Goal: Task Accomplishment & Management: Manage account settings

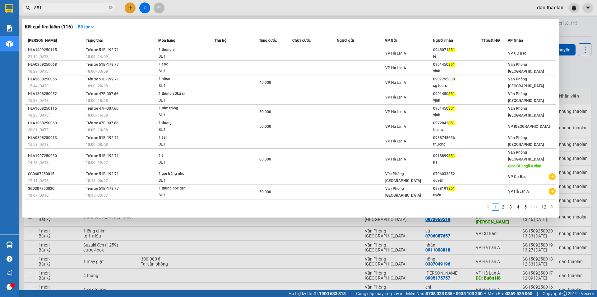
click at [208, 4] on div at bounding box center [298, 148] width 597 height 297
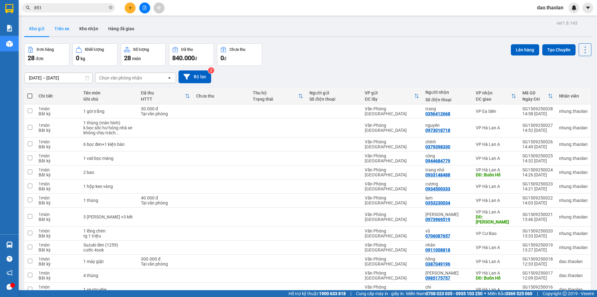
click at [59, 31] on button "Trên xe" at bounding box center [61, 28] width 25 height 15
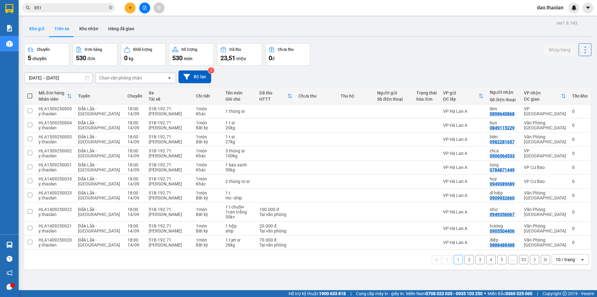
click at [41, 25] on button "Kho gửi" at bounding box center [36, 28] width 25 height 15
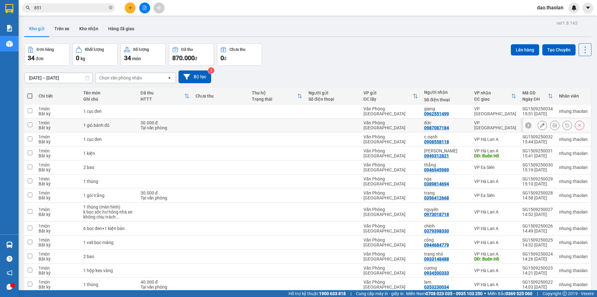
click at [538, 124] on button at bounding box center [542, 125] width 9 height 11
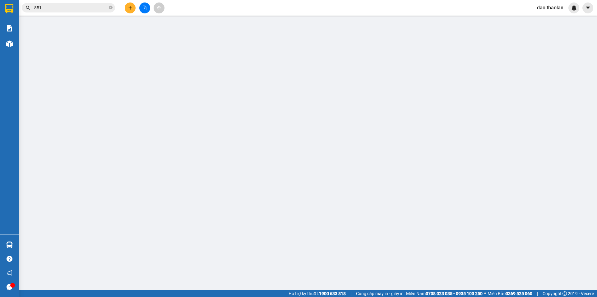
type input "0987087184"
type input "đức"
type input "30.000"
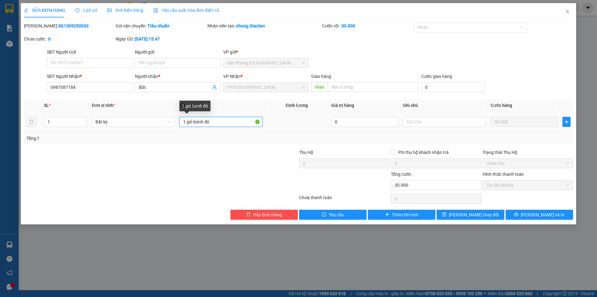
click at [218, 120] on input "1 giỏ bánh đỏ" at bounding box center [221, 122] width 83 height 10
type input "1 giỏ đỏ btt"
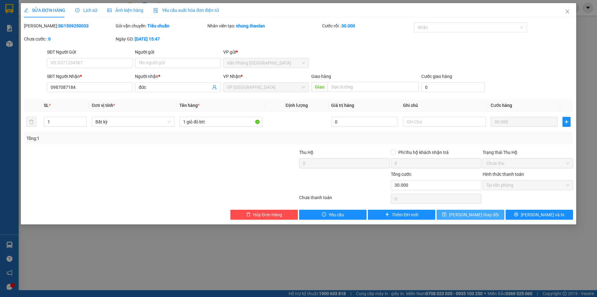
click at [464, 214] on span "[PERSON_NAME] thay đổi" at bounding box center [474, 214] width 50 height 7
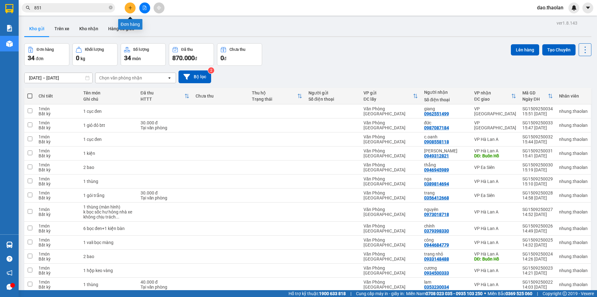
click at [130, 5] on button at bounding box center [130, 7] width 11 height 11
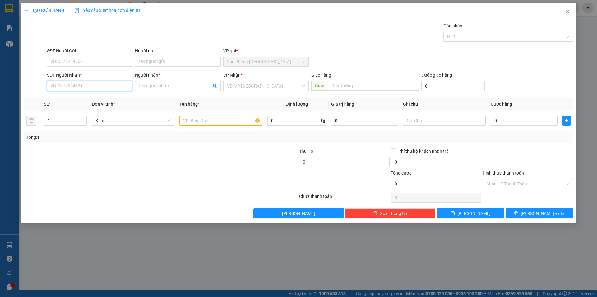
click at [66, 88] on input "SĐT Người Nhận *" at bounding box center [90, 86] width 86 height 10
type input "0378987588"
click at [149, 81] on span at bounding box center [178, 86] width 86 height 10
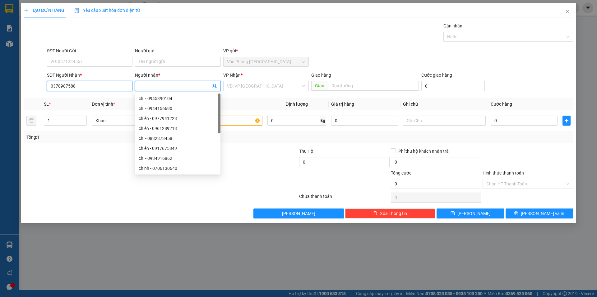
click at [119, 88] on input "0378987588" at bounding box center [90, 86] width 86 height 10
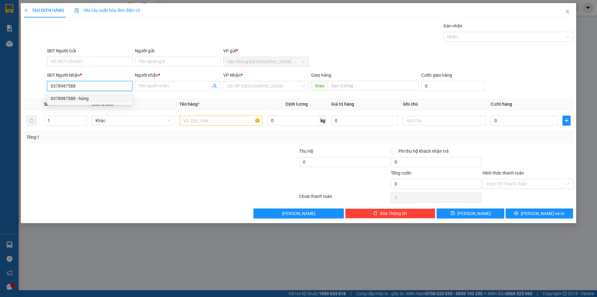
click at [116, 101] on div "0378987588 - hùng" at bounding box center [90, 98] width 78 height 7
type input "hùng"
click at [212, 120] on input "text" at bounding box center [221, 120] width 83 height 10
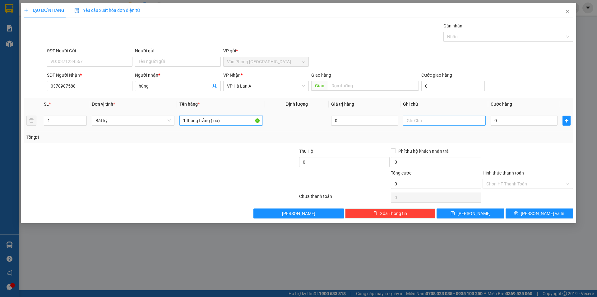
type input "1 thùng trắng (loa)"
click at [428, 123] on input "text" at bounding box center [444, 120] width 83 height 10
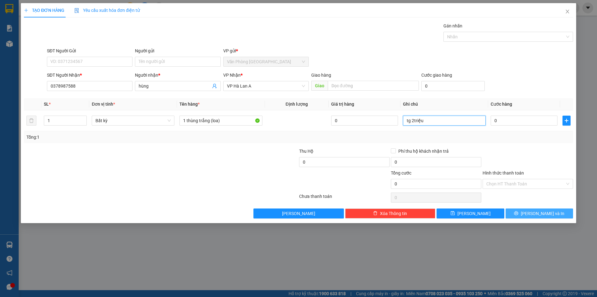
type input "tg 2triệu"
click at [538, 212] on span "[PERSON_NAME] và In" at bounding box center [543, 213] width 44 height 7
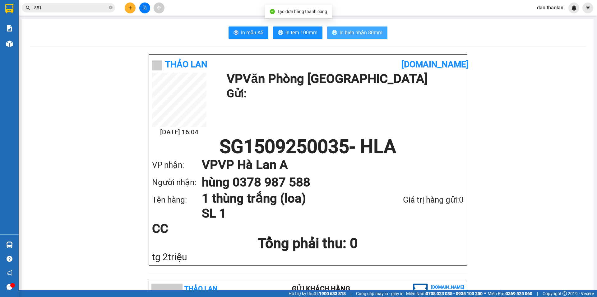
click at [374, 30] on span "In biên nhận 80mm" at bounding box center [361, 33] width 43 height 8
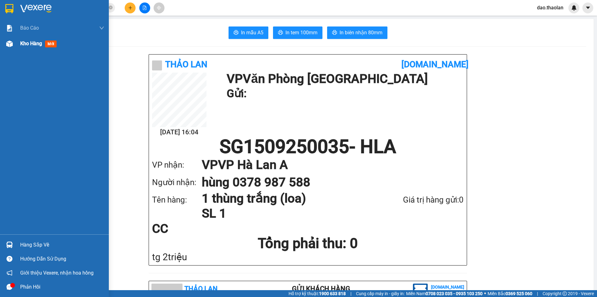
click at [13, 45] on div at bounding box center [9, 43] width 11 height 11
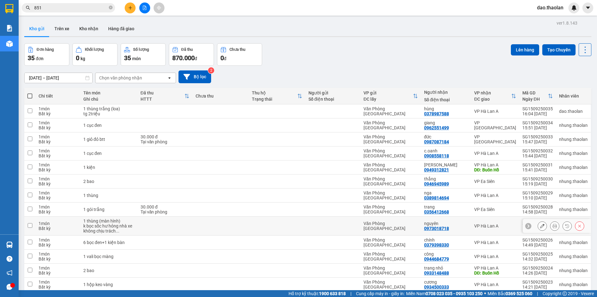
click at [540, 226] on icon at bounding box center [542, 225] width 4 height 4
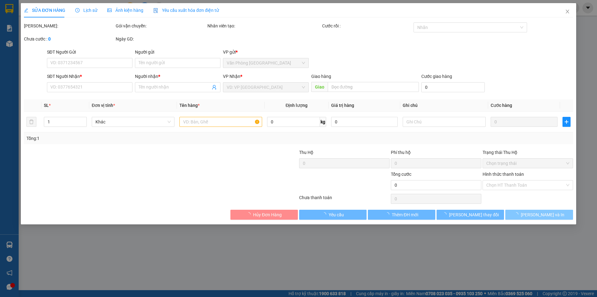
type input "0973018718"
type input "nguyên"
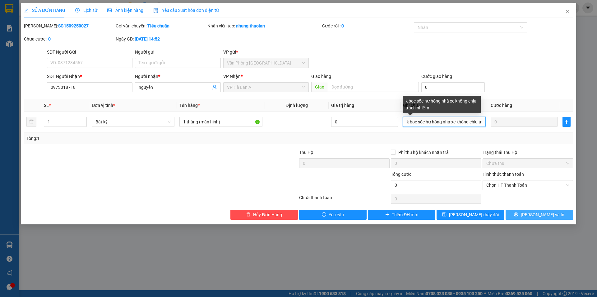
scroll to position [0, 21]
drag, startPoint x: 427, startPoint y: 119, endPoint x: 597, endPoint y: 110, distance: 170.2
click at [597, 110] on div "SỬA ĐƠN HÀNG Lịch sử Ảnh kiện hàng Yêu cầu xuất hóa đơn điện tử Total Paid Fee …" at bounding box center [298, 148] width 597 height 297
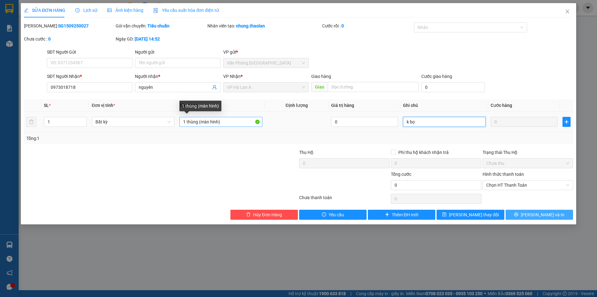
type input "k bọ"
click at [211, 119] on input "1 thùng (màn hình)" at bounding box center [221, 122] width 83 height 10
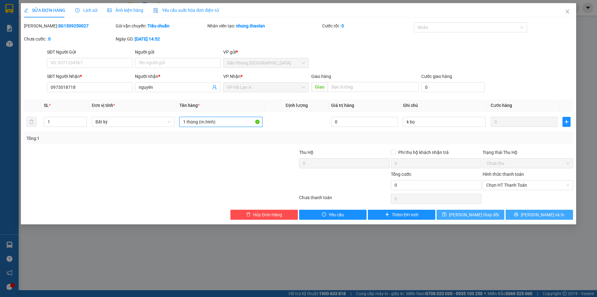
type input "1 thùng (m.hình)"
click at [454, 218] on button "[PERSON_NAME] thay đổi" at bounding box center [471, 214] width 68 height 10
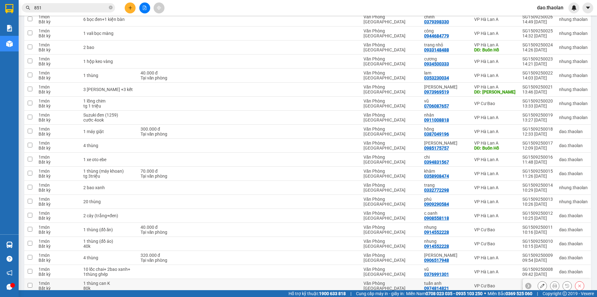
scroll to position [330, 0]
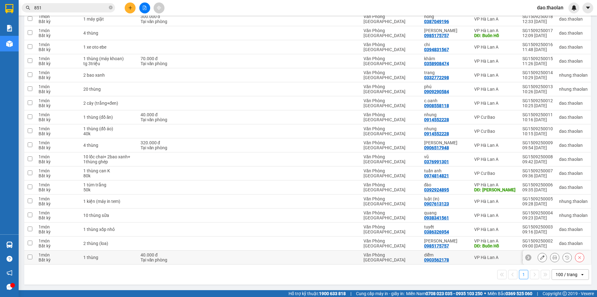
drag, startPoint x: 200, startPoint y: 258, endPoint x: 203, endPoint y: 255, distance: 3.7
click at [201, 258] on td at bounding box center [221, 257] width 56 height 14
checkbox input "true"
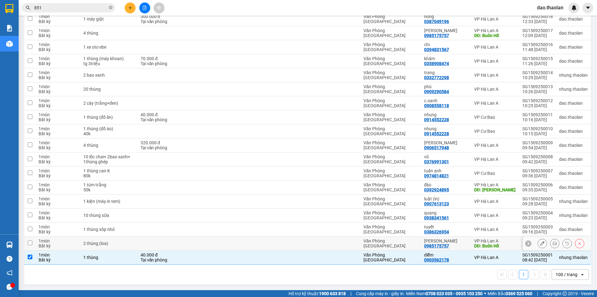
click at [208, 242] on td at bounding box center [221, 243] width 56 height 14
checkbox input "true"
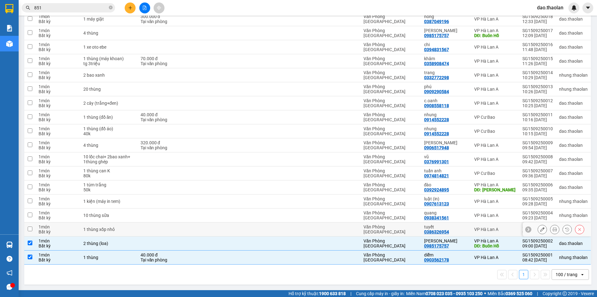
click at [215, 229] on td at bounding box center [221, 229] width 56 height 14
checkbox input "true"
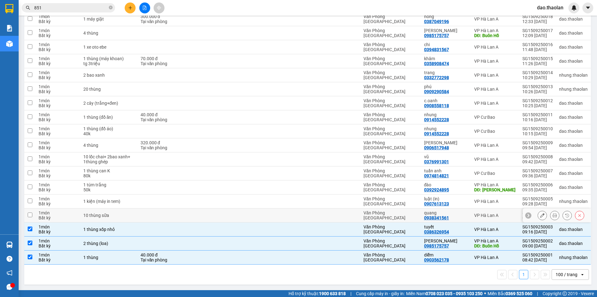
click at [219, 216] on td at bounding box center [221, 215] width 56 height 14
checkbox input "true"
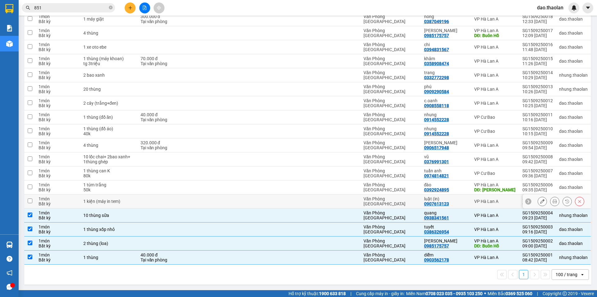
click at [223, 205] on td at bounding box center [221, 201] width 56 height 14
checkbox input "true"
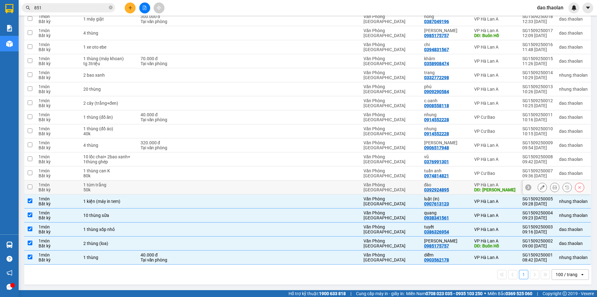
click at [218, 186] on td at bounding box center [221, 187] width 56 height 14
checkbox input "true"
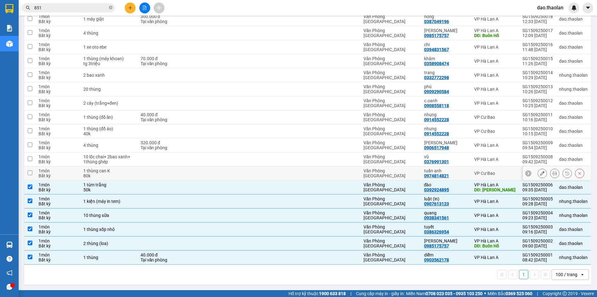
click at [218, 177] on td at bounding box center [221, 173] width 56 height 14
checkbox input "true"
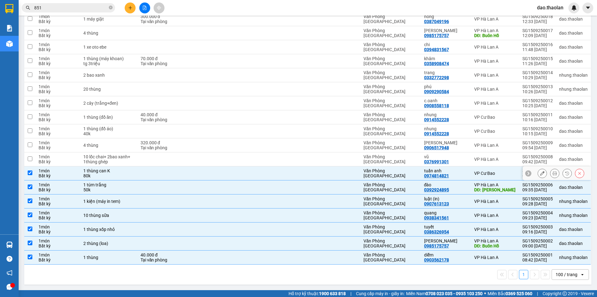
click at [230, 166] on td at bounding box center [221, 159] width 56 height 14
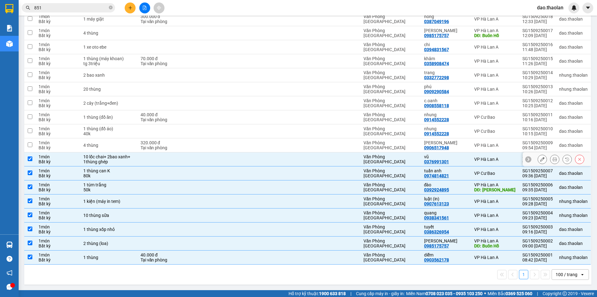
checkbox input "true"
click at [249, 145] on td at bounding box center [277, 145] width 56 height 14
checkbox input "true"
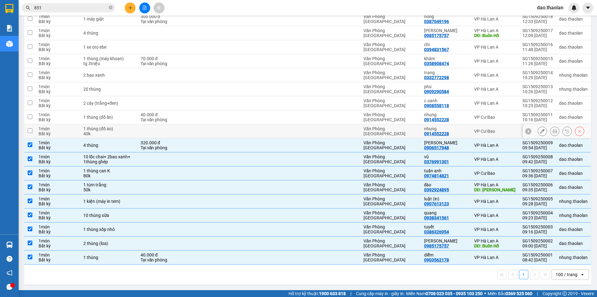
click at [258, 133] on td at bounding box center [277, 131] width 56 height 14
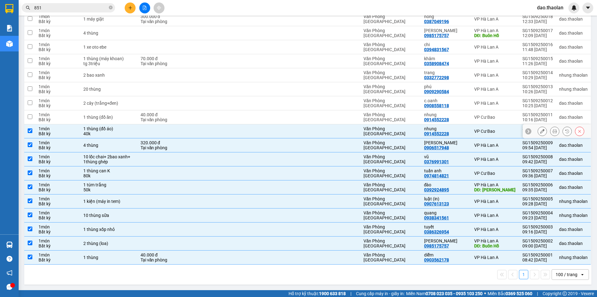
click at [262, 132] on td at bounding box center [277, 131] width 56 height 14
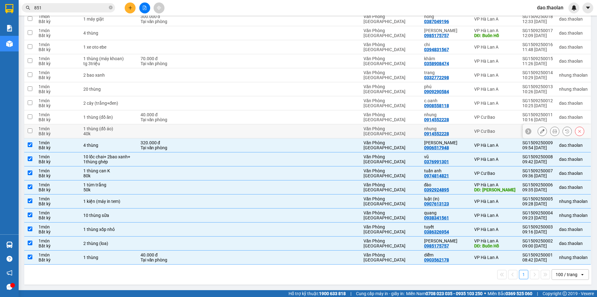
click at [262, 125] on td at bounding box center [277, 131] width 56 height 14
checkbox input "true"
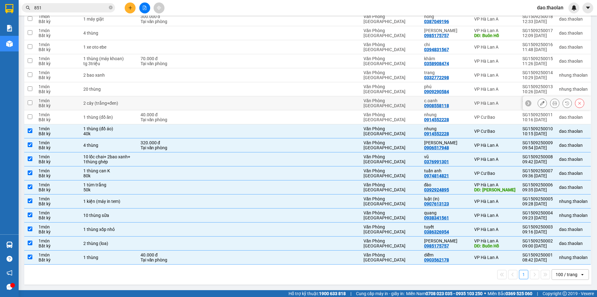
click at [264, 108] on td at bounding box center [277, 103] width 56 height 14
checkbox input "true"
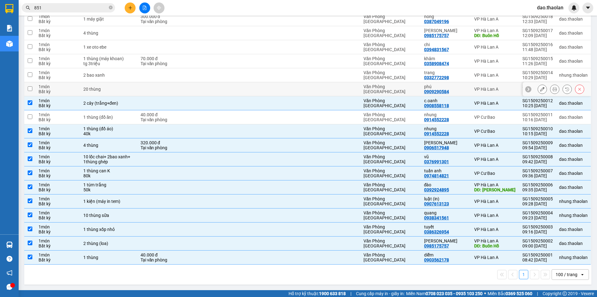
click at [263, 92] on td at bounding box center [277, 89] width 56 height 14
checkbox input "true"
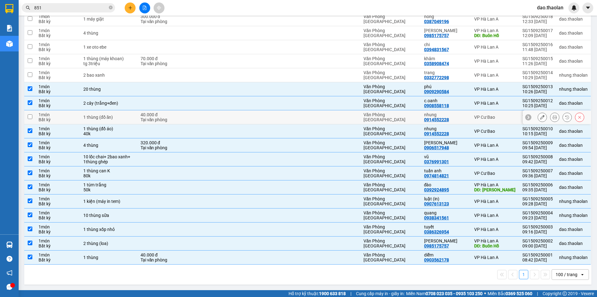
click at [265, 116] on td at bounding box center [277, 117] width 56 height 14
checkbox input "true"
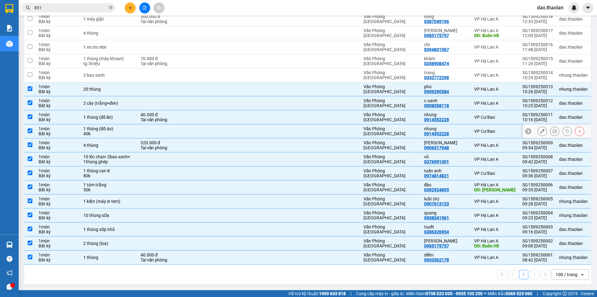
click at [266, 128] on td at bounding box center [277, 131] width 56 height 14
checkbox input "false"
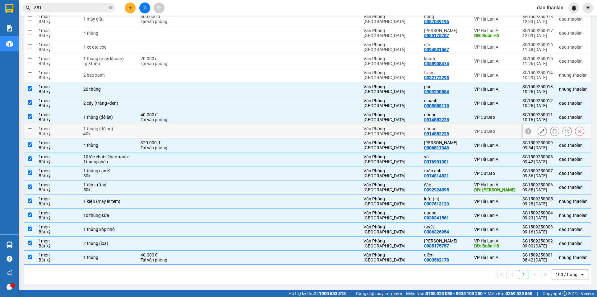
scroll to position [268, 0]
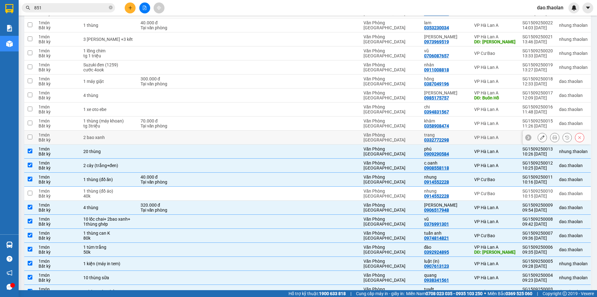
click at [266, 136] on td at bounding box center [277, 137] width 56 height 14
checkbox input "true"
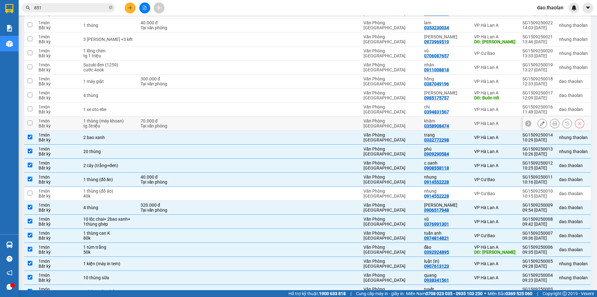
click at [279, 124] on td at bounding box center [277, 123] width 56 height 14
checkbox input "true"
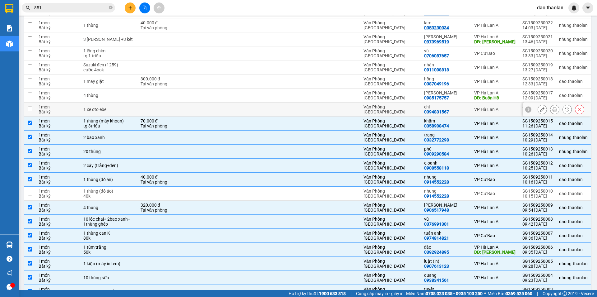
click at [260, 105] on td at bounding box center [277, 109] width 56 height 14
checkbox input "true"
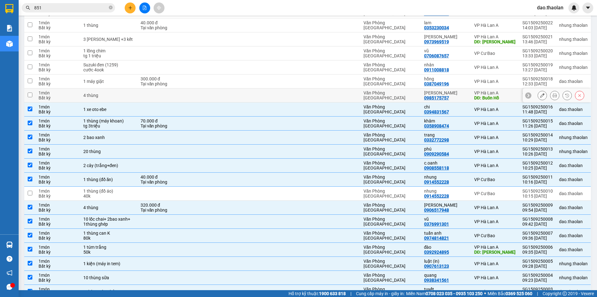
click at [269, 98] on td at bounding box center [277, 95] width 56 height 14
checkbox input "true"
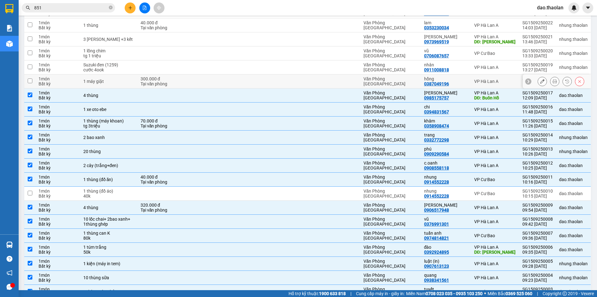
click at [274, 87] on td at bounding box center [277, 81] width 56 height 14
checkbox input "true"
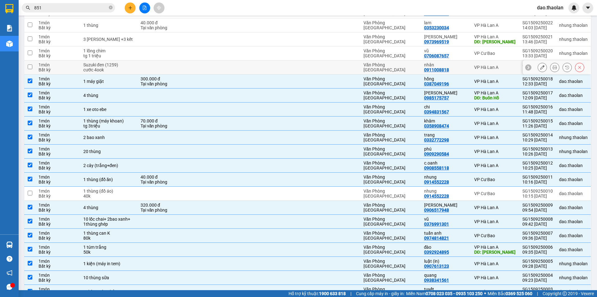
scroll to position [237, 0]
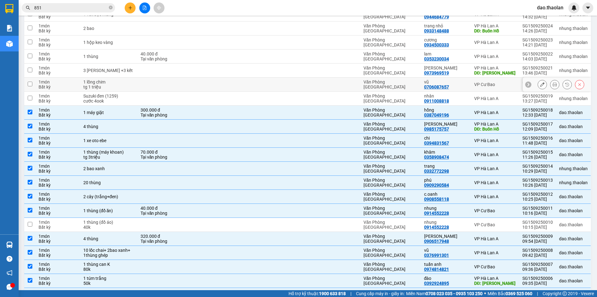
click at [260, 82] on td at bounding box center [277, 84] width 56 height 14
checkbox input "true"
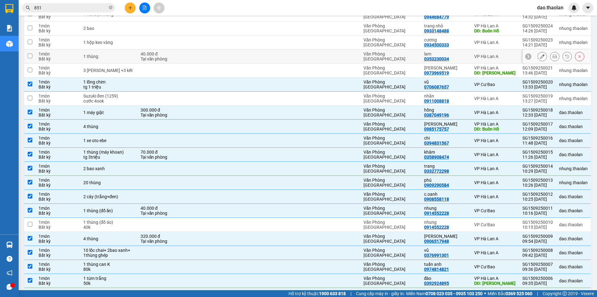
click at [239, 63] on td at bounding box center [221, 56] width 56 height 14
checkbox input "true"
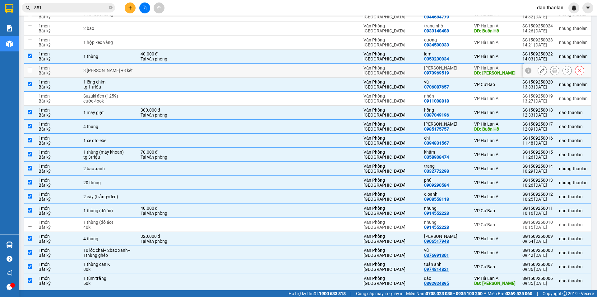
scroll to position [206, 0]
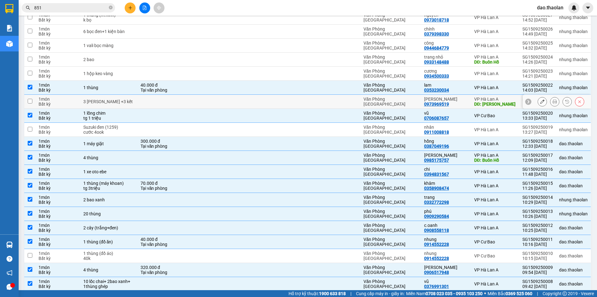
click at [214, 105] on td at bounding box center [221, 102] width 56 height 14
checkbox input "true"
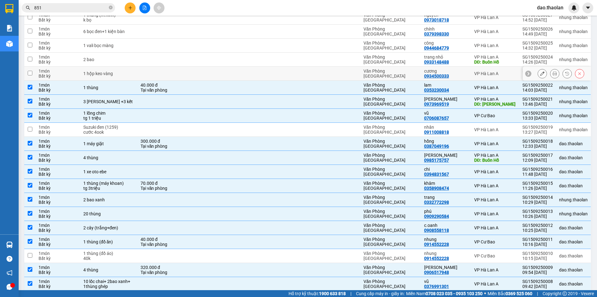
click at [218, 73] on td at bounding box center [221, 74] width 56 height 14
checkbox input "true"
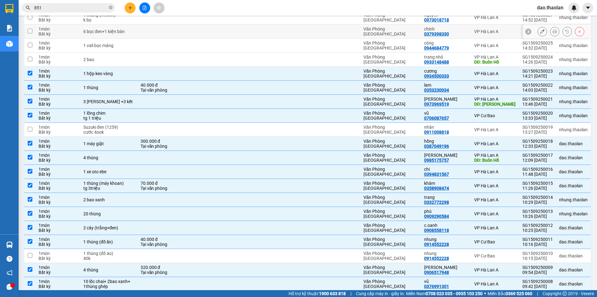
scroll to position [175, 0]
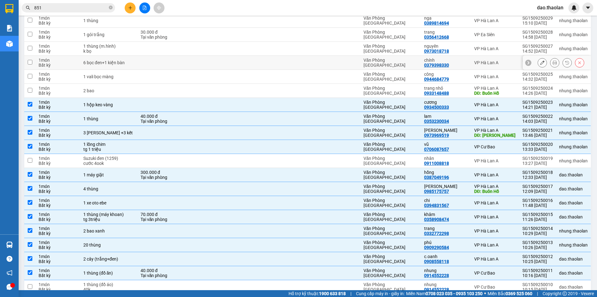
click at [233, 63] on td at bounding box center [221, 63] width 56 height 14
checkbox input "true"
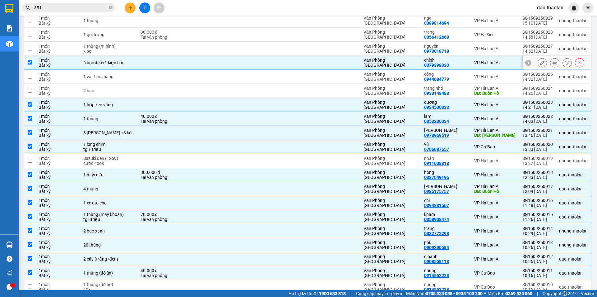
scroll to position [143, 0]
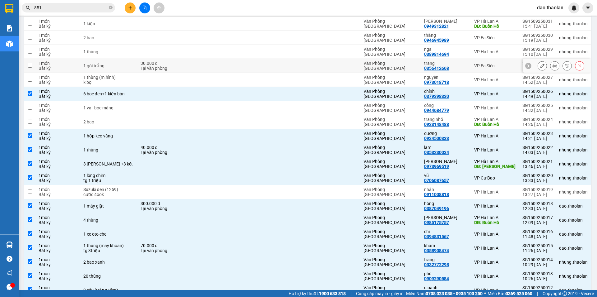
click at [231, 65] on td at bounding box center [221, 66] width 56 height 14
checkbox input "true"
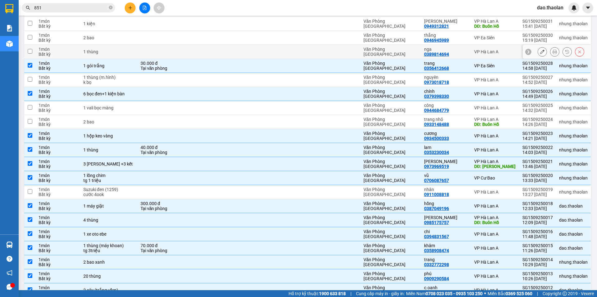
scroll to position [112, 0]
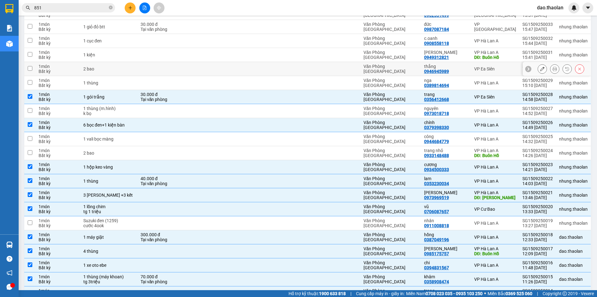
click at [230, 67] on td at bounding box center [221, 69] width 56 height 14
checkbox input "true"
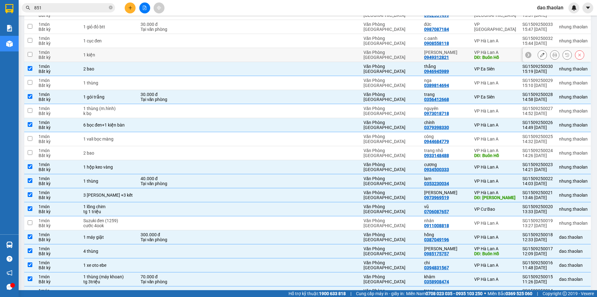
scroll to position [81, 0]
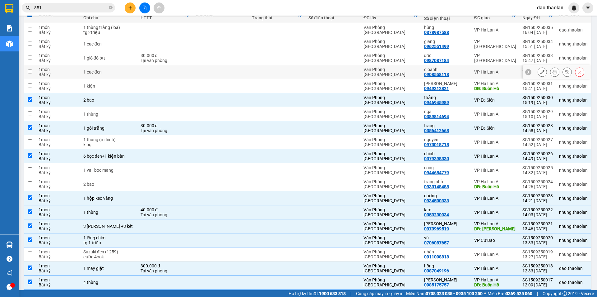
click at [229, 67] on td at bounding box center [221, 72] width 56 height 14
checkbox input "true"
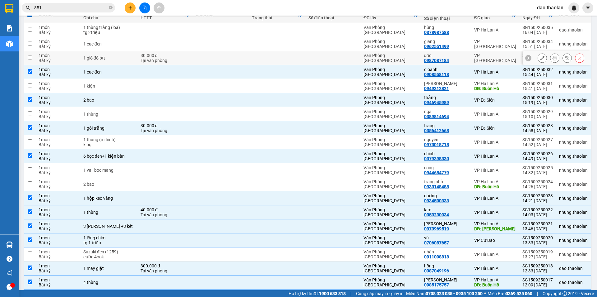
click at [224, 56] on td at bounding box center [221, 58] width 56 height 14
checkbox input "true"
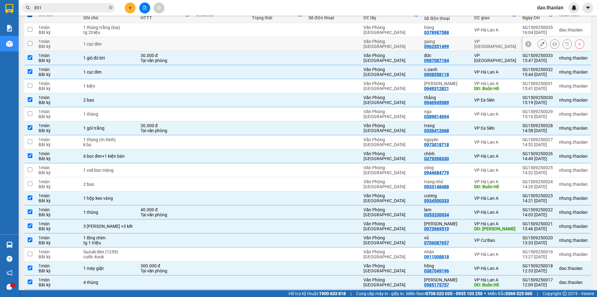
click at [224, 47] on td at bounding box center [221, 44] width 56 height 14
checkbox input "true"
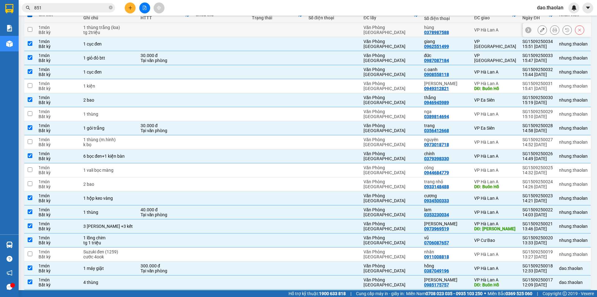
click at [222, 34] on td at bounding box center [221, 30] width 56 height 14
checkbox input "true"
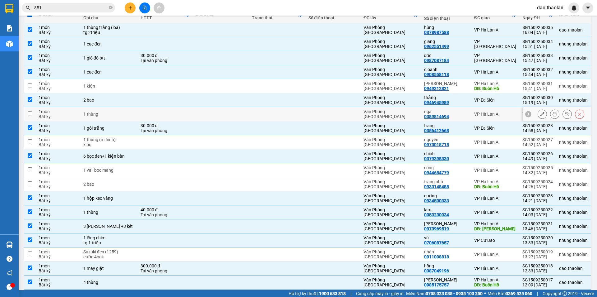
click at [319, 114] on div at bounding box center [333, 113] width 49 height 5
checkbox input "true"
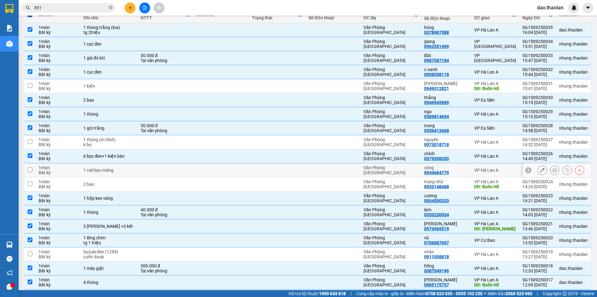
click at [322, 167] on div at bounding box center [333, 169] width 49 height 5
checkbox input "true"
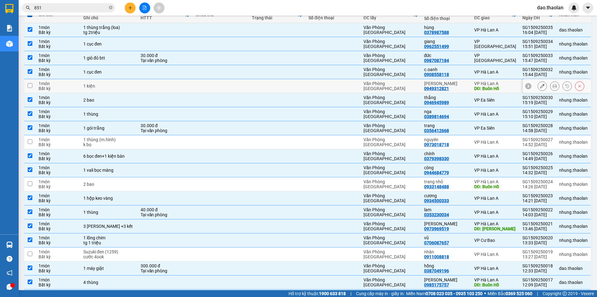
scroll to position [50, 0]
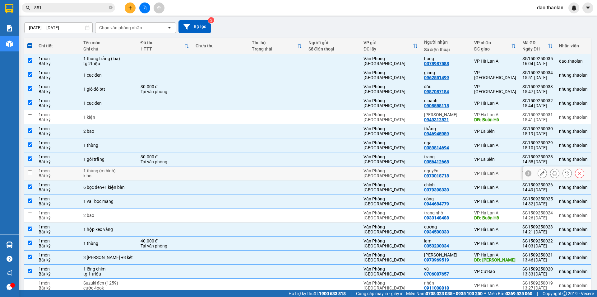
click at [261, 174] on td at bounding box center [277, 173] width 56 height 14
checkbox input "true"
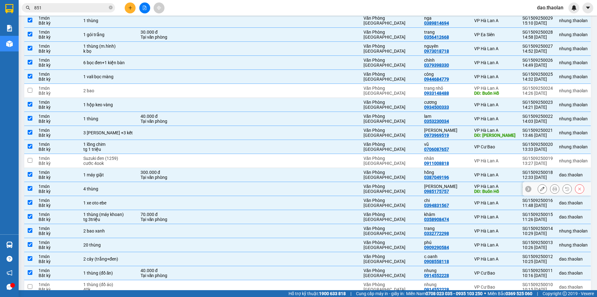
scroll to position [206, 0]
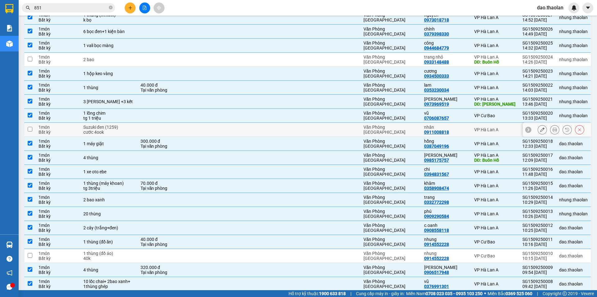
click at [540, 131] on icon at bounding box center [542, 129] width 4 height 4
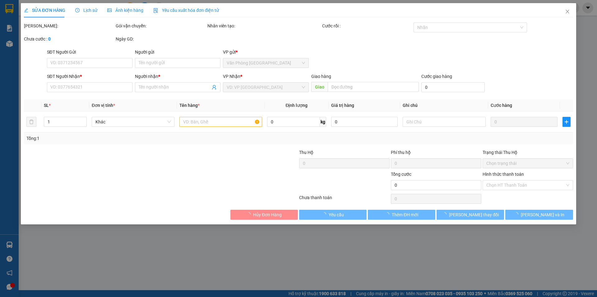
type input "0911008818"
type input "nhân"
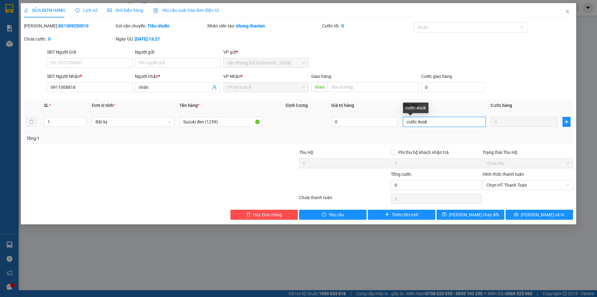
click at [424, 124] on input "cước 4ook" at bounding box center [444, 122] width 83 height 10
type input "cước 400k"
click at [472, 222] on div "SỬA ĐƠN HÀNG Lịch sử Ảnh kiện hàng Yêu cầu xuất hóa đơn điện tử Total Paid Fee …" at bounding box center [299, 113] width 556 height 221
click at [474, 216] on span "[PERSON_NAME] thay đổi" at bounding box center [474, 214] width 50 height 7
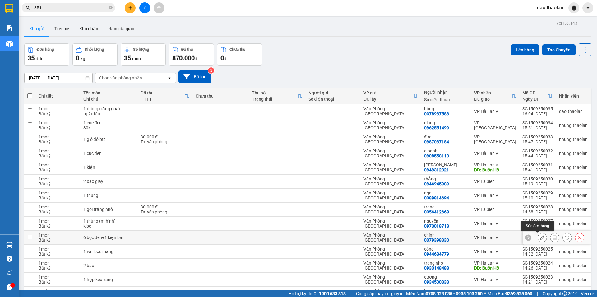
click at [538, 237] on button at bounding box center [542, 237] width 9 height 11
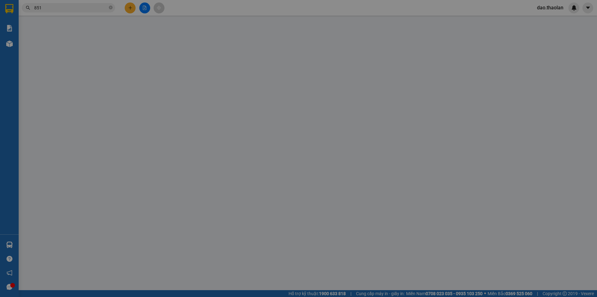
type input "0379398330"
type input "chính"
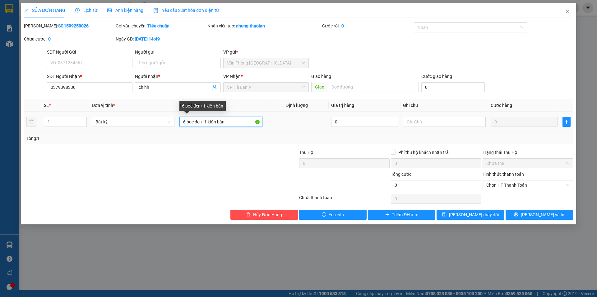
click at [209, 120] on input "6 bọc đen+1 kiện bàn" at bounding box center [221, 122] width 83 height 10
click at [206, 123] on input "6 bọc đen+1kiện bàn" at bounding box center [221, 122] width 83 height 10
type input "6 bọc đen+ 1kiện bàn"
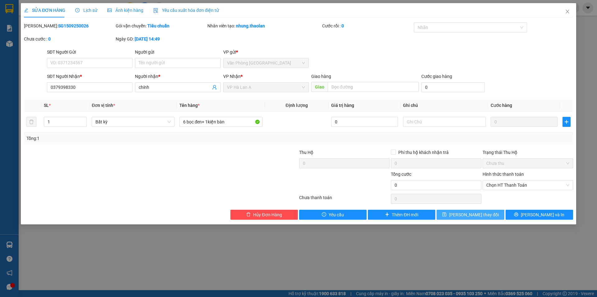
click at [469, 210] on button "[PERSON_NAME] thay đổi" at bounding box center [471, 214] width 68 height 10
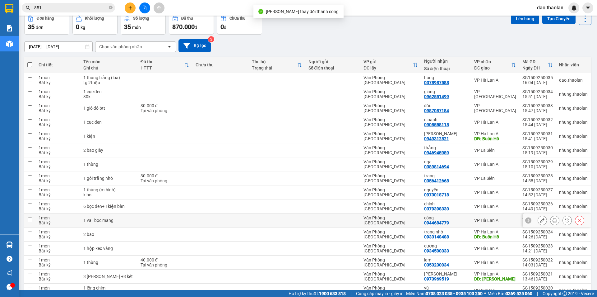
scroll to position [62, 0]
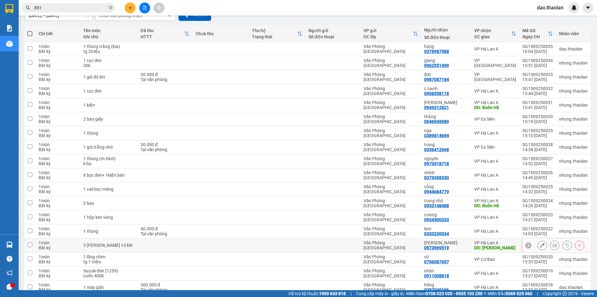
click at [532, 243] on div at bounding box center [557, 245] width 68 height 14
click at [538, 245] on button at bounding box center [542, 245] width 9 height 11
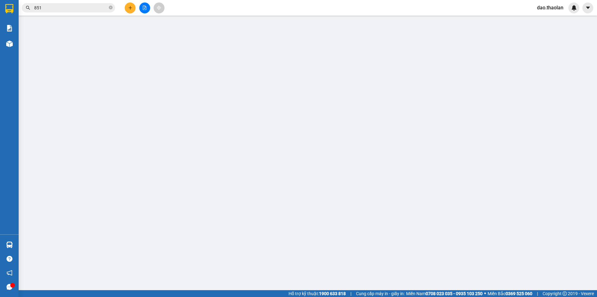
type input "0973969519"
type input "[PERSON_NAME]"
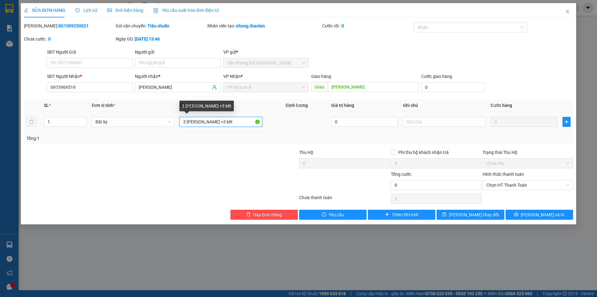
drag, startPoint x: 186, startPoint y: 119, endPoint x: 161, endPoint y: 113, distance: 25.8
click at [161, 113] on tr "1 Bất kỳ 3 thùng sơn +3 kết 0 0" at bounding box center [299, 121] width 550 height 21
click at [199, 120] on input "6 thùng sơn +3 kết" at bounding box center [221, 122] width 83 height 10
type input "6 thùng (sơn+3giấy)"
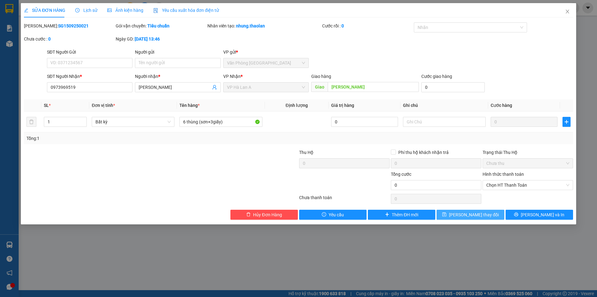
click at [468, 214] on span "[PERSON_NAME] thay đổi" at bounding box center [474, 214] width 50 height 7
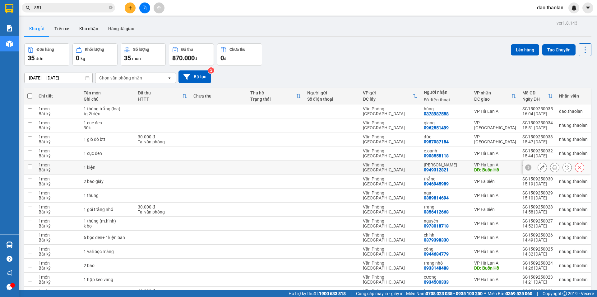
click at [540, 168] on icon at bounding box center [542, 167] width 4 height 4
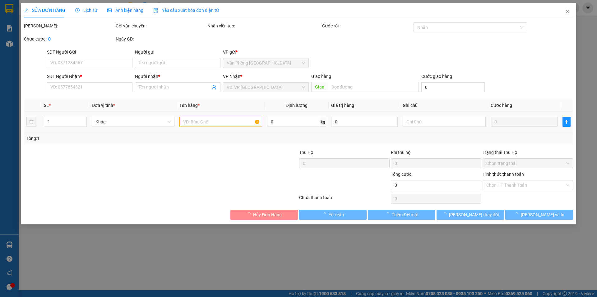
type input "0949312821"
type input "[PERSON_NAME]"
type input "Buôn Hồ"
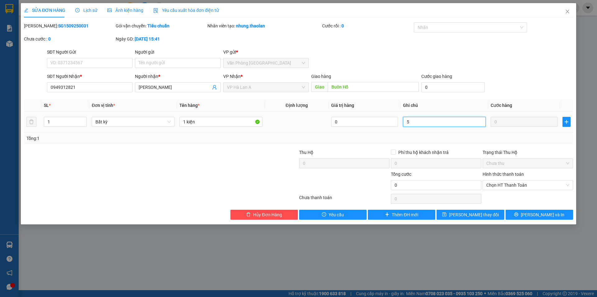
click at [420, 124] on input "5" at bounding box center [444, 122] width 83 height 10
type input "50k"
click at [484, 218] on span "[PERSON_NAME] thay đổi" at bounding box center [474, 214] width 50 height 7
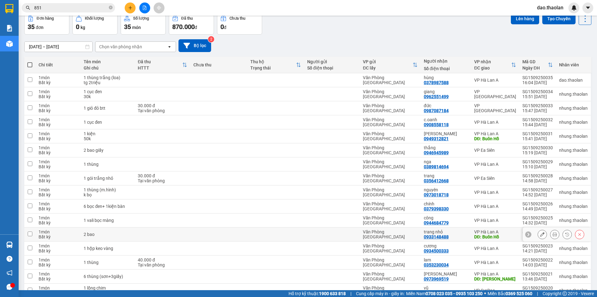
scroll to position [62, 0]
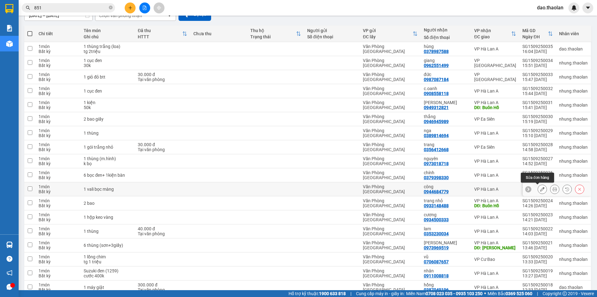
click at [540, 188] on icon at bounding box center [542, 189] width 4 height 4
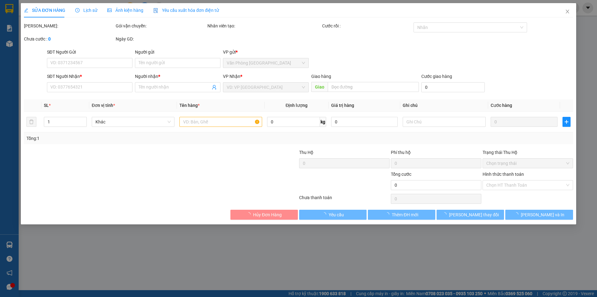
type input "0944684779"
type input "công"
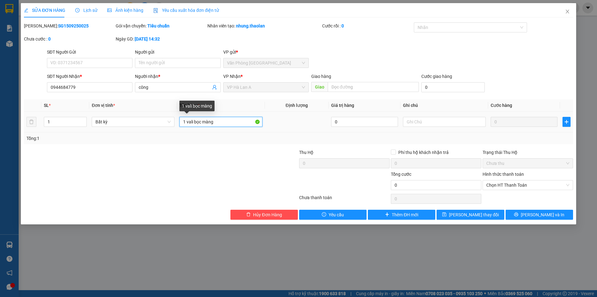
drag, startPoint x: 193, startPoint y: 117, endPoint x: 265, endPoint y: 102, distance: 73.7
click at [260, 105] on table "SL * Đơn vị tính * Tên hàng * Định lượng Giá trị hàng Ghi chú Cước hàng 1 Bất k…" at bounding box center [299, 115] width 550 height 33
drag, startPoint x: 462, startPoint y: 214, endPoint x: 322, endPoint y: 204, distance: 140.1
click at [327, 209] on div "Hủy Đơn Hàng Yêu cầu Thêm ĐH mới Lưu thay đổi Lưu và In" at bounding box center [298, 214] width 551 height 10
click at [195, 119] on input "1 vali lilong" at bounding box center [221, 122] width 83 height 10
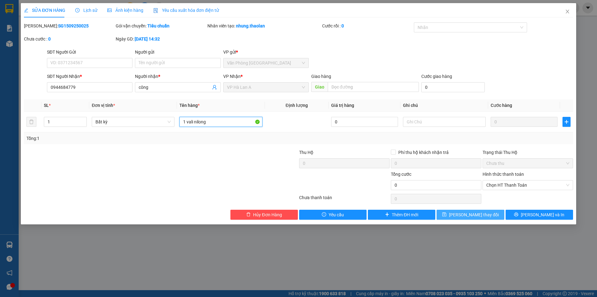
type input "1 vali nilong"
click at [471, 214] on span "[PERSON_NAME] thay đổi" at bounding box center [474, 214] width 50 height 7
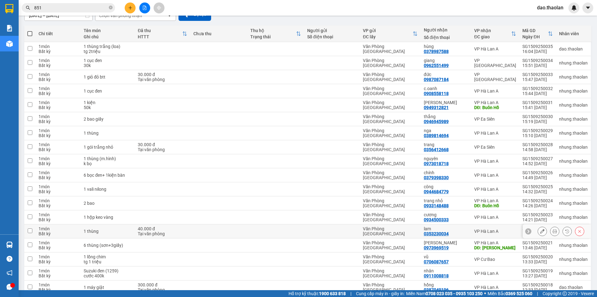
scroll to position [93, 0]
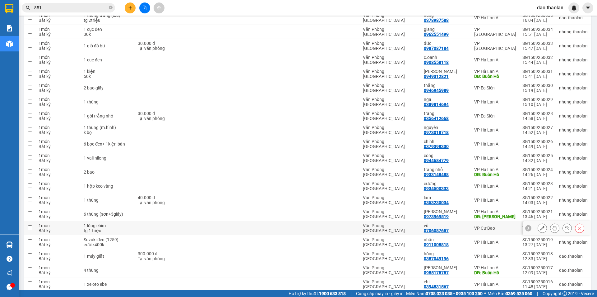
click at [538, 228] on button at bounding box center [542, 227] width 9 height 11
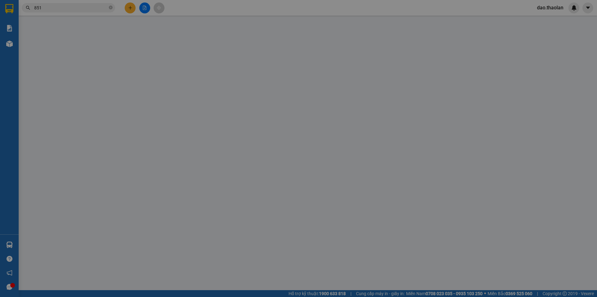
type input "0706087657"
type input "vũ"
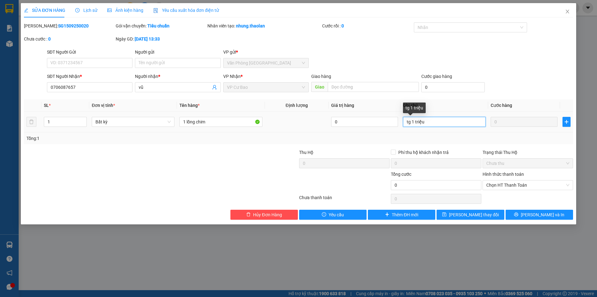
click at [415, 126] on input "tg 1 triệu" at bounding box center [444, 122] width 83 height 10
click at [403, 122] on input "tg 1triệu" at bounding box center [444, 122] width 83 height 10
type input "100k--tg 1triệu"
click at [471, 218] on span "[PERSON_NAME] thay đổi" at bounding box center [474, 214] width 50 height 7
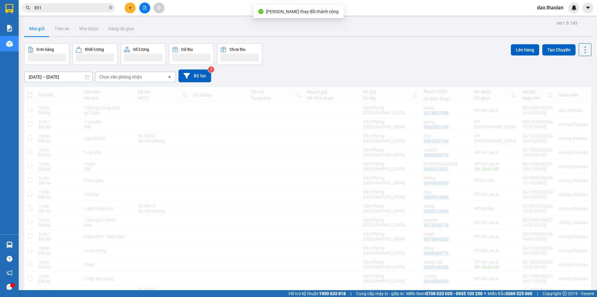
click at [123, 77] on div "Chọn văn phòng nhận" at bounding box center [120, 77] width 43 height 6
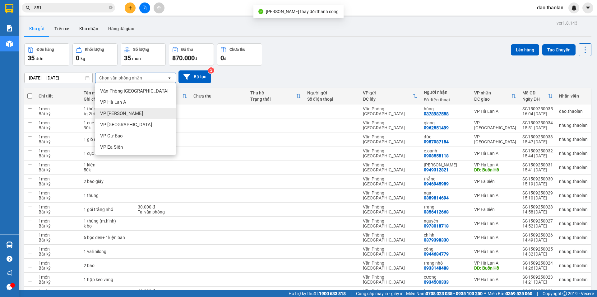
click at [132, 111] on div "VP [PERSON_NAME]" at bounding box center [135, 113] width 81 height 11
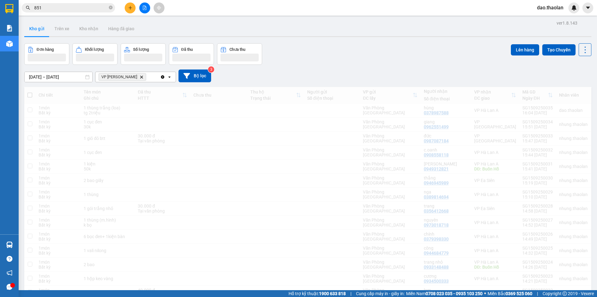
click at [150, 80] on div "VP Châu Sơn Delete" at bounding box center [128, 77] width 65 height 10
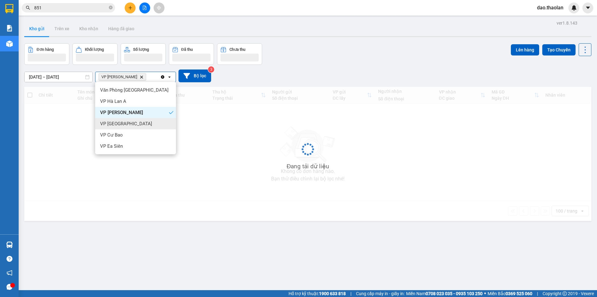
click at [127, 123] on div "VP [GEOGRAPHIC_DATA]" at bounding box center [135, 123] width 81 height 11
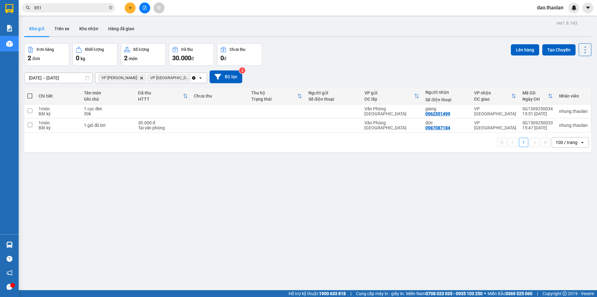
click at [134, 76] on div "VP Châu Sơn Delete VP Bình Hòa Delete" at bounding box center [144, 78] width 96 height 10
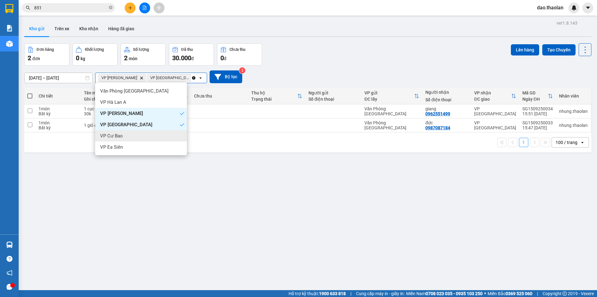
click at [124, 138] on div "VP Cư Bao" at bounding box center [141, 135] width 92 height 11
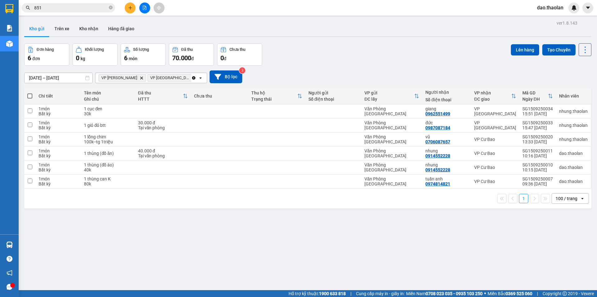
click at [134, 76] on div "VP Châu Sơn Delete VP Bình Hòa Delete VP Cư Bao Delete" at bounding box center [144, 78] width 96 height 10
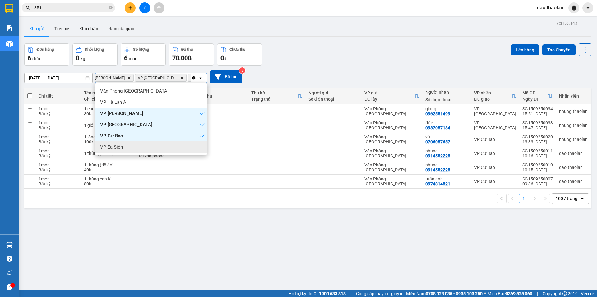
click at [120, 143] on div "VP Ea Siên" at bounding box center [151, 146] width 112 height 11
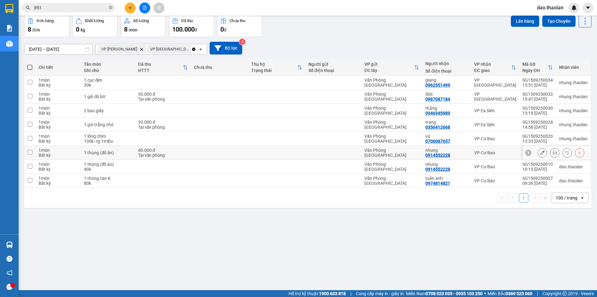
scroll to position [0, 0]
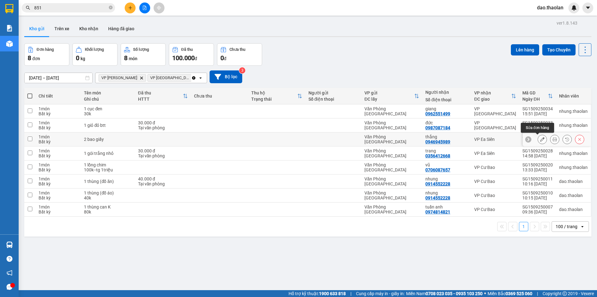
click at [540, 138] on icon at bounding box center [542, 139] width 4 height 4
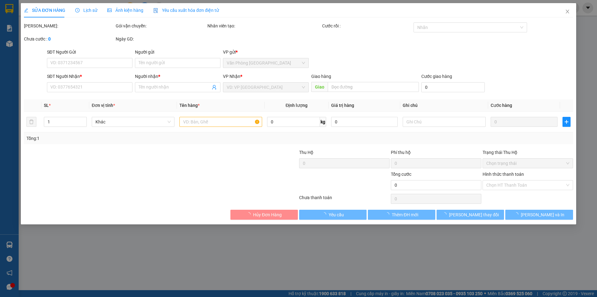
type input "0946945989"
type input "thắng"
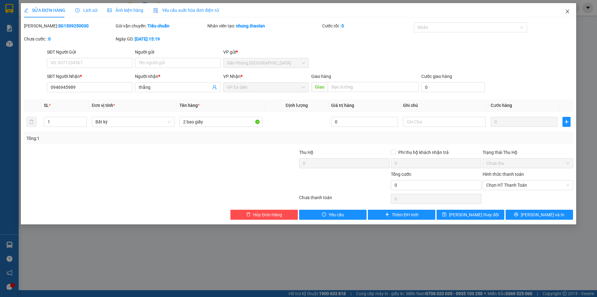
click at [562, 11] on span "Close" at bounding box center [567, 11] width 17 height 17
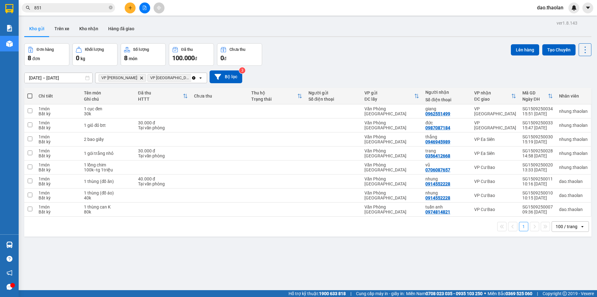
click at [128, 8] on icon "plus" at bounding box center [130, 8] width 4 height 4
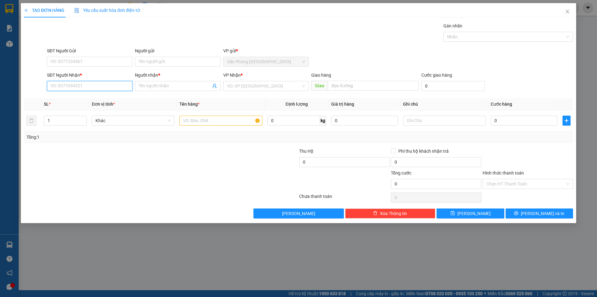
click at [93, 87] on input "SĐT Người Nhận *" at bounding box center [90, 86] width 86 height 10
click at [94, 105] on div "0981407479 - kim ngân (vinh)" at bounding box center [90, 108] width 78 height 7
type input "0981407479"
type input "[PERSON_NAME] (vinh)"
type input "Buôn Hồ"
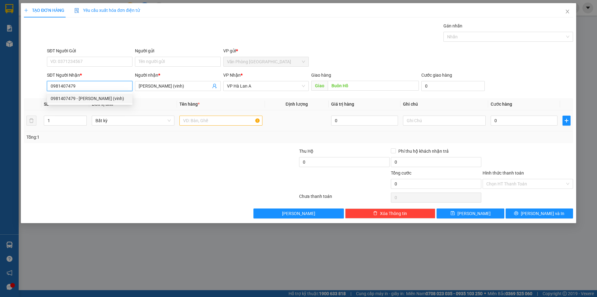
type input "0981407479"
click at [209, 121] on input "text" at bounding box center [221, 120] width 83 height 10
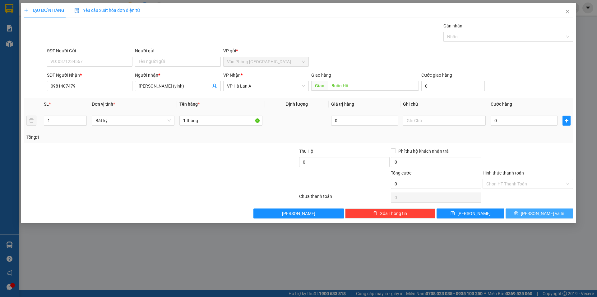
drag, startPoint x: 533, startPoint y: 208, endPoint x: 204, endPoint y: 130, distance: 338.2
click at [220, 138] on div "Transit Pickup Surcharge Ids Transit Deliver Surcharge Ids Transit Deliver Surc…" at bounding box center [299, 120] width 550 height 196
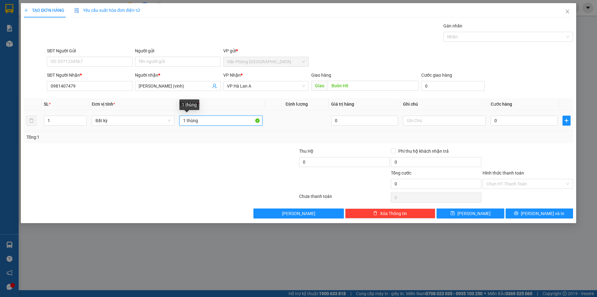
drag, startPoint x: 186, startPoint y: 121, endPoint x: 274, endPoint y: 104, distance: 90.0
click at [247, 109] on table "SL * Đơn vị tính * Tên hàng * Định lượng Giá trị hàng Ghi chú Cước hàng 1 Bất k…" at bounding box center [299, 114] width 550 height 33
type input "1 kiện nilong"
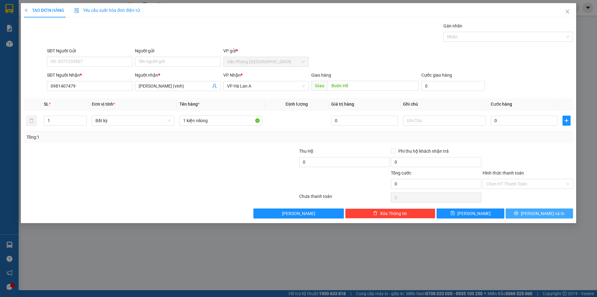
click at [541, 211] on span "[PERSON_NAME] và In" at bounding box center [543, 213] width 44 height 7
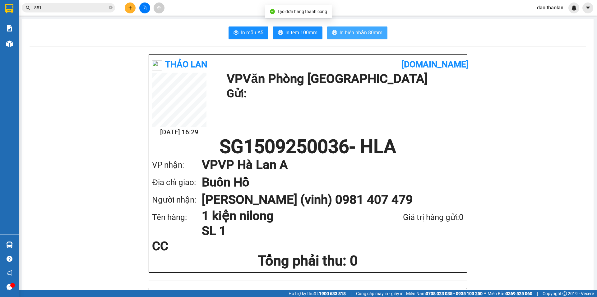
click at [376, 29] on span "In biên nhận 80mm" at bounding box center [361, 33] width 43 height 8
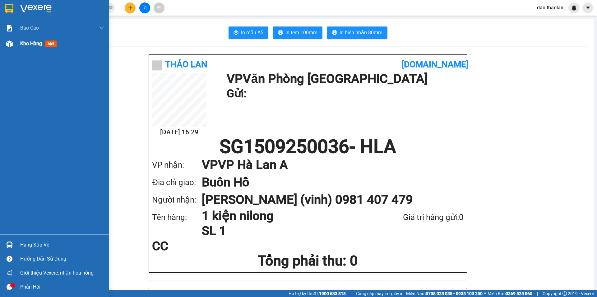
click at [30, 46] on span "Kho hàng" at bounding box center [31, 43] width 22 height 6
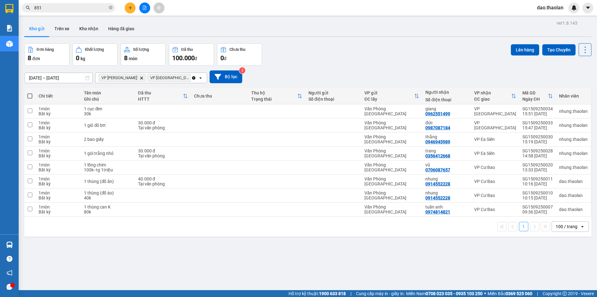
click at [194, 79] on icon "Clear all" at bounding box center [193, 77] width 3 height 3
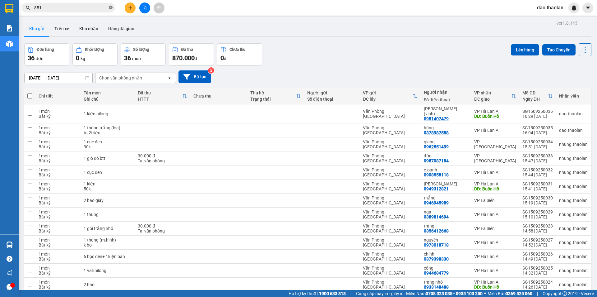
click at [110, 7] on icon "close-circle" at bounding box center [111, 8] width 4 height 4
click at [95, 8] on input "text" at bounding box center [70, 7] width 73 height 7
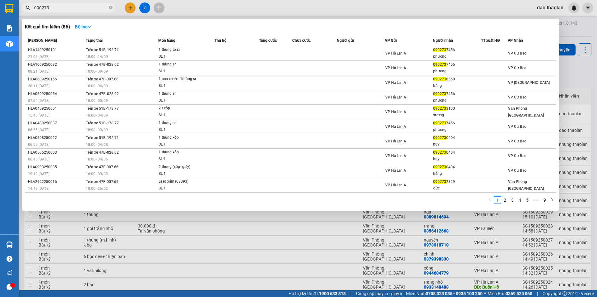
type input "090273"
click at [400, 58] on td "VP Hà Lan A" at bounding box center [409, 53] width 48 height 15
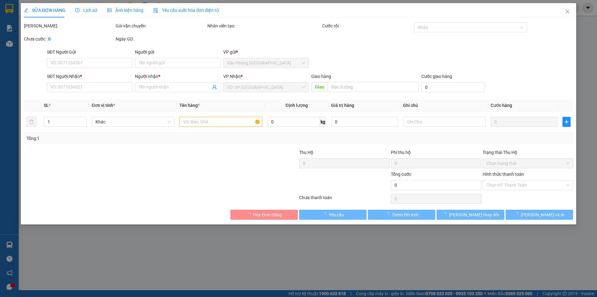
type input "0902737456"
type input "phượng"
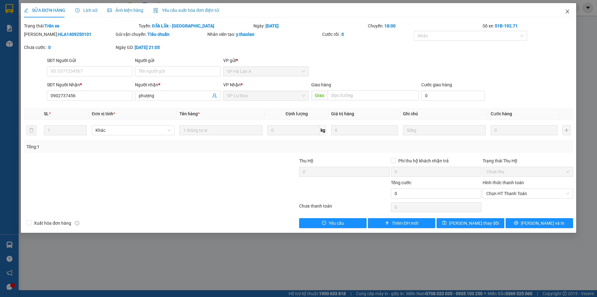
click at [568, 12] on icon "close" at bounding box center [567, 12] width 3 height 4
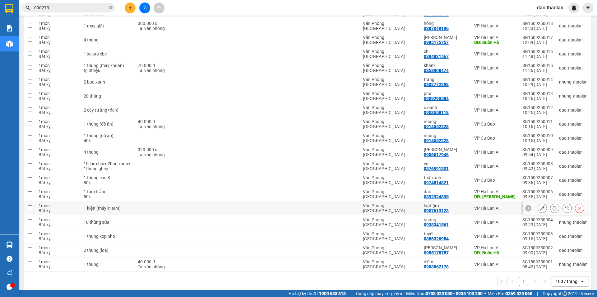
scroll to position [344, 0]
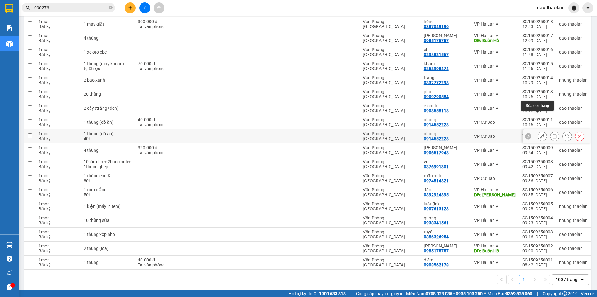
drag, startPoint x: 538, startPoint y: 117, endPoint x: 536, endPoint y: 131, distance: 14.4
click at [536, 131] on tbody "1 món Bất kỳ 1 kiện nilong Văn Phòng Sài Gòn kim ngân (vinh) 0981407479 VP Hà …" at bounding box center [308, 14] width 568 height 509
click at [540, 134] on icon at bounding box center [542, 136] width 4 height 4
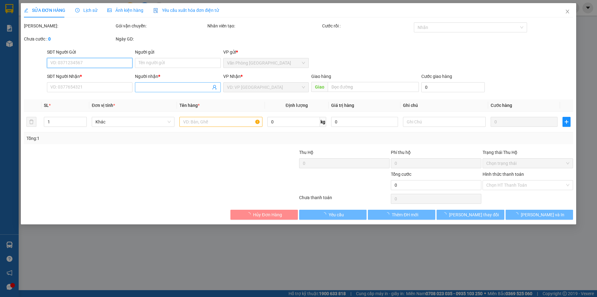
type input "0914552228"
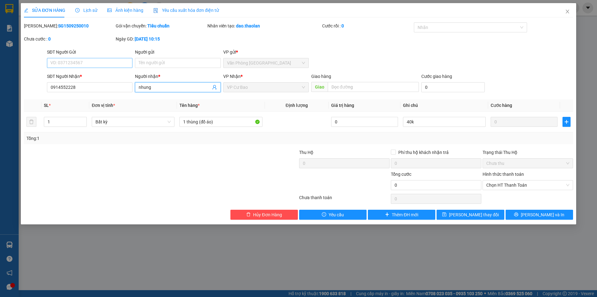
drag, startPoint x: 158, startPoint y: 89, endPoint x: 105, endPoint y: 68, distance: 57.0
click at [114, 73] on div "SĐT Người Nhận * 0914552228 Người nhận * nhung nhung VP Nhận * VP Cư Bao Giao h…" at bounding box center [310, 84] width 529 height 22
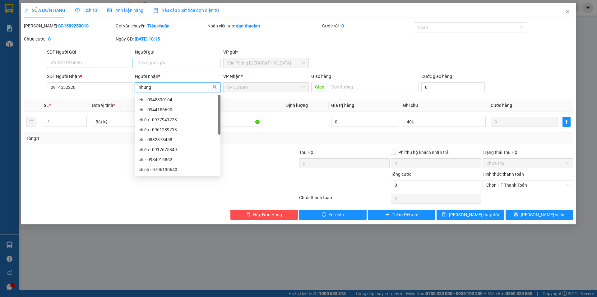
type input "r"
type input "thùy vp"
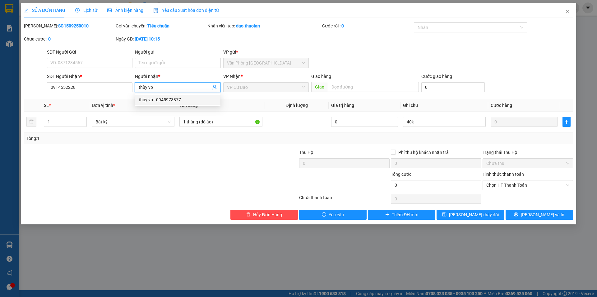
click at [162, 98] on div "thùy vp - 0945973877" at bounding box center [178, 99] width 78 height 7
type input "0945973877"
type input "thùy vp"
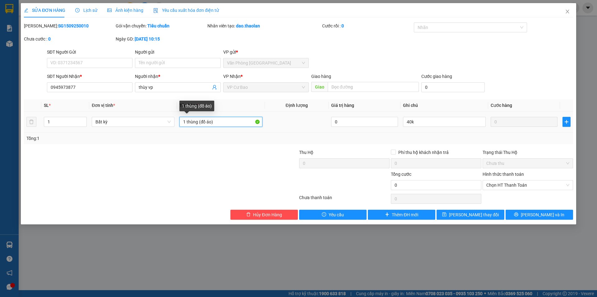
drag, startPoint x: 201, startPoint y: 121, endPoint x: 305, endPoint y: 115, distance: 104.1
click at [305, 115] on tr "1 Bất kỳ 1 thùng (đồ áo) 0 40k 0" at bounding box center [299, 121] width 550 height 21
type input "1 thùng"
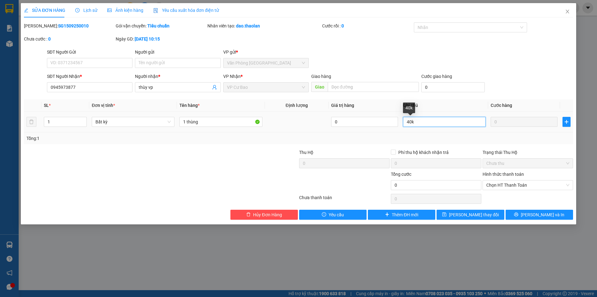
drag, startPoint x: 445, startPoint y: 125, endPoint x: 349, endPoint y: 114, distance: 97.4
click at [359, 115] on tr "1 Bất kỳ 1 thùng 0 40k 0" at bounding box center [299, 121] width 550 height 21
type input "MC"
click at [215, 124] on input "1 thùng" at bounding box center [221, 122] width 83 height 10
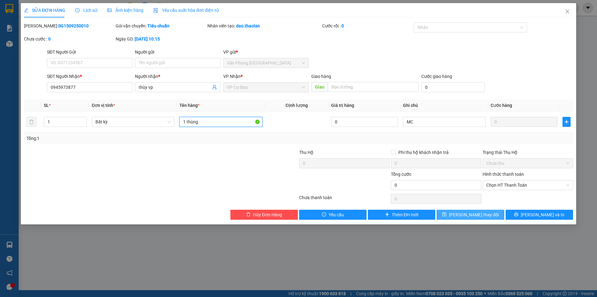
type input "1 thùng"
click at [463, 210] on button "[PERSON_NAME] thay đổi" at bounding box center [471, 214] width 68 height 10
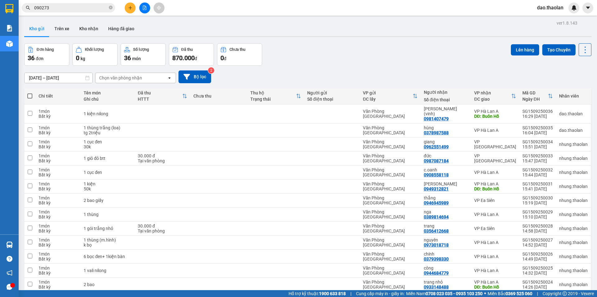
click at [117, 79] on div "Chọn văn phòng nhận" at bounding box center [120, 78] width 43 height 6
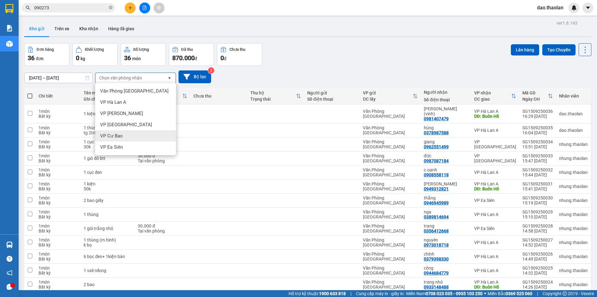
click at [128, 131] on div "VP Cư Bao" at bounding box center [135, 135] width 81 height 11
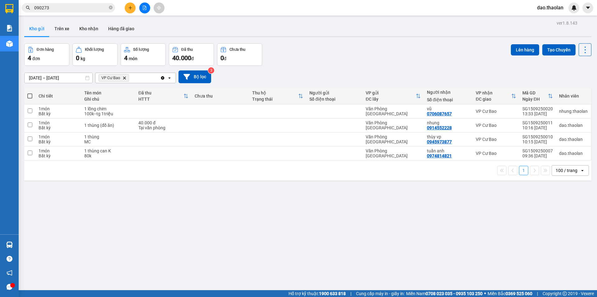
click at [126, 77] on icon "VP Cư Bao, close by backspace" at bounding box center [124, 77] width 3 height 3
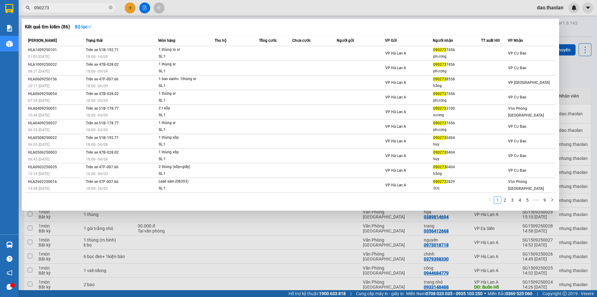
drag, startPoint x: 74, startPoint y: 9, endPoint x: 0, endPoint y: -7, distance: 75.5
click at [0, 0] on html "Kết quả tìm kiếm ( 86 ) Bộ lọc Mã ĐH Trạng thái Món hàng Thu hộ Tổng cước Chưa …" at bounding box center [298, 148] width 597 height 297
type input "="
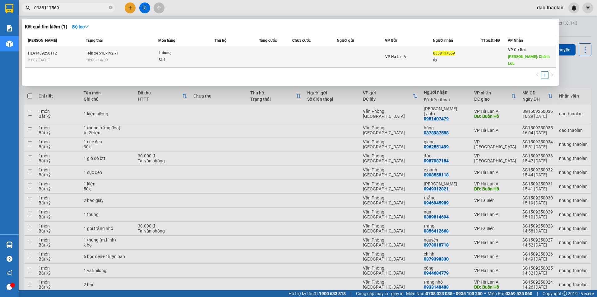
type input "0338117569"
click at [463, 57] on div "úy" at bounding box center [457, 60] width 48 height 7
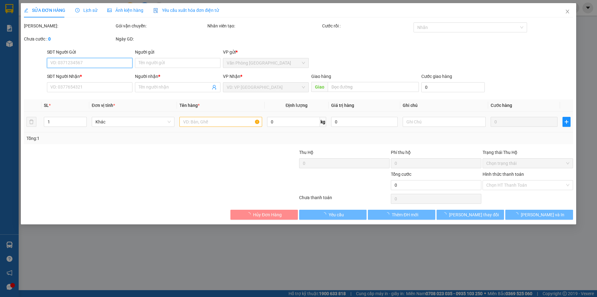
type input "0338117569"
type input "úy"
type input "Chánh Lưu"
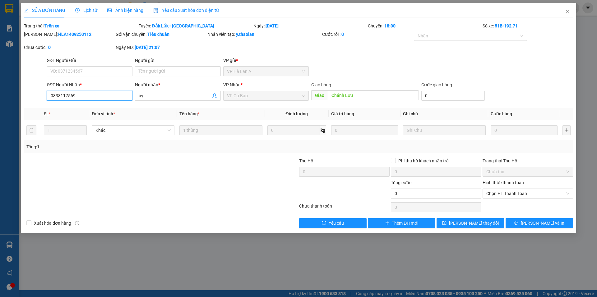
drag, startPoint x: 95, startPoint y: 96, endPoint x: 37, endPoint y: 96, distance: 58.2
click at [37, 96] on div "SĐT Người Nhận * 0338117569 0338117569 Người nhận * úy VP Nhận * VP Cư Bao Giao…" at bounding box center [298, 92] width 551 height 22
click at [568, 12] on icon "close" at bounding box center [567, 12] width 3 height 4
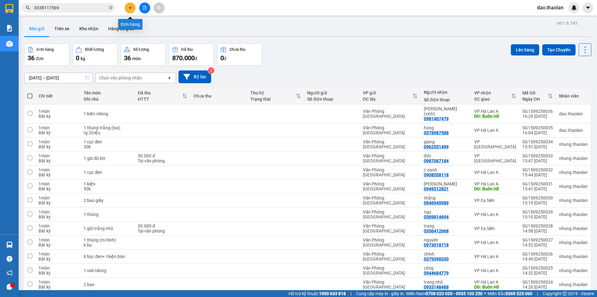
click at [130, 8] on icon "plus" at bounding box center [130, 7] width 3 height 0
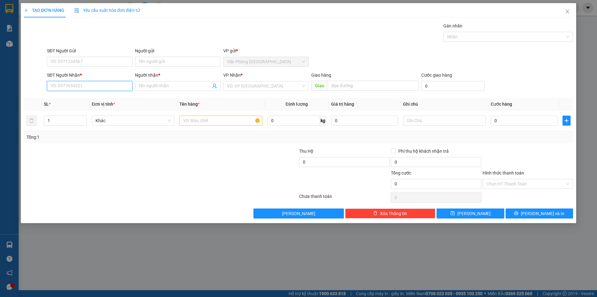
click at [107, 85] on input "SĐT Người Nhận *" at bounding box center [90, 86] width 86 height 10
click at [93, 88] on input "SĐT Người Nhận *" at bounding box center [90, 86] width 86 height 10
click at [78, 107] on div "0906462916 - bông tuyết" at bounding box center [90, 108] width 78 height 7
type input "0906462916"
type input "bông tuyết"
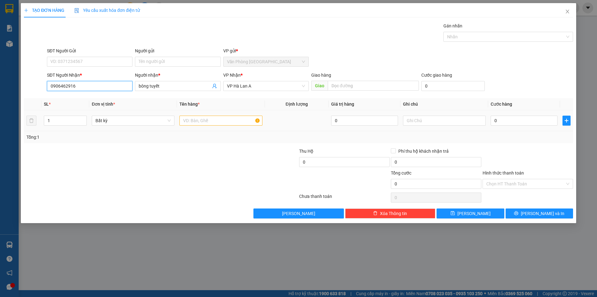
type input "0906462916"
click at [221, 123] on input "text" at bounding box center [221, 120] width 83 height 10
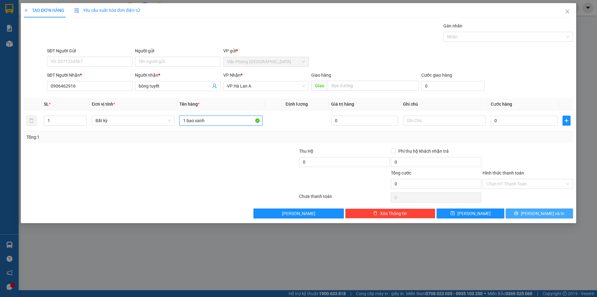
type input "1 bao xanh"
click at [543, 210] on span "[PERSON_NAME] và In" at bounding box center [543, 213] width 44 height 7
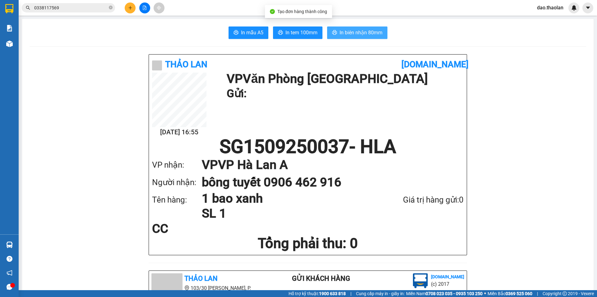
click at [355, 30] on span "In biên nhận 80mm" at bounding box center [361, 33] width 43 height 8
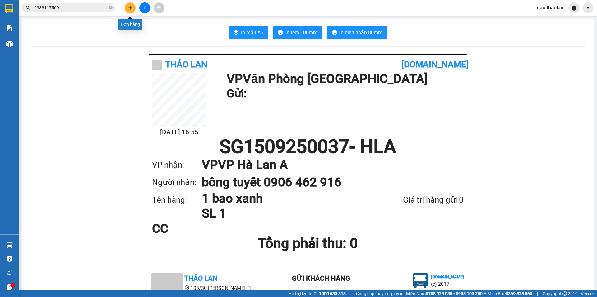
click at [129, 8] on icon "plus" at bounding box center [130, 8] width 4 height 4
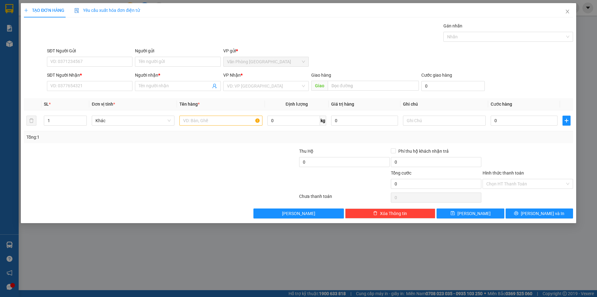
click at [97, 81] on div "SĐT Người Nhận *" at bounding box center [90, 76] width 86 height 9
click at [96, 83] on input "SĐT Người Nhận *" at bounding box center [90, 86] width 86 height 10
type input "0949356067"
click at [144, 84] on input "Người nhận *" at bounding box center [175, 85] width 72 height 7
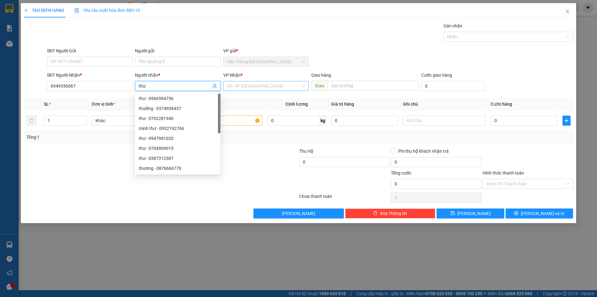
type input "thư"
click at [254, 85] on input "search" at bounding box center [264, 85] width 74 height 9
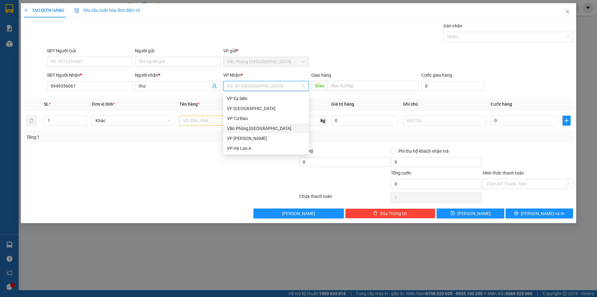
click at [248, 129] on div "Văn Phòng [GEOGRAPHIC_DATA]" at bounding box center [266, 128] width 78 height 7
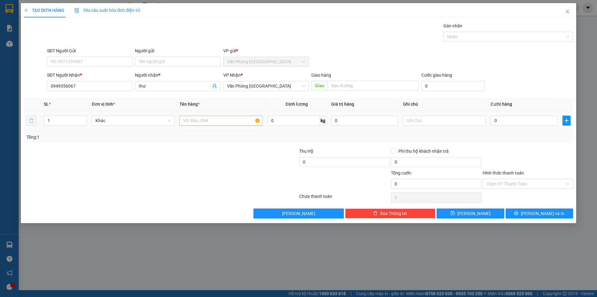
drag, startPoint x: 211, startPoint y: 114, endPoint x: 209, endPoint y: 122, distance: 8.3
click at [209, 117] on td at bounding box center [221, 120] width 88 height 21
drag, startPoint x: 209, startPoint y: 122, endPoint x: 212, endPoint y: 118, distance: 4.6
click at [209, 122] on input "text" at bounding box center [221, 120] width 83 height 10
type input "1 thùng lavie"
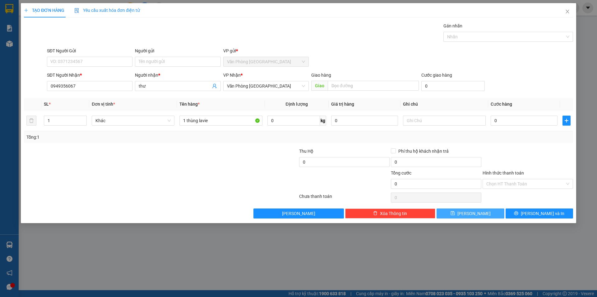
click at [475, 218] on div "TẠO ĐƠN HÀNG Yêu cầu xuất hóa đơn điện tử Transit Pickup Surcharge Ids Transit …" at bounding box center [299, 113] width 556 height 220
click at [472, 215] on span "[PERSON_NAME]" at bounding box center [474, 213] width 33 height 7
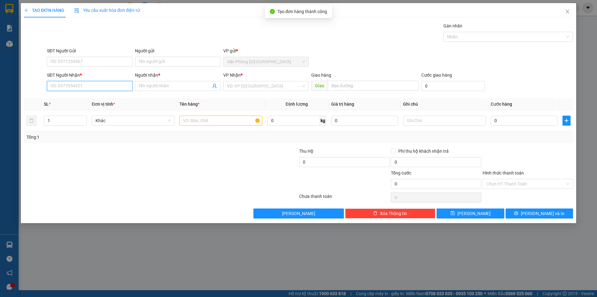
click at [115, 84] on input "SĐT Người Nhận *" at bounding box center [90, 86] width 86 height 10
click at [79, 97] on div "0988027238 - hiếu" at bounding box center [90, 98] width 78 height 7
type input "0988027238"
type input "hiếu"
type input "0988027238"
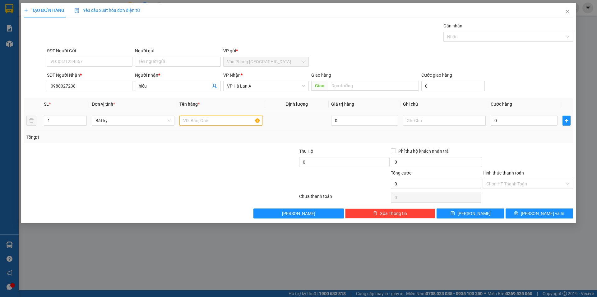
click at [190, 121] on input "text" at bounding box center [221, 120] width 83 height 10
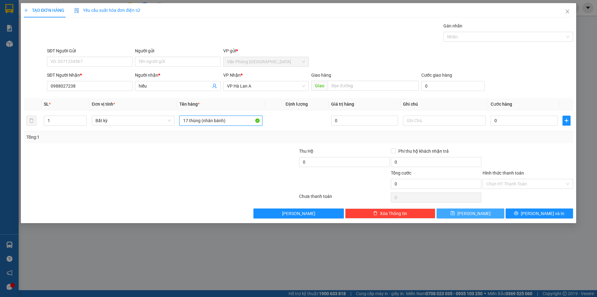
type input "17 thùng (nhân bánh)"
click at [460, 214] on button "[PERSON_NAME]" at bounding box center [471, 213] width 68 height 10
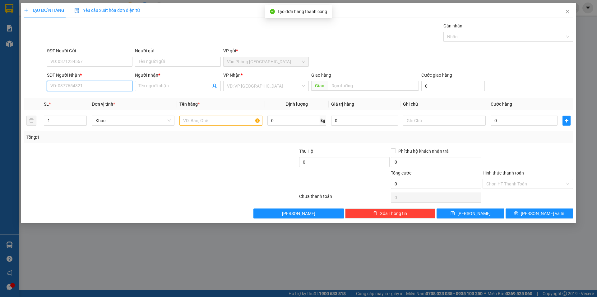
click at [103, 86] on input "SĐT Người Nhận *" at bounding box center [90, 86] width 86 height 10
click at [88, 99] on div "0942453277 - sơn" at bounding box center [90, 98] width 78 height 7
type input "0942453277"
type input "sơn"
type input "0942453277"
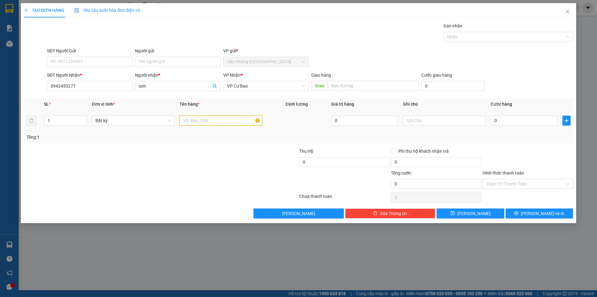
click at [191, 121] on input "text" at bounding box center [221, 120] width 83 height 10
type input "1 cục đen"
click at [534, 122] on input "0" at bounding box center [524, 120] width 67 height 10
type input "5"
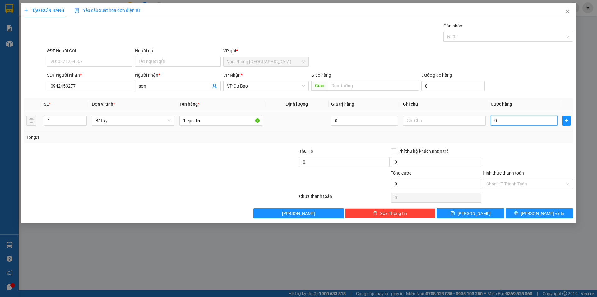
type input "5"
type input "50"
type input "50.000"
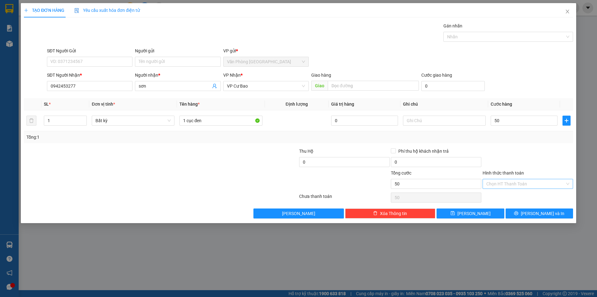
type input "50.000"
click at [513, 182] on input "Hình thức thanh toán" at bounding box center [526, 183] width 79 height 9
click at [510, 199] on div "Tại văn phòng" at bounding box center [528, 196] width 83 height 7
type input "0"
click at [482, 215] on button "[PERSON_NAME]" at bounding box center [471, 213] width 68 height 10
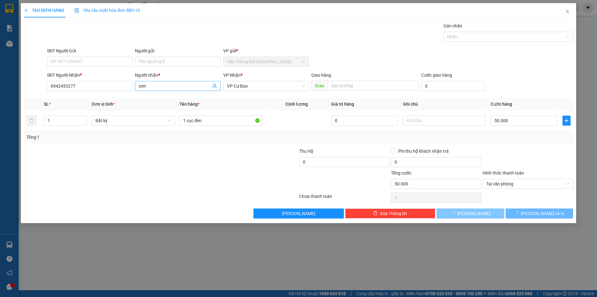
type input "0"
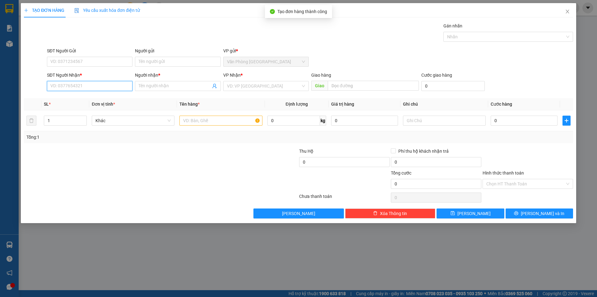
click at [125, 86] on input "SĐT Người Nhận *" at bounding box center [90, 86] width 86 height 10
click at [77, 99] on div "0947330389 - thư" at bounding box center [90, 98] width 78 height 7
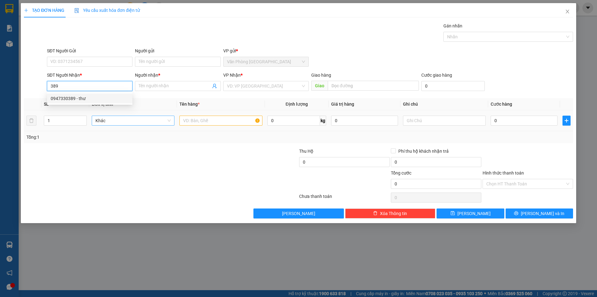
type input "0947330389"
type input "thư"
type input "0947330389"
click at [208, 127] on td at bounding box center [221, 120] width 88 height 21
click at [208, 118] on input "text" at bounding box center [221, 120] width 83 height 10
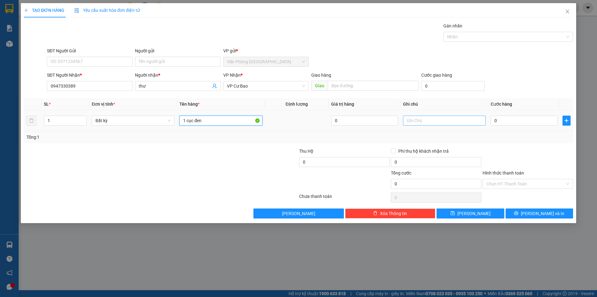
type input "1 cục đen"
click at [431, 119] on input "text" at bounding box center [444, 120] width 83 height 10
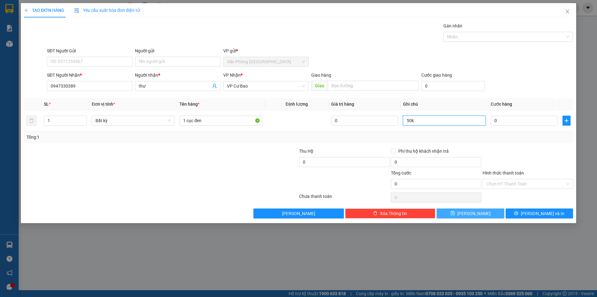
type input "50k"
drag, startPoint x: 480, startPoint y: 208, endPoint x: 480, endPoint y: 203, distance: 5.6
click at [480, 209] on button "[PERSON_NAME]" at bounding box center [471, 213] width 68 height 10
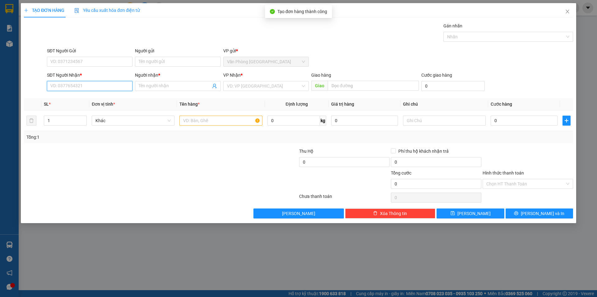
click at [90, 84] on input "SĐT Người Nhận *" at bounding box center [90, 86] width 86 height 10
click at [83, 109] on div "0889225916 - uyển" at bounding box center [90, 108] width 78 height 7
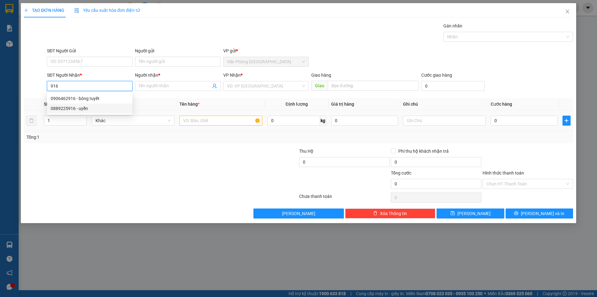
type input "0889225916"
type input "uyển"
type input "0889225916"
click at [203, 121] on input "text" at bounding box center [221, 120] width 83 height 10
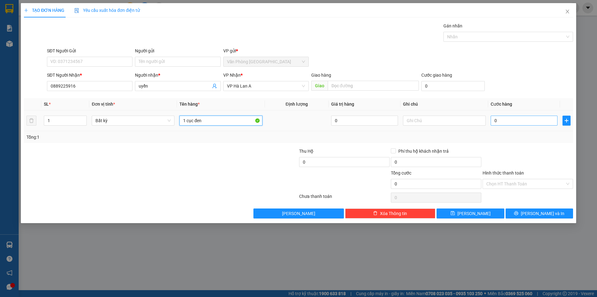
type input "1 cục đen"
click at [508, 120] on input "0" at bounding box center [524, 120] width 67 height 10
type input "5"
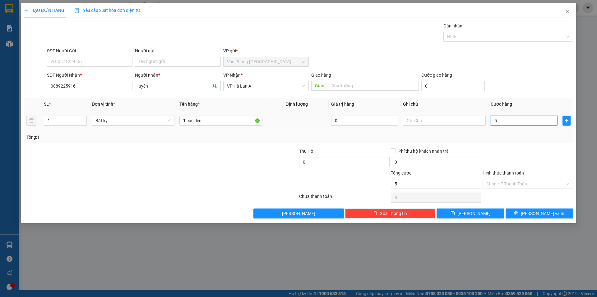
type input "50"
type input "50.000"
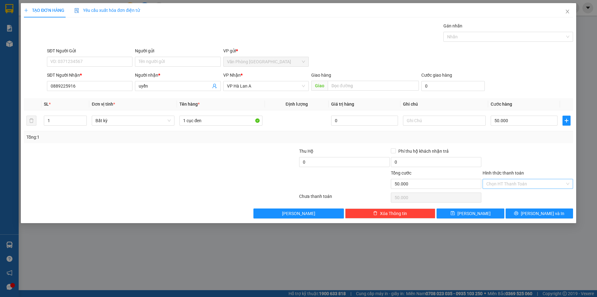
click at [505, 184] on input "Hình thức thanh toán" at bounding box center [526, 183] width 79 height 9
click at [503, 194] on div "Tại văn phòng" at bounding box center [528, 196] width 91 height 10
type input "0"
click at [486, 214] on button "[PERSON_NAME]" at bounding box center [471, 213] width 68 height 10
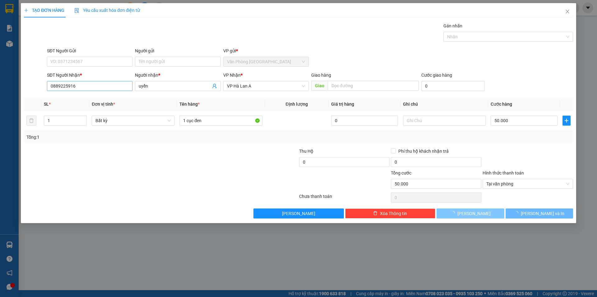
type input "0"
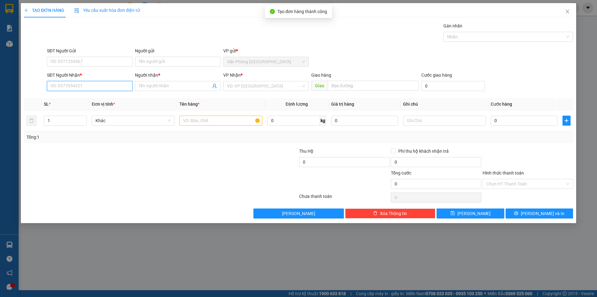
click at [112, 87] on input "SĐT Người Nhận *" at bounding box center [90, 86] width 86 height 10
drag, startPoint x: 79, startPoint y: 86, endPoint x: 4, endPoint y: 79, distance: 74.7
click at [4, 79] on div "TẠO ĐƠN HÀNG Yêu cầu xuất hóa đơn điện tử Transit Pickup Surcharge Ids Transit …" at bounding box center [298, 148] width 597 height 297
type input "8"
click at [145, 88] on input "Người nhận *" at bounding box center [175, 85] width 72 height 7
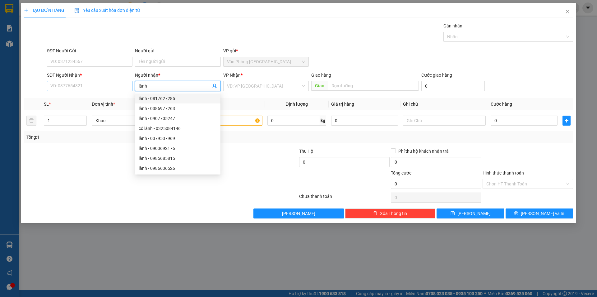
type input "lành"
click at [60, 86] on input "SĐT Người Nhận *" at bounding box center [90, 86] width 86 height 10
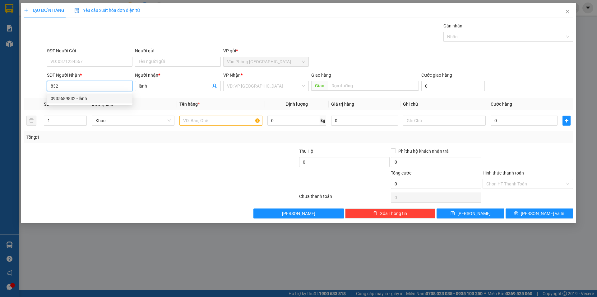
drag, startPoint x: 79, startPoint y: 99, endPoint x: 125, endPoint y: 107, distance: 46.8
click at [79, 99] on div "0935689832 - lành" at bounding box center [90, 98] width 78 height 7
type input "0935689832"
click at [186, 119] on input "text" at bounding box center [221, 120] width 83 height 10
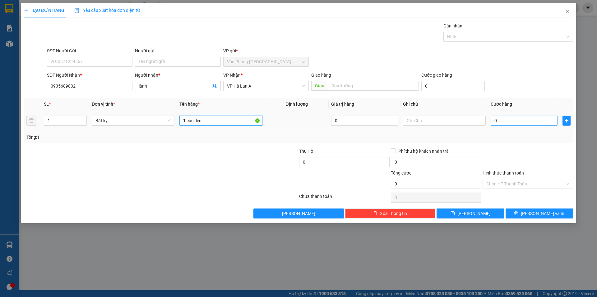
type input "1 cục đen"
click at [504, 121] on input "0" at bounding box center [524, 120] width 67 height 10
type input "2"
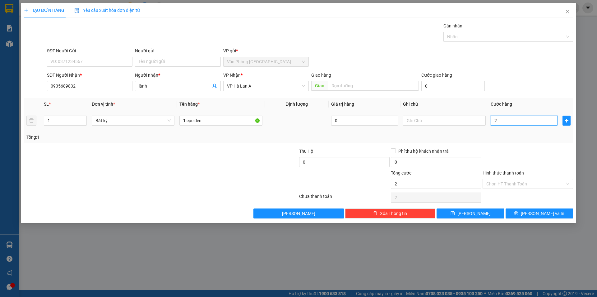
type input "20"
type input "20.000"
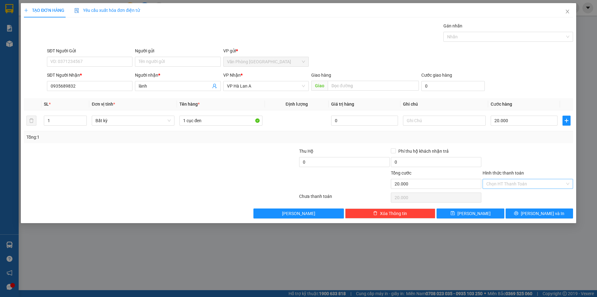
click at [508, 185] on input "Hình thức thanh toán" at bounding box center [526, 183] width 79 height 9
click at [507, 197] on div "Tại văn phòng" at bounding box center [528, 196] width 83 height 7
type input "0"
click at [473, 213] on span "[PERSON_NAME]" at bounding box center [474, 213] width 33 height 7
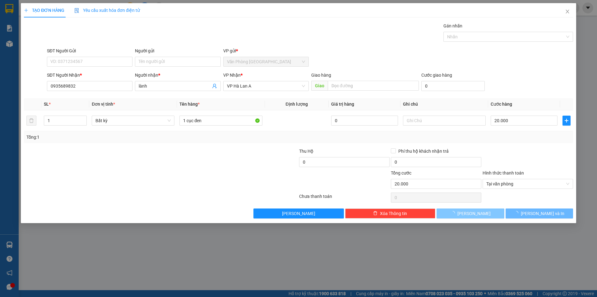
type input "0"
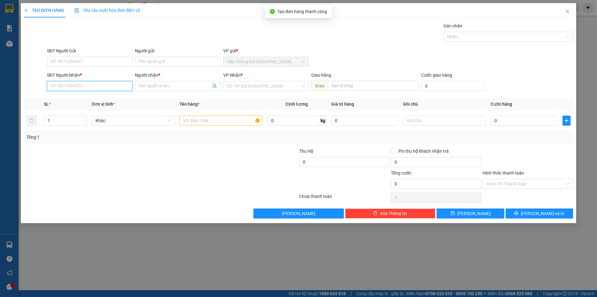
click at [113, 88] on input "SĐT Người Nhận *" at bounding box center [90, 86] width 86 height 10
click at [83, 97] on div "0706033352 - quyên" at bounding box center [90, 98] width 78 height 7
type input "0706033352"
type input "quyên"
type input "0706033352"
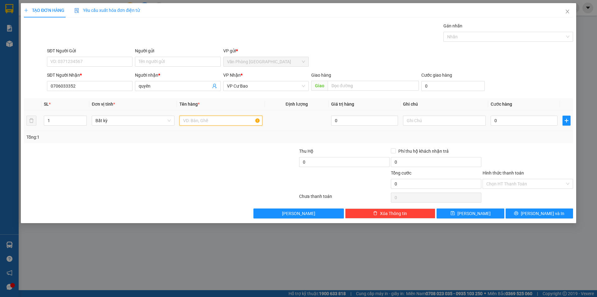
click at [209, 119] on input "text" at bounding box center [221, 120] width 83 height 10
type input "1"
type input "1 cục đen"
click at [508, 124] on input "0" at bounding box center [524, 120] width 67 height 10
type input "30"
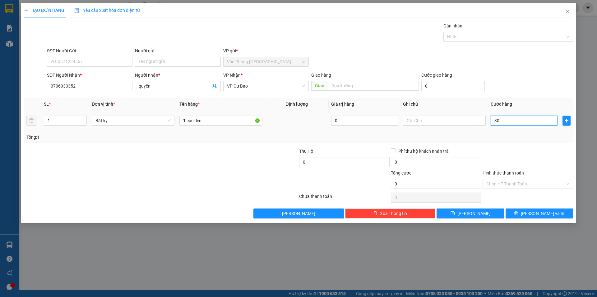
type input "30"
type input "30.000"
click at [512, 184] on input "Hình thức thanh toán" at bounding box center [526, 183] width 79 height 9
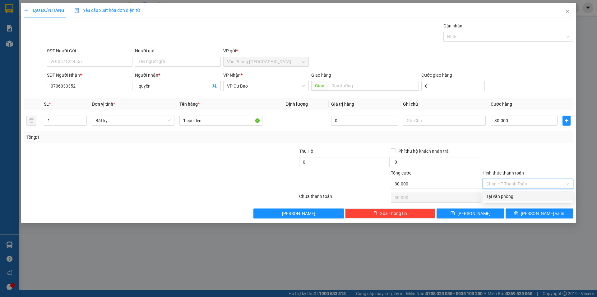
click at [510, 194] on div "Tại văn phòng" at bounding box center [528, 196] width 83 height 7
type input "0"
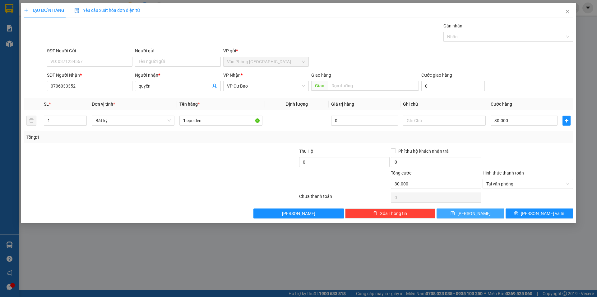
click at [491, 214] on button "[PERSON_NAME]" at bounding box center [471, 213] width 68 height 10
type input "0"
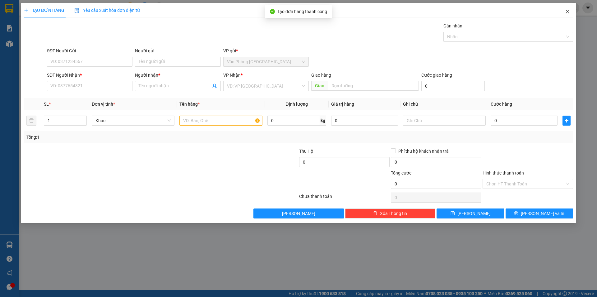
click at [565, 14] on icon "close" at bounding box center [567, 11] width 5 height 5
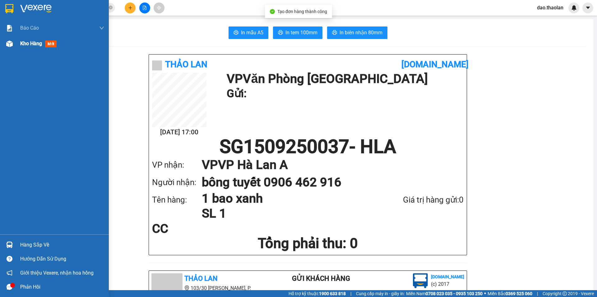
click at [34, 43] on span "Kho hàng" at bounding box center [31, 43] width 22 height 6
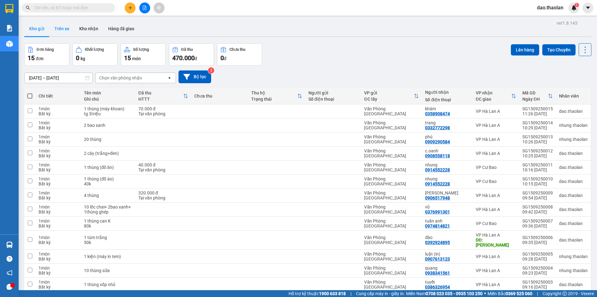
click at [62, 31] on button "Trên xe" at bounding box center [61, 28] width 25 height 15
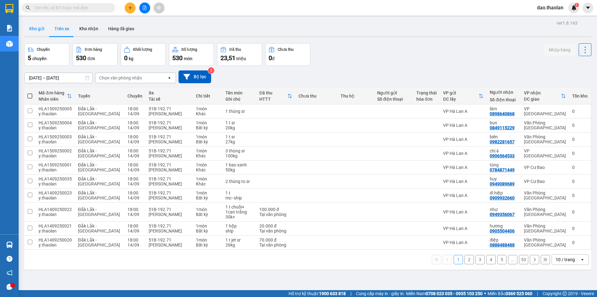
click at [35, 32] on button "Kho gửi" at bounding box center [36, 28] width 25 height 15
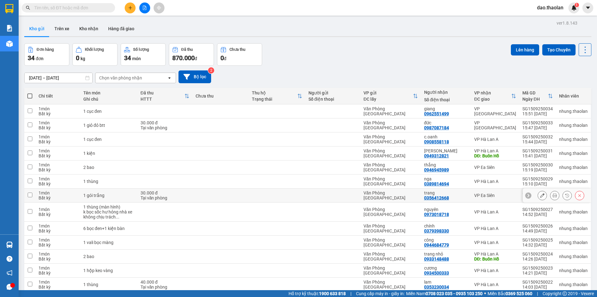
click at [544, 196] on div at bounding box center [561, 194] width 47 height 9
click at [540, 195] on button at bounding box center [542, 195] width 9 height 11
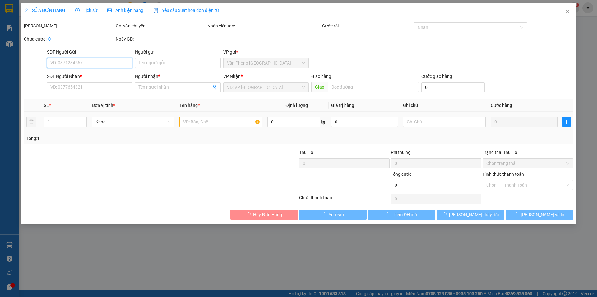
type input "0356412668"
type input "trang"
type input "30.000"
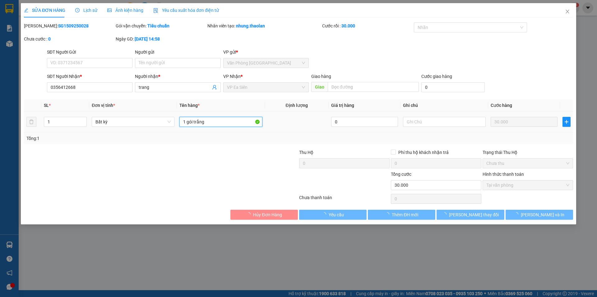
click at [223, 125] on input "1 gói trắng" at bounding box center [221, 122] width 83 height 10
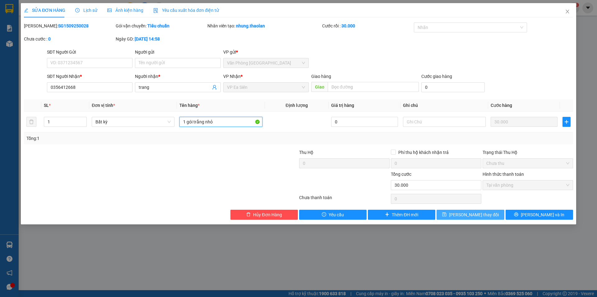
type input "1 gói trắng nhỏ"
click at [462, 215] on span "[PERSON_NAME] thay đổi" at bounding box center [474, 214] width 50 height 7
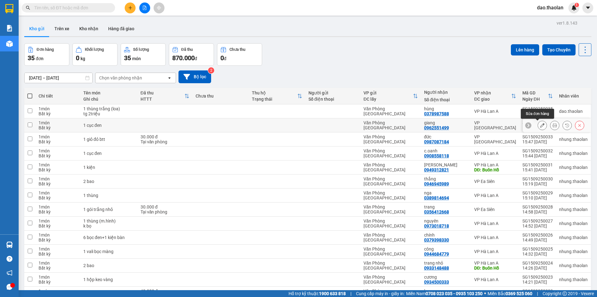
click at [538, 123] on button at bounding box center [542, 125] width 9 height 11
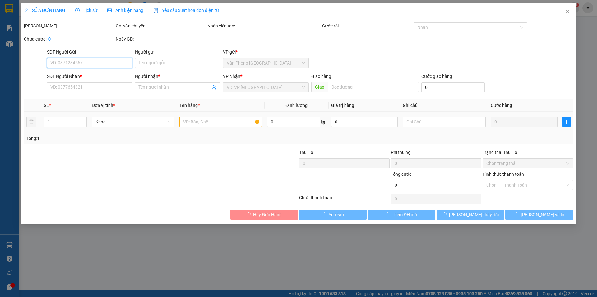
type input "0962551499"
type input "giang"
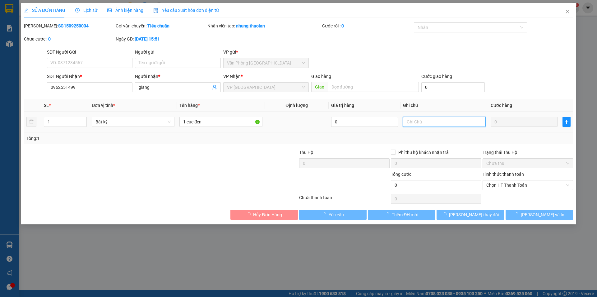
click at [416, 123] on input "text" at bounding box center [444, 122] width 83 height 10
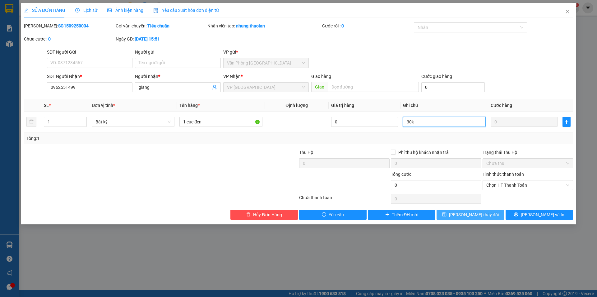
type input "30k"
click at [452, 212] on button "[PERSON_NAME] thay đổi" at bounding box center [471, 214] width 68 height 10
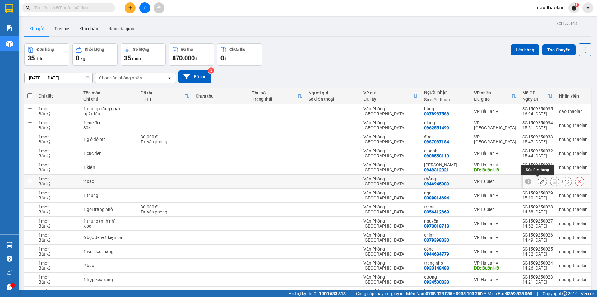
click at [540, 181] on icon at bounding box center [542, 181] width 4 height 4
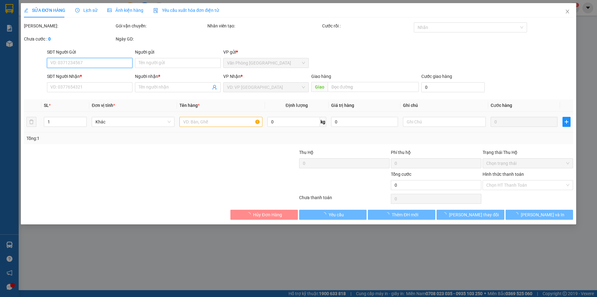
type input "0946945989"
type input "thắng"
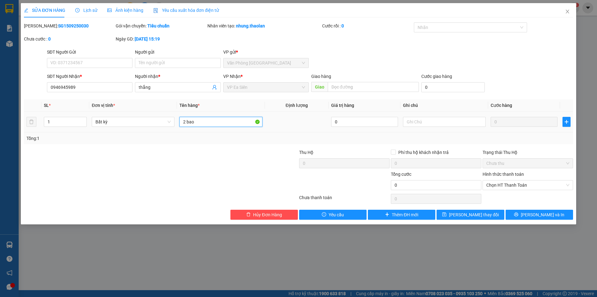
click at [213, 124] on input "2 bao" at bounding box center [221, 122] width 83 height 10
type input "2 bao giấy"
click at [415, 120] on input "text" at bounding box center [444, 122] width 83 height 10
type input "1"
click at [486, 218] on span "[PERSON_NAME] thay đổi" at bounding box center [474, 214] width 50 height 7
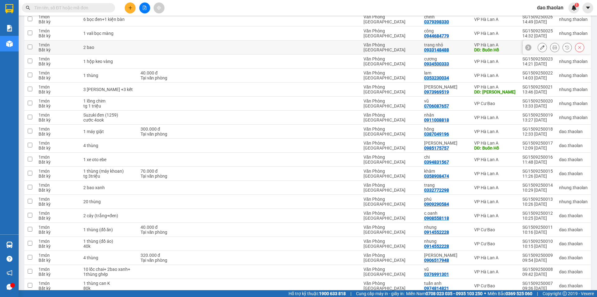
scroll to position [330, 0]
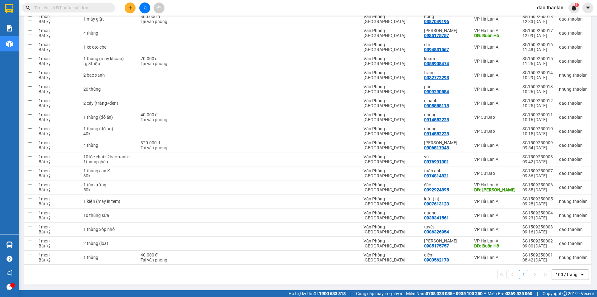
click at [77, 10] on input "text" at bounding box center [70, 7] width 73 height 7
paste input "0399831242"
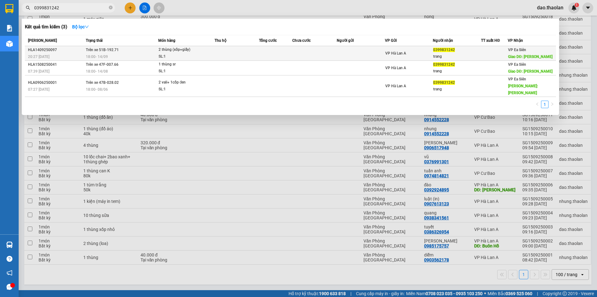
type input "0399831242"
click at [304, 52] on td at bounding box center [314, 53] width 44 height 15
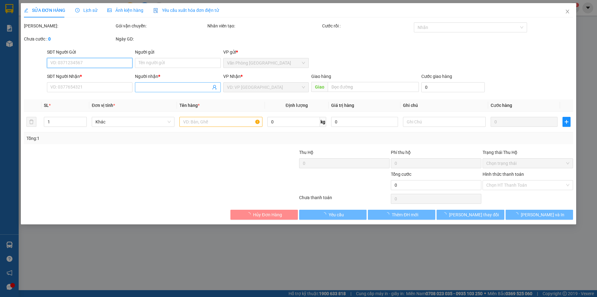
type input "0399831242"
type input "trang"
type input "Hòa Lợi"
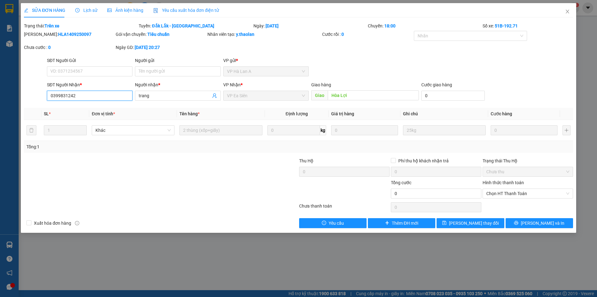
drag, startPoint x: 76, startPoint y: 97, endPoint x: 35, endPoint y: 94, distance: 41.2
click at [35, 94] on div "SĐT Người Nhận * 0399831242 0399831242 Người nhận * trang VP Nhận * VP Ea Siên …" at bounding box center [298, 92] width 551 height 22
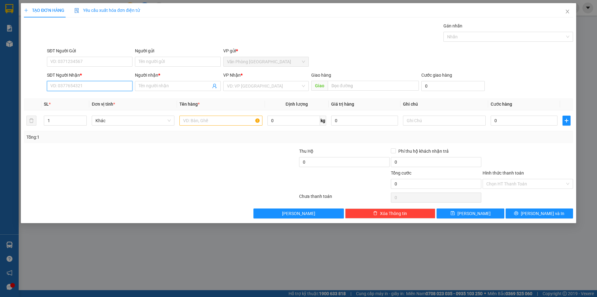
click at [97, 86] on input "SĐT Người Nhận *" at bounding box center [90, 86] width 86 height 10
click at [69, 96] on div "0369530746 - bích uyên" at bounding box center [90, 98] width 78 height 7
type input "0369530746"
type input "bích uyên"
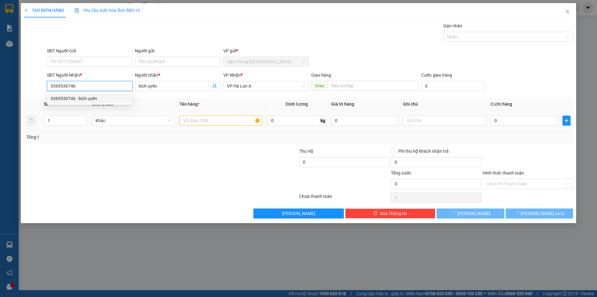
type input "0369530746"
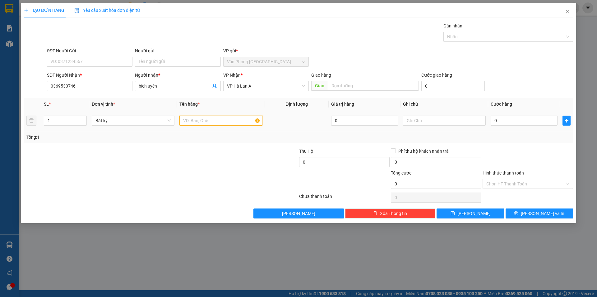
click at [202, 120] on input "text" at bounding box center [221, 120] width 83 height 10
type input "1 túm xanh"
click at [498, 207] on div "Transit Pickup Surcharge Ids Transit Deliver Surcharge Ids Transit Deliver Surc…" at bounding box center [299, 120] width 550 height 196
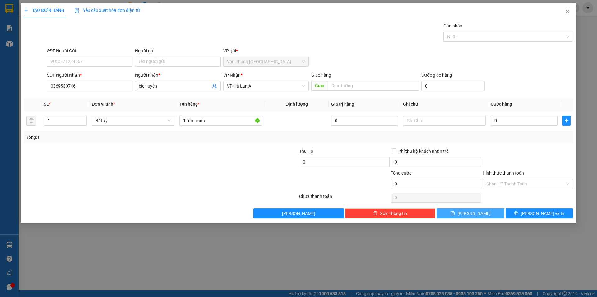
click at [490, 212] on button "[PERSON_NAME]" at bounding box center [471, 213] width 68 height 10
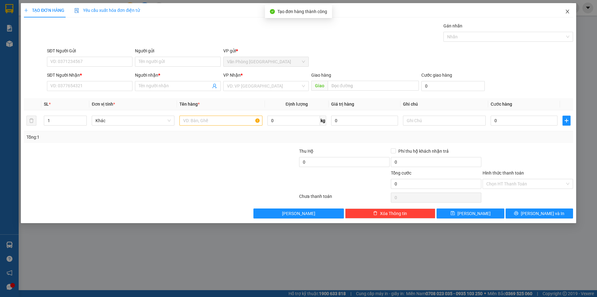
click at [566, 12] on icon "close" at bounding box center [567, 11] width 5 height 5
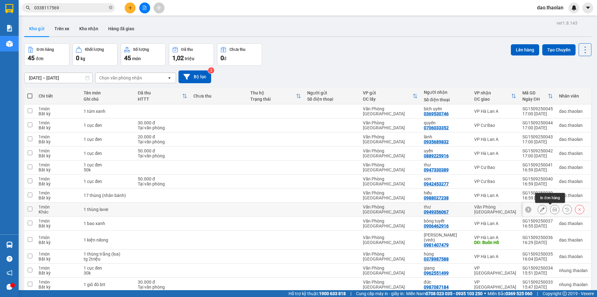
click at [551, 208] on button at bounding box center [555, 209] width 9 height 11
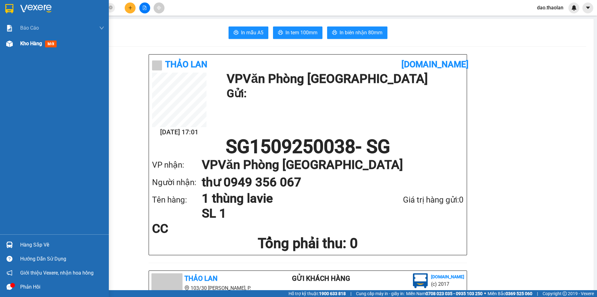
click at [20, 42] on span "Kho hàng" at bounding box center [31, 43] width 22 height 6
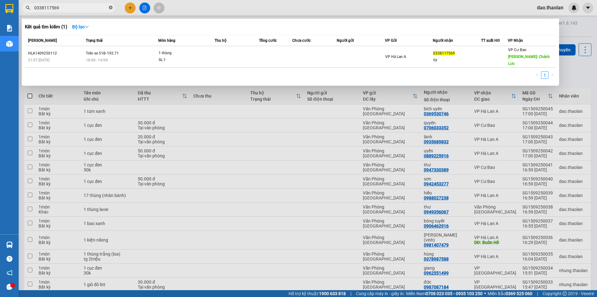
click at [109, 9] on icon "close-circle" at bounding box center [111, 8] width 4 height 4
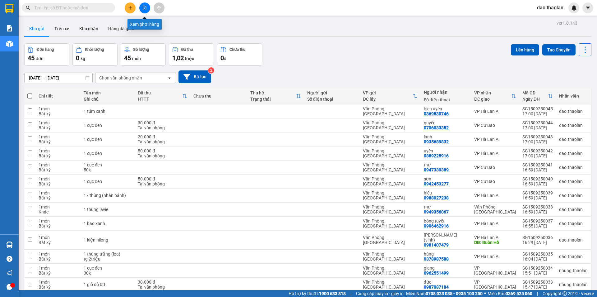
click at [143, 10] on icon "file-add" at bounding box center [144, 8] width 3 height 4
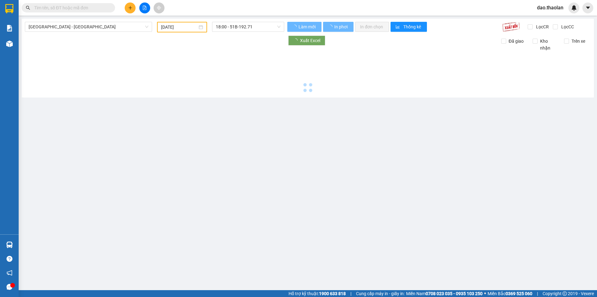
type input "[DATE]"
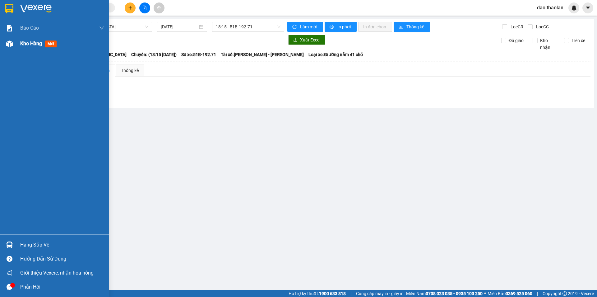
click at [28, 46] on span "Kho hàng" at bounding box center [31, 43] width 22 height 6
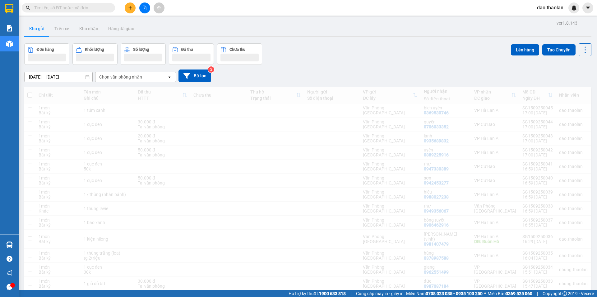
click at [104, 8] on input "text" at bounding box center [70, 7] width 73 height 7
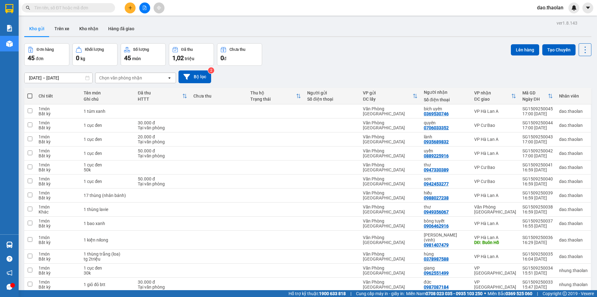
type input "0"
click at [134, 75] on div "Chọn văn phòng nhận" at bounding box center [120, 78] width 43 height 6
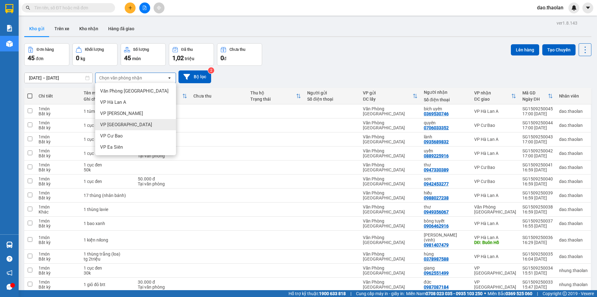
click at [146, 125] on div "VP [GEOGRAPHIC_DATA]" at bounding box center [135, 124] width 81 height 11
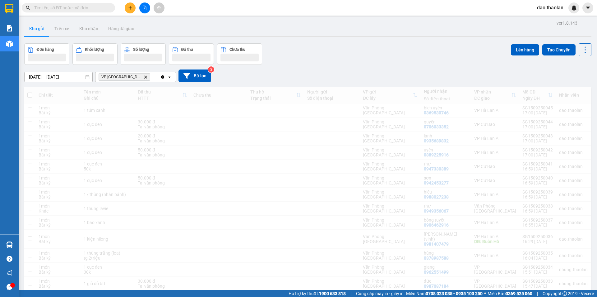
click at [143, 77] on div "VP Bình Hòa Delete" at bounding box center [128, 77] width 65 height 10
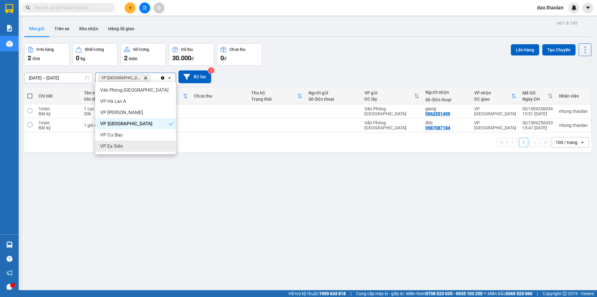
click at [280, 167] on div "ver 1.8.143 Kho gửi Trên xe Kho nhận Hàng đã giao Đơn hàng 2 đơn Khối lượng 0 k…" at bounding box center [308, 167] width 573 height 297
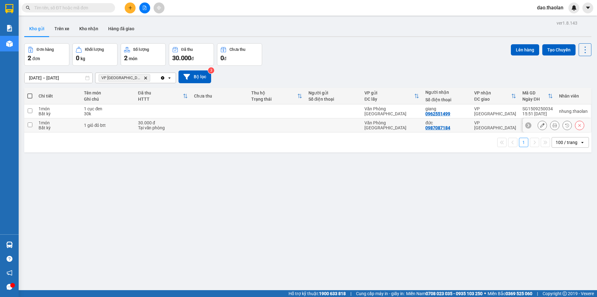
click at [258, 125] on td at bounding box center [276, 125] width 57 height 14
checkbox input "true"
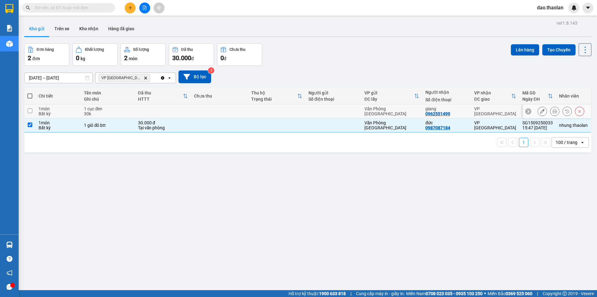
click at [253, 110] on td at bounding box center [276, 111] width 57 height 14
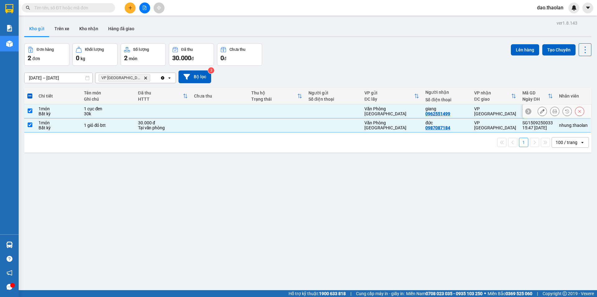
checkbox input "true"
click at [513, 50] on button "Lên hàng" at bounding box center [525, 49] width 28 height 11
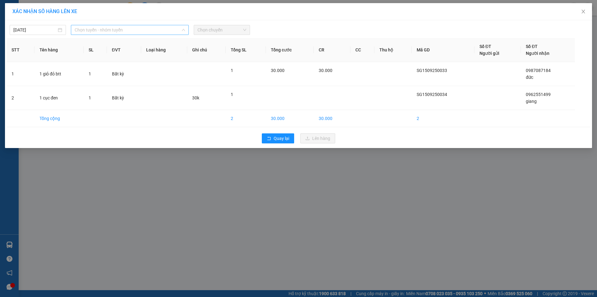
drag, startPoint x: 109, startPoint y: 28, endPoint x: 135, endPoint y: 50, distance: 34.7
click at [110, 29] on span "Chọn tuyến - nhóm tuyến" at bounding box center [130, 29] width 110 height 9
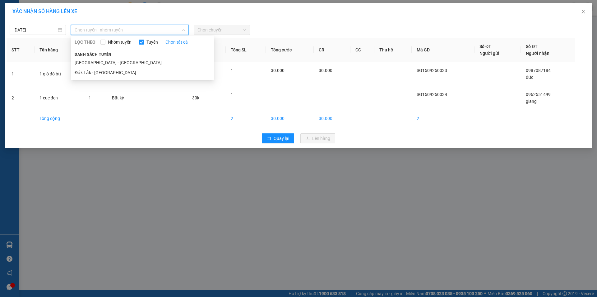
click at [129, 60] on li "[GEOGRAPHIC_DATA] - [GEOGRAPHIC_DATA]" at bounding box center [142, 63] width 143 height 10
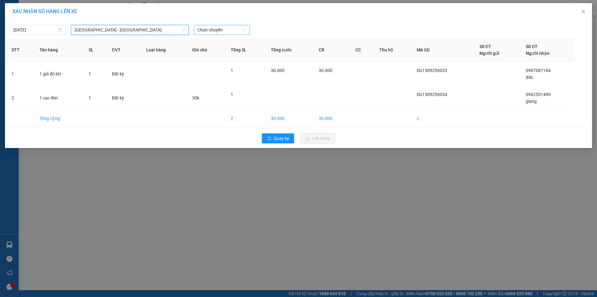
click at [241, 27] on span "Chọn chuyến" at bounding box center [222, 29] width 49 height 9
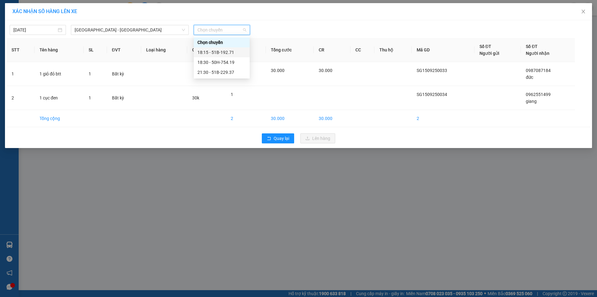
click at [225, 50] on div "18:15 - 51B-192.71" at bounding box center [222, 52] width 49 height 7
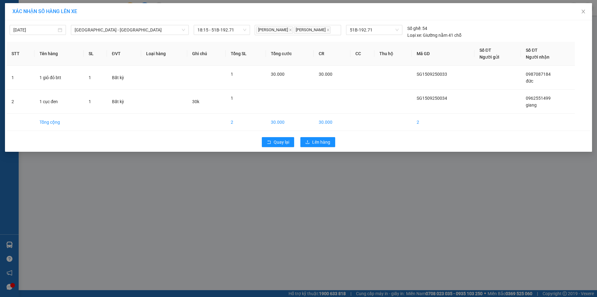
click at [325, 141] on div "Quay lại Lên hàng" at bounding box center [299, 142] width 584 height 16
click at [325, 145] on span "Lên hàng" at bounding box center [321, 141] width 18 height 7
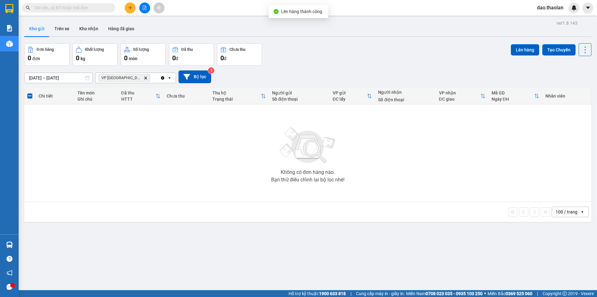
click at [129, 80] on span "VP Bình Hòa Delete" at bounding box center [125, 77] width 52 height 7
click at [144, 76] on icon "Delete" at bounding box center [146, 78] width 4 height 4
click at [134, 79] on div "Chọn văn phòng nhận" at bounding box center [120, 78] width 43 height 6
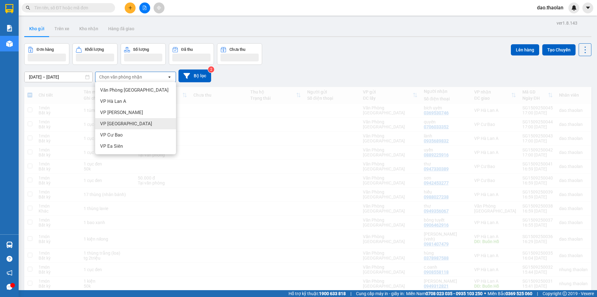
click at [157, 133] on div "VP Cư Bao" at bounding box center [135, 134] width 81 height 11
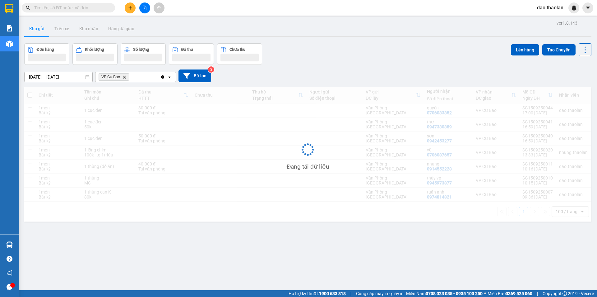
click at [138, 74] on div "VP Cư Bao Delete" at bounding box center [128, 77] width 65 height 10
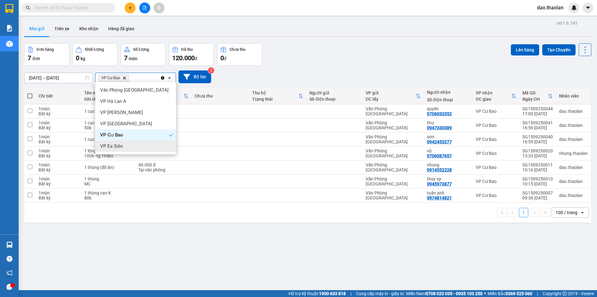
click at [156, 148] on div "VP Ea Siên" at bounding box center [135, 145] width 81 height 11
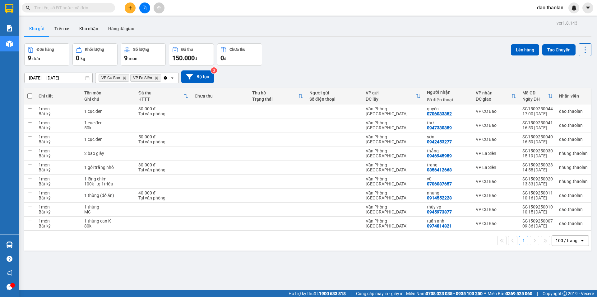
click at [32, 94] on span at bounding box center [29, 95] width 5 height 5
click at [30, 93] on input "checkbox" at bounding box center [30, 93] width 0 height 0
checkbox input "true"
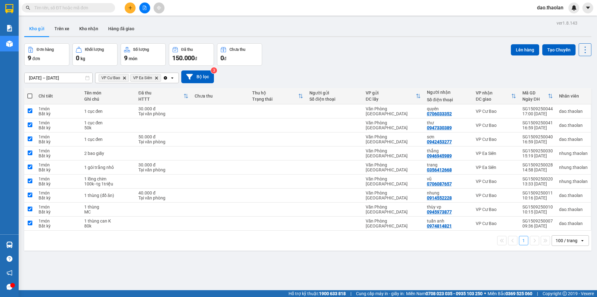
checkbox input "true"
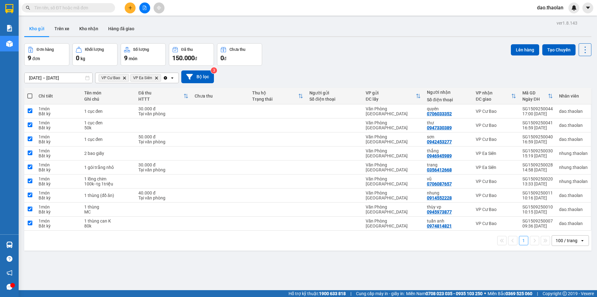
checkbox input "true"
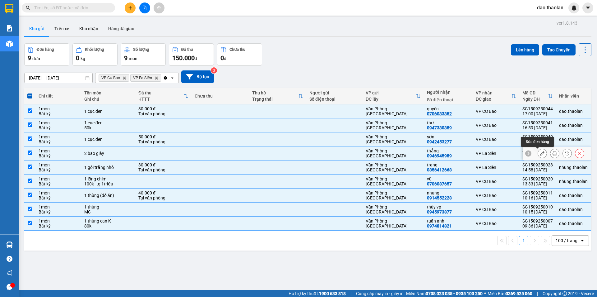
click at [538, 156] on button at bounding box center [542, 153] width 9 height 11
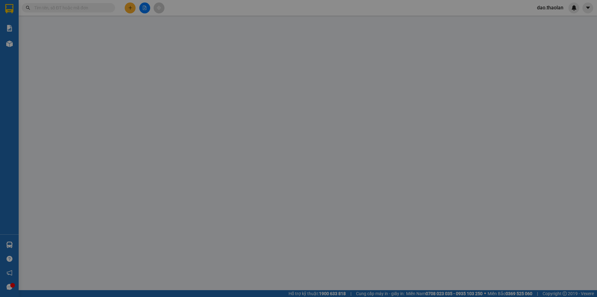
type input "0946945989"
type input "thắng"
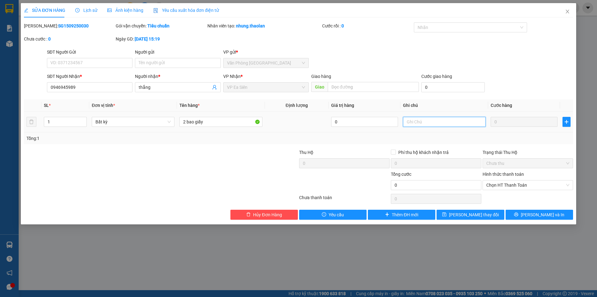
click at [412, 123] on input "text" at bounding box center [444, 122] width 83 height 10
drag, startPoint x: 415, startPoint y: 120, endPoint x: 396, endPoint y: 135, distance: 24.2
click at [396, 135] on div "SL * Đơn vị tính * Tên hàng * Định lượng Giá trị hàng Ghi chú Cước hàng 1 Bất k…" at bounding box center [299, 121] width 550 height 45
type input "200k"
drag, startPoint x: 420, startPoint y: 120, endPoint x: 393, endPoint y: 130, distance: 28.7
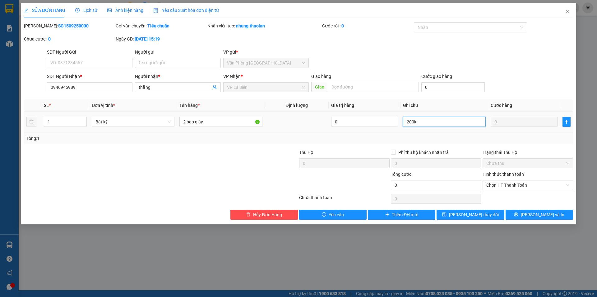
click at [393, 130] on tr "1 Bất kỳ 2 bao giấy 0 200k 0" at bounding box center [299, 121] width 550 height 21
type input "160k"
click at [470, 217] on span "[PERSON_NAME] thay đổi" at bounding box center [474, 214] width 50 height 7
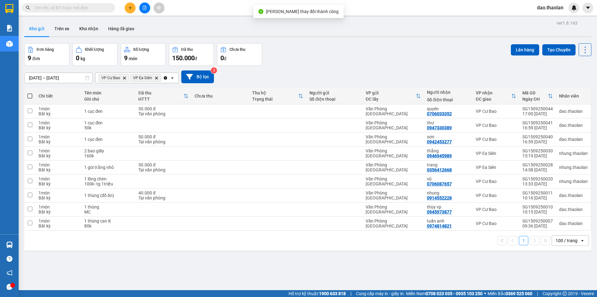
click at [31, 96] on span at bounding box center [29, 95] width 5 height 5
click at [30, 93] on input "checkbox" at bounding box center [30, 93] width 0 height 0
checkbox input "true"
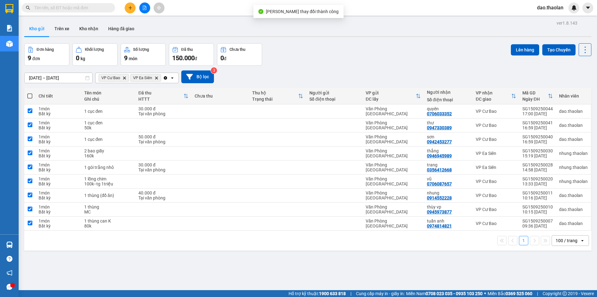
checkbox input "true"
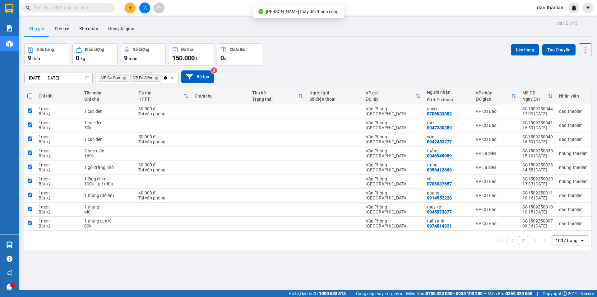
checkbox input "true"
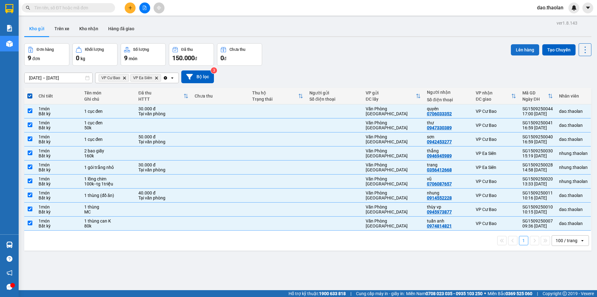
click at [521, 51] on button "Lên hàng" at bounding box center [525, 49] width 28 height 11
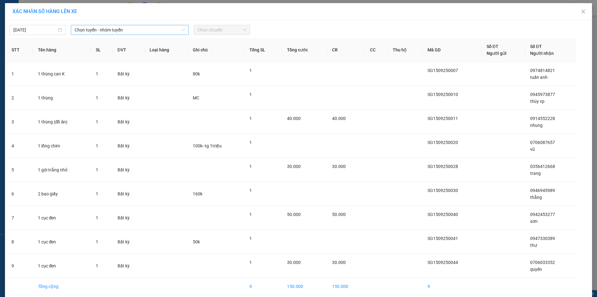
click at [112, 33] on span "Chọn tuyến - nhóm tuyến" at bounding box center [130, 29] width 110 height 9
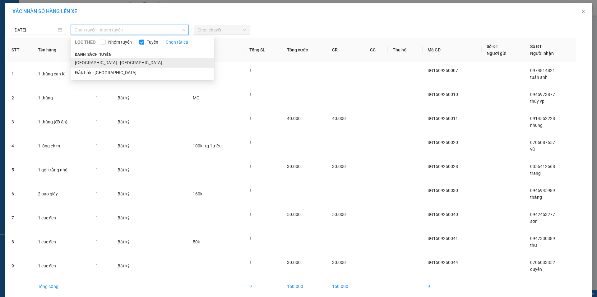
click at [113, 60] on li "[GEOGRAPHIC_DATA] - [GEOGRAPHIC_DATA]" at bounding box center [142, 63] width 143 height 10
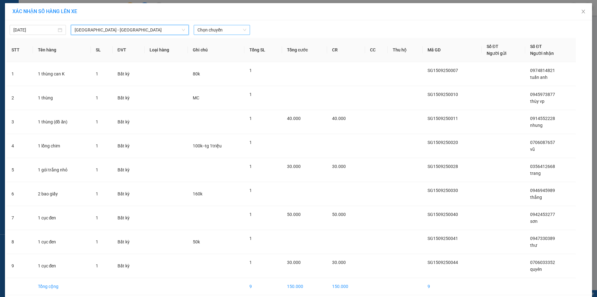
click at [215, 32] on span "Chọn chuyến" at bounding box center [222, 29] width 49 height 9
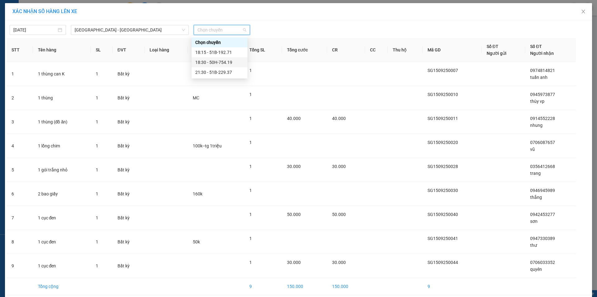
click at [224, 60] on div "18:30 - 50H-754.19" at bounding box center [219, 62] width 49 height 7
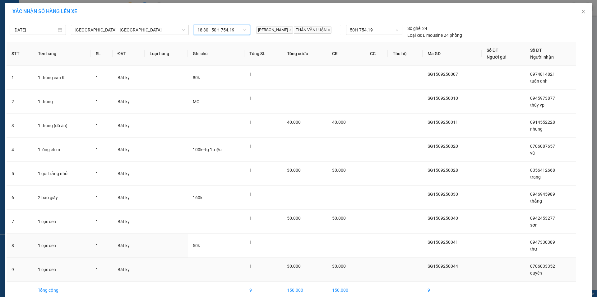
scroll to position [30, 0]
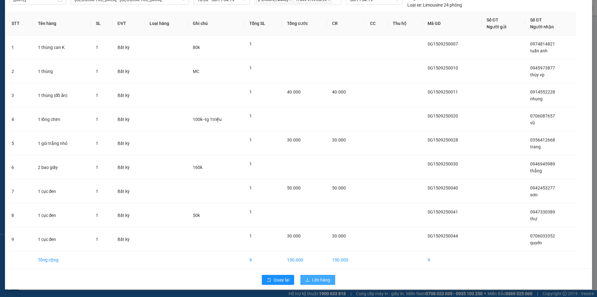
click at [315, 282] on span "Lên hàng" at bounding box center [321, 279] width 18 height 7
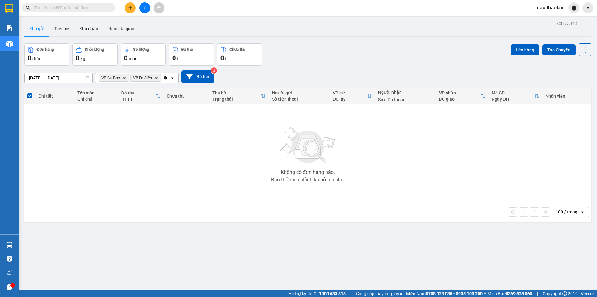
click at [167, 78] on icon "Clear all" at bounding box center [165, 77] width 3 height 3
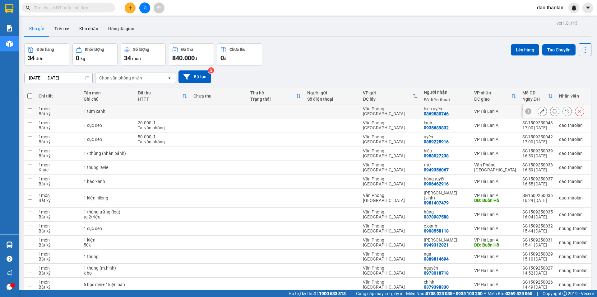
scroll to position [31, 0]
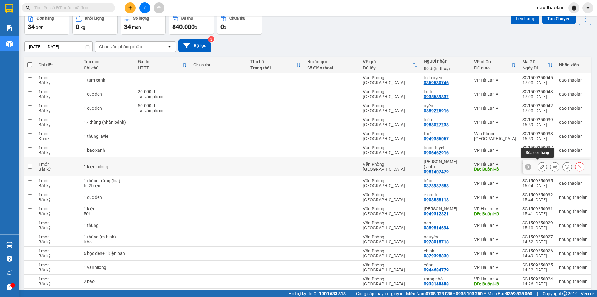
click at [540, 166] on button at bounding box center [542, 166] width 9 height 11
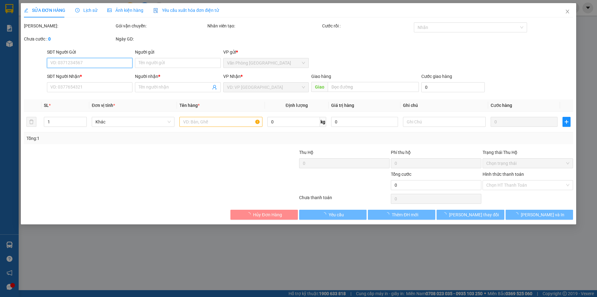
type input "0981407479"
type input "[PERSON_NAME] (vinh)"
type input "Buôn Hồ"
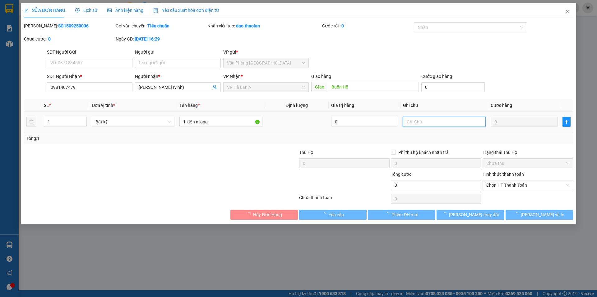
click at [420, 124] on input "text" at bounding box center [444, 122] width 83 height 10
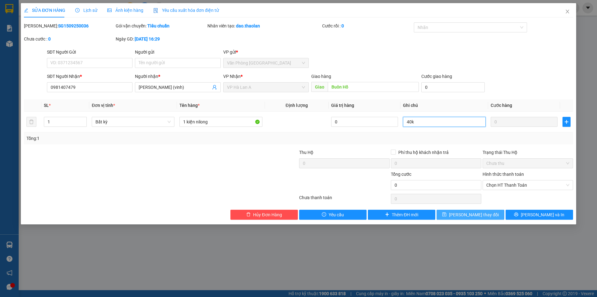
type input "40k"
click at [461, 212] on button "[PERSON_NAME] thay đổi" at bounding box center [471, 214] width 68 height 10
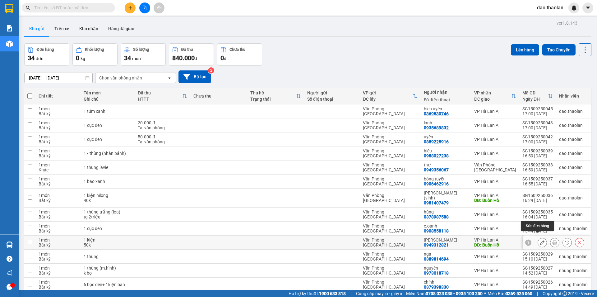
click at [540, 240] on icon at bounding box center [542, 242] width 4 height 4
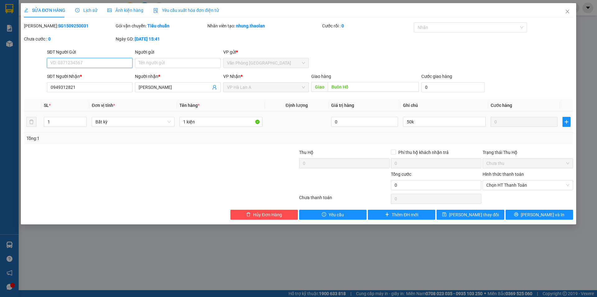
type input "0949312821"
type input "[PERSON_NAME]"
type input "Buôn Hồ"
click at [568, 11] on icon "close" at bounding box center [567, 12] width 3 height 4
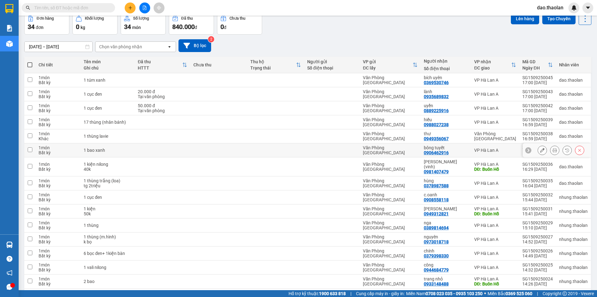
scroll to position [62, 0]
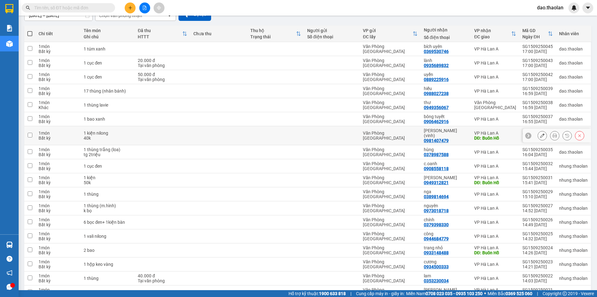
click at [400, 133] on div "Văn Phòng [GEOGRAPHIC_DATA]" at bounding box center [390, 135] width 55 height 10
checkbox input "true"
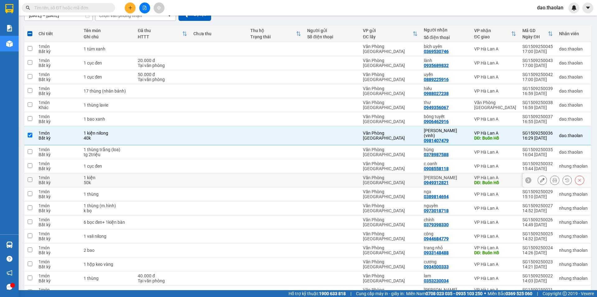
click at [411, 175] on div "Văn Phòng [GEOGRAPHIC_DATA]" at bounding box center [390, 180] width 55 height 10
checkbox input "true"
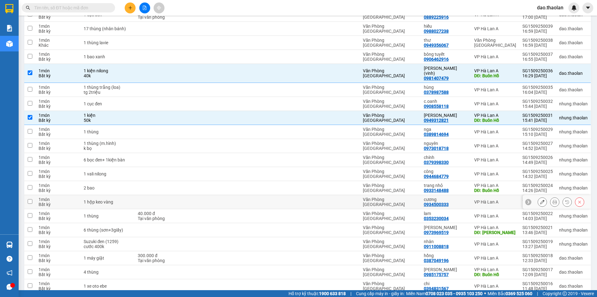
scroll to position [156, 0]
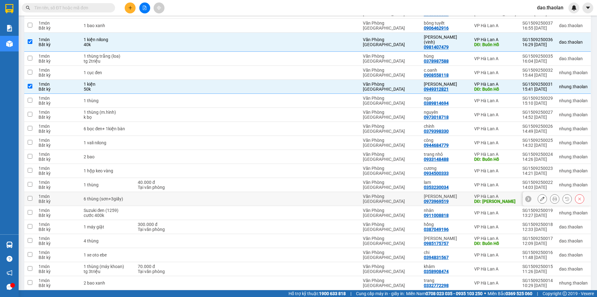
click at [406, 195] on div "Văn Phòng [GEOGRAPHIC_DATA]" at bounding box center [390, 199] width 55 height 10
checkbox input "true"
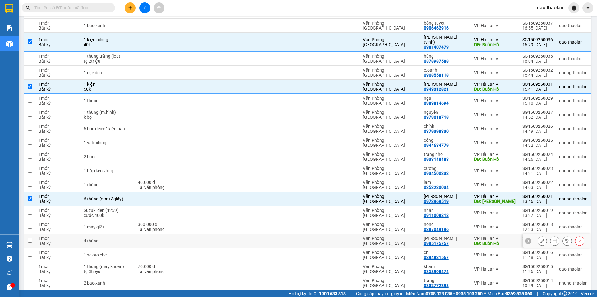
click at [540, 238] on icon at bounding box center [542, 240] width 4 height 4
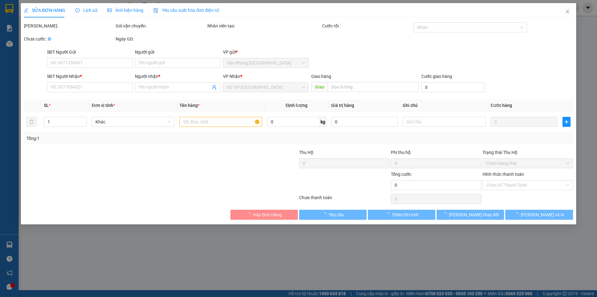
type input "0985175757"
type input "[PERSON_NAME]"
type input "Buôn Hồ"
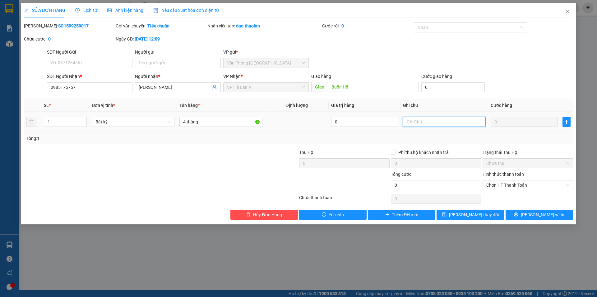
click at [423, 121] on input "text" at bounding box center [444, 122] width 83 height 10
type input "200k"
click at [474, 217] on span "[PERSON_NAME] thay đổi" at bounding box center [474, 214] width 50 height 7
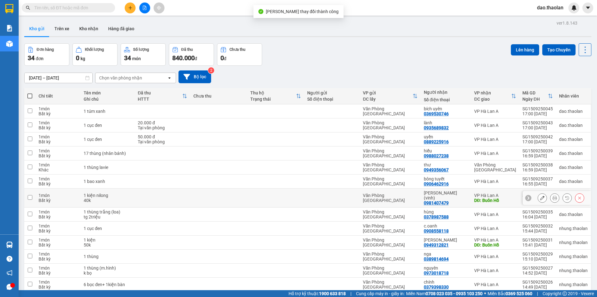
click at [320, 192] on td at bounding box center [332, 197] width 56 height 19
checkbox input "true"
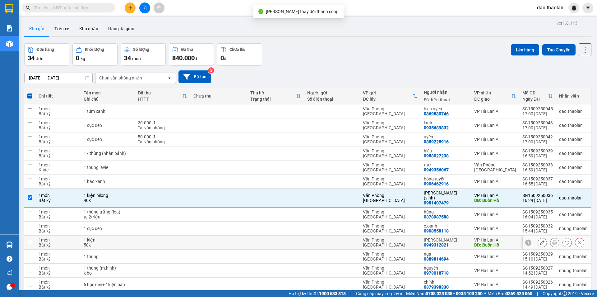
drag, startPoint x: 363, startPoint y: 237, endPoint x: 368, endPoint y: 228, distance: 10.2
click at [363, 238] on td "Văn Phòng [GEOGRAPHIC_DATA]" at bounding box center [390, 242] width 61 height 14
checkbox input "true"
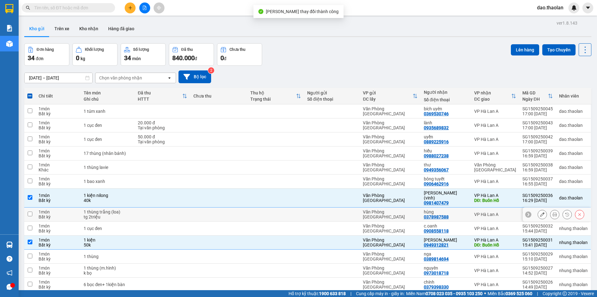
scroll to position [93, 0]
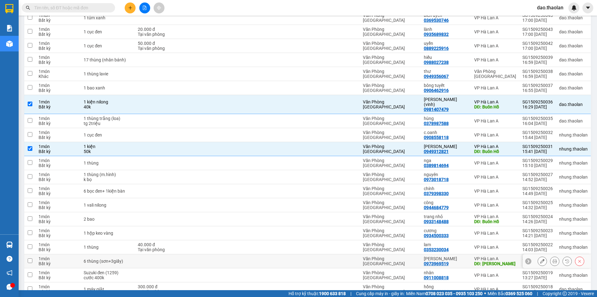
click at [360, 255] on td at bounding box center [332, 261] width 56 height 14
checkbox input "true"
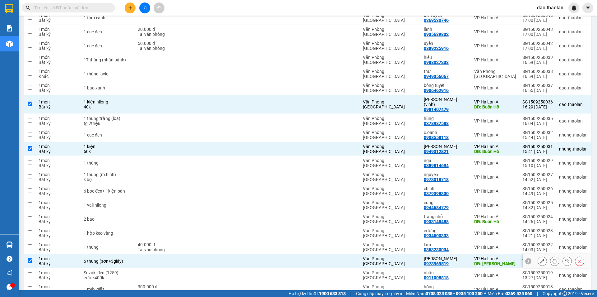
scroll to position [156, 0]
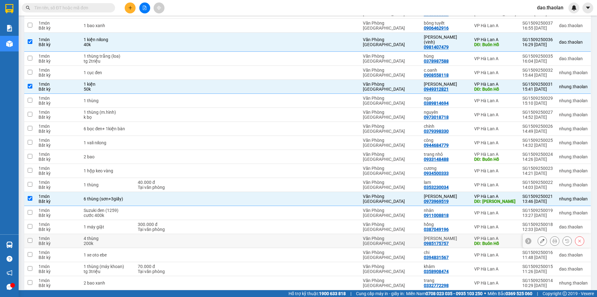
click at [307, 235] on td at bounding box center [332, 241] width 56 height 14
checkbox input "true"
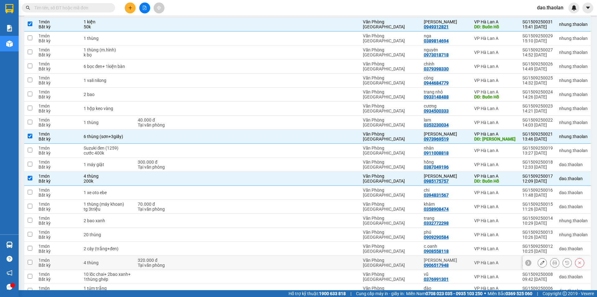
scroll to position [280, 0]
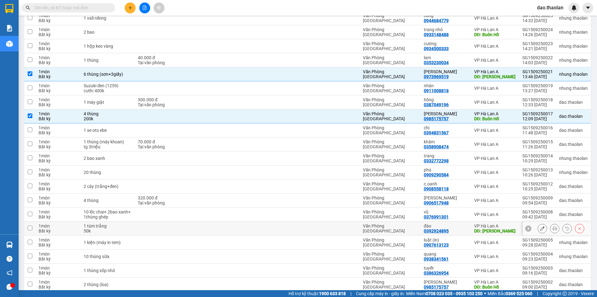
click at [356, 226] on div at bounding box center [331, 228] width 49 height 5
checkbox input "true"
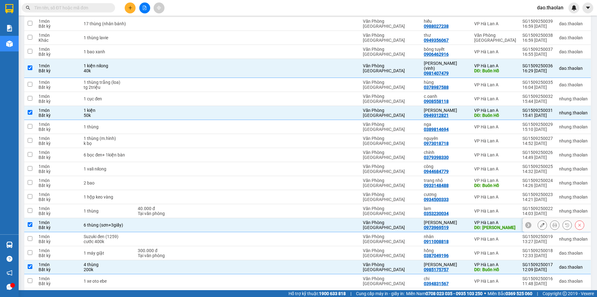
scroll to position [0, 0]
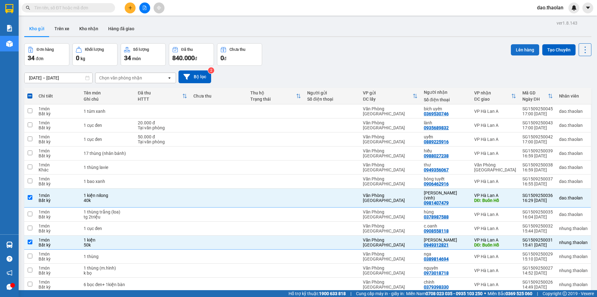
click at [522, 46] on button "Lên hàng" at bounding box center [525, 49] width 28 height 11
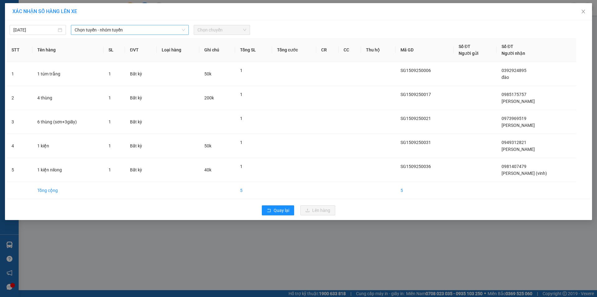
click at [102, 31] on span "Chọn tuyến - nhóm tuyến" at bounding box center [130, 29] width 110 height 9
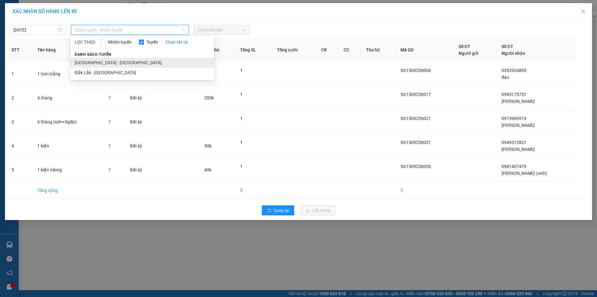
click at [109, 65] on li "[GEOGRAPHIC_DATA] - [GEOGRAPHIC_DATA]" at bounding box center [142, 63] width 143 height 10
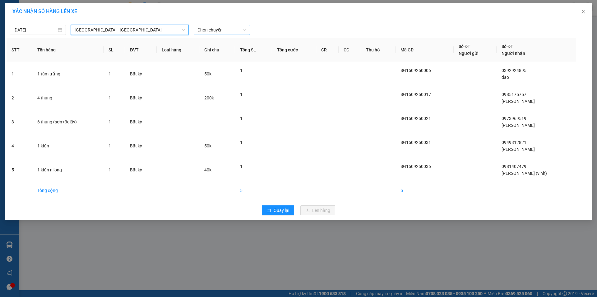
click at [226, 30] on span "Chọn chuyến" at bounding box center [222, 29] width 49 height 9
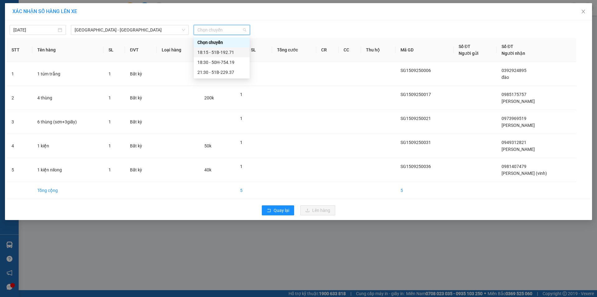
click at [221, 50] on div "18:15 - 51B-192.71" at bounding box center [222, 52] width 49 height 7
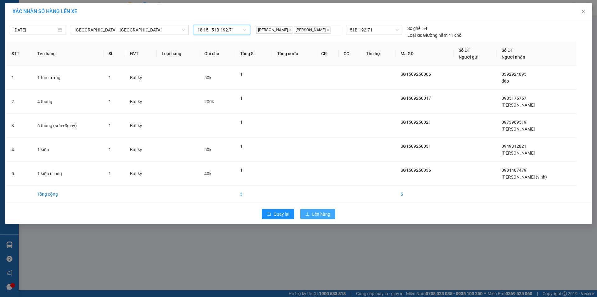
click at [324, 217] on span "Lên hàng" at bounding box center [321, 213] width 18 height 7
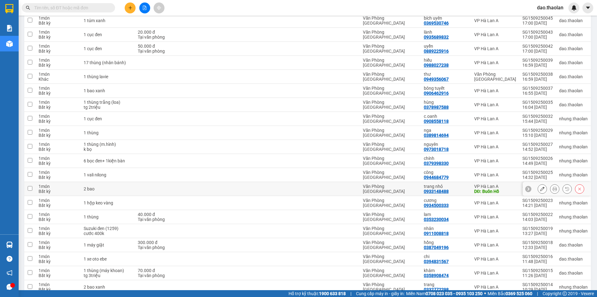
scroll to position [28, 0]
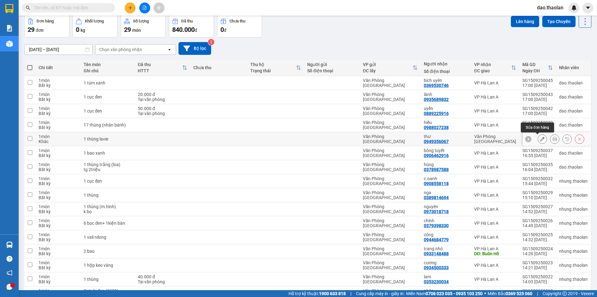
click at [540, 140] on icon at bounding box center [542, 139] width 4 height 4
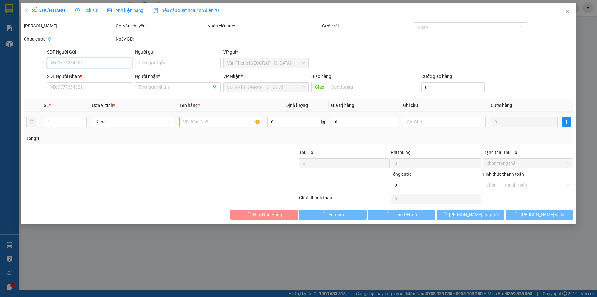
type input "0949356067"
type input "thư"
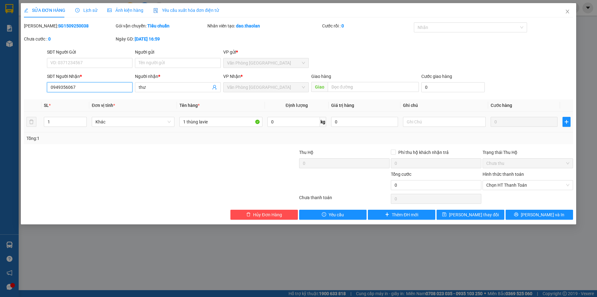
drag, startPoint x: 90, startPoint y: 85, endPoint x: 44, endPoint y: 91, distance: 45.9
click at [44, 91] on div "SĐT Người Nhận * 0949356067 0949356067 Người nhận * thư VP Nhận * Văn Phòng [GE…" at bounding box center [298, 84] width 551 height 22
click at [277, 211] on span "Hủy Đơn Hàng" at bounding box center [267, 214] width 29 height 7
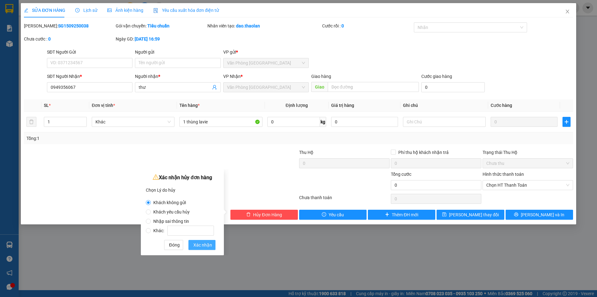
click at [202, 246] on span "Xác nhận" at bounding box center [203, 244] width 19 height 7
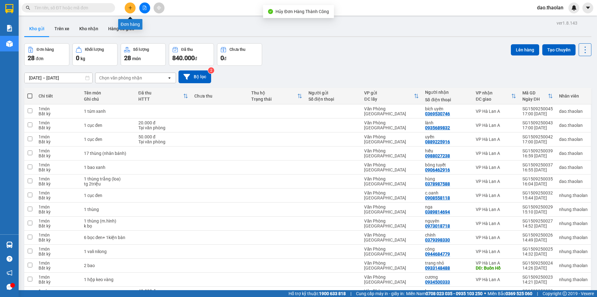
click at [126, 11] on button at bounding box center [130, 7] width 11 height 11
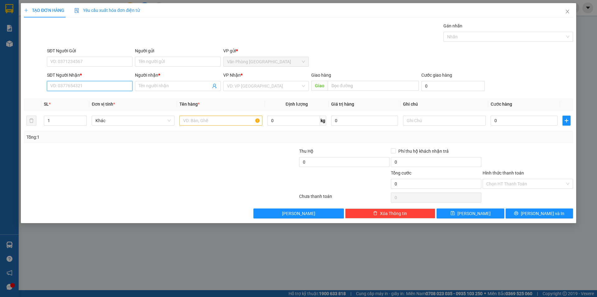
paste input "0949356067"
type input "0949356067"
click at [146, 82] on input "Người nhận *" at bounding box center [175, 85] width 72 height 7
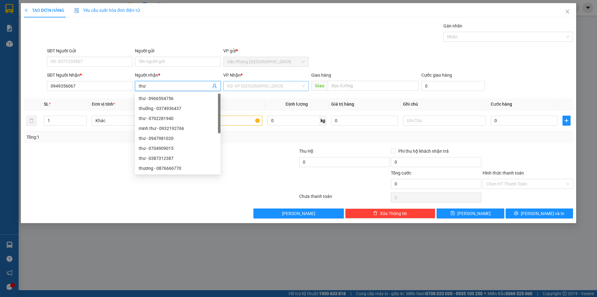
type input "thư"
click at [249, 87] on input "search" at bounding box center [264, 85] width 74 height 9
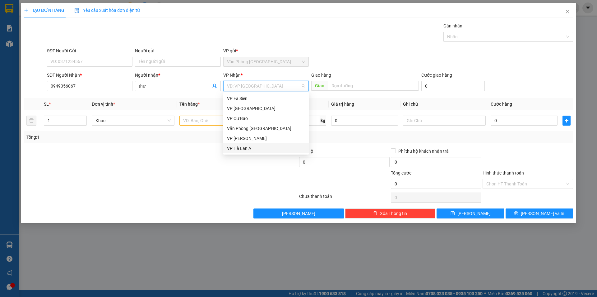
click at [248, 153] on div "VP Hà Lan A" at bounding box center [266, 148] width 86 height 10
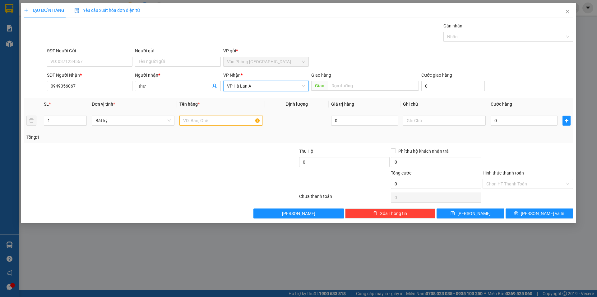
click at [189, 120] on input "text" at bounding box center [221, 120] width 83 height 10
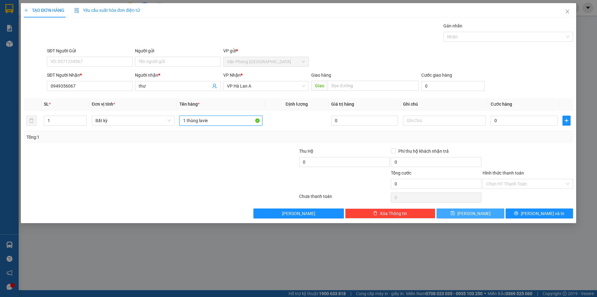
type input "1 thùng lavie"
click at [484, 213] on button "[PERSON_NAME]" at bounding box center [471, 213] width 68 height 10
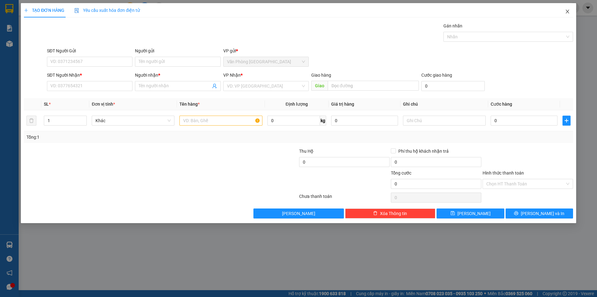
click at [564, 12] on span "Close" at bounding box center [567, 11] width 17 height 17
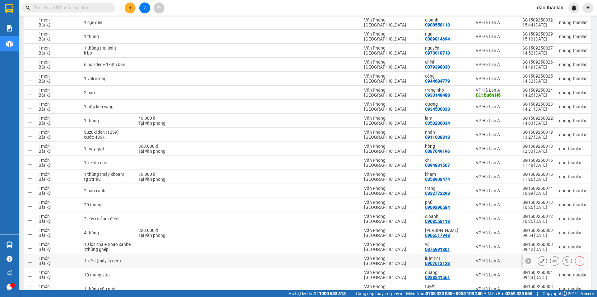
scroll to position [246, 0]
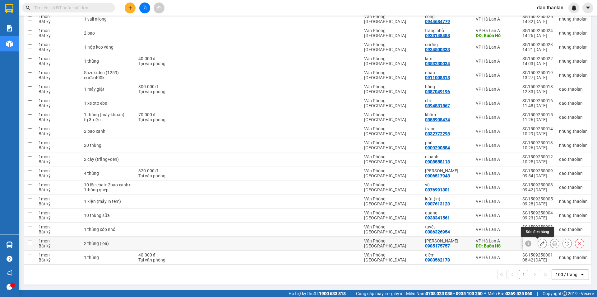
click at [540, 247] on div at bounding box center [542, 242] width 9 height 9
click at [578, 241] on icon at bounding box center [580, 243] width 4 height 4
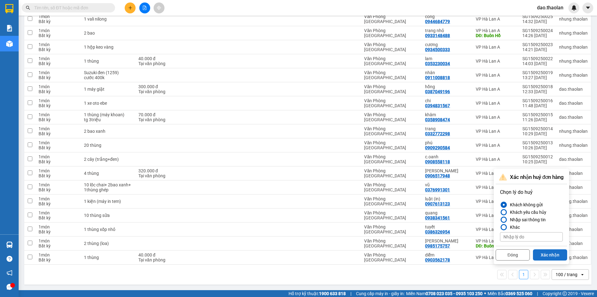
click at [552, 254] on button "Xác nhận" at bounding box center [550, 254] width 34 height 11
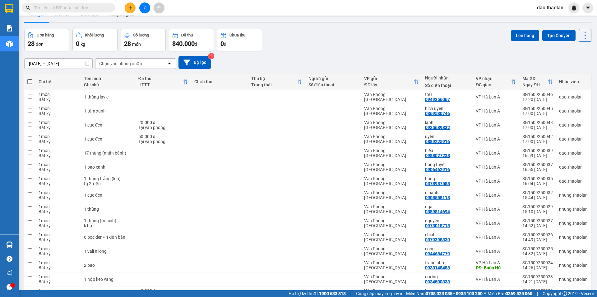
scroll to position [0, 0]
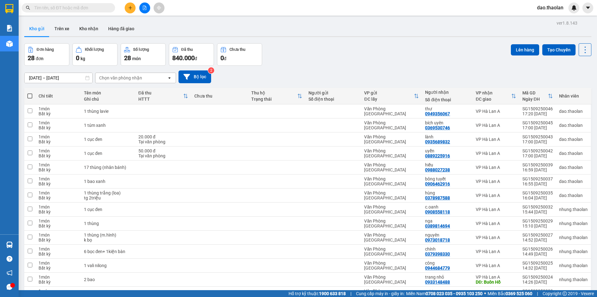
click at [143, 9] on icon "file-add" at bounding box center [145, 8] width 4 height 4
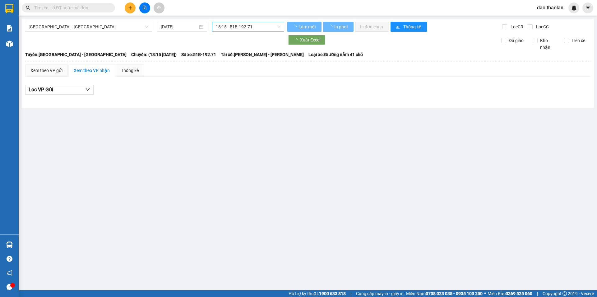
click at [233, 28] on span "18:15 - 51B-192.71" at bounding box center [248, 26] width 65 height 9
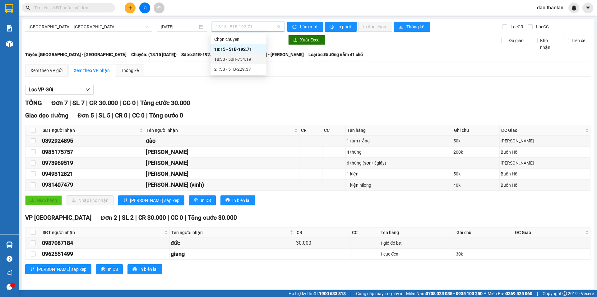
click at [242, 58] on div "18:30 - 50H-754.19" at bounding box center [238, 59] width 49 height 7
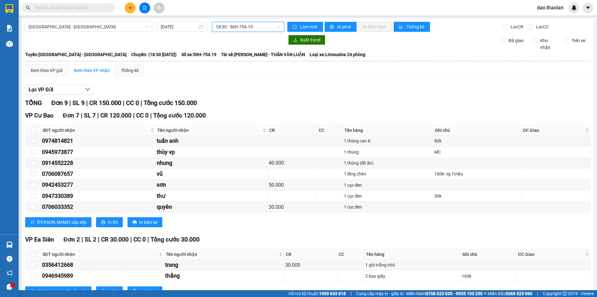
click at [253, 22] on span "18:30 - 50H-754.19" at bounding box center [248, 26] width 65 height 9
click at [236, 46] on div "18:15 - 51B-192.71" at bounding box center [238, 49] width 49 height 7
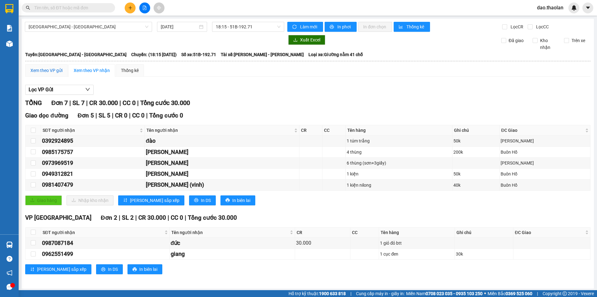
click at [48, 73] on div "Xem theo VP gửi" at bounding box center [46, 70] width 32 height 7
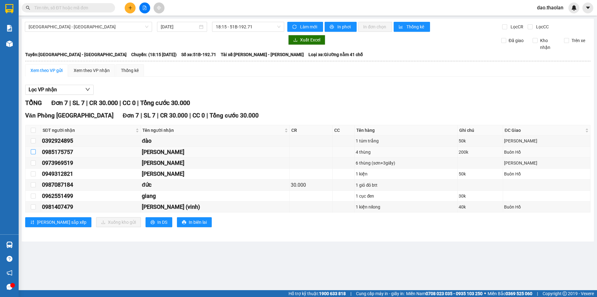
click at [35, 150] on input "checkbox" at bounding box center [33, 151] width 5 height 5
checkbox input "true"
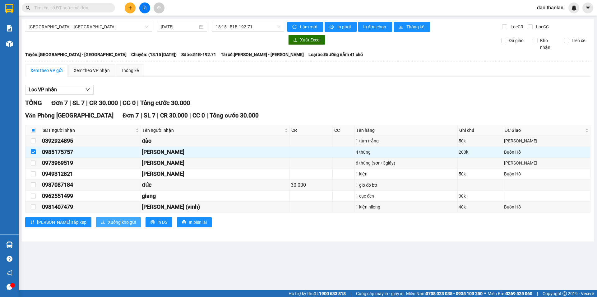
click at [108, 223] on span "Xuống kho gửi" at bounding box center [122, 221] width 28 height 7
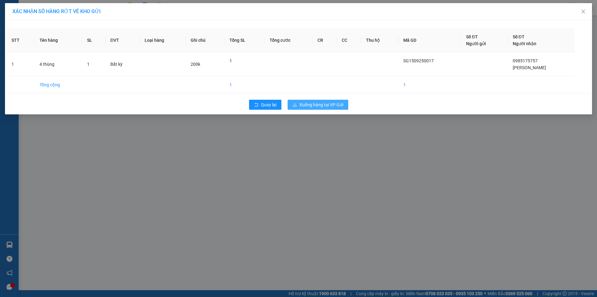
click at [315, 101] on button "Xuống hàng tại VP Gửi" at bounding box center [318, 105] width 61 height 10
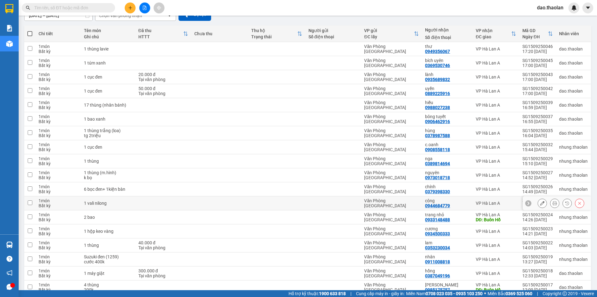
scroll to position [187, 0]
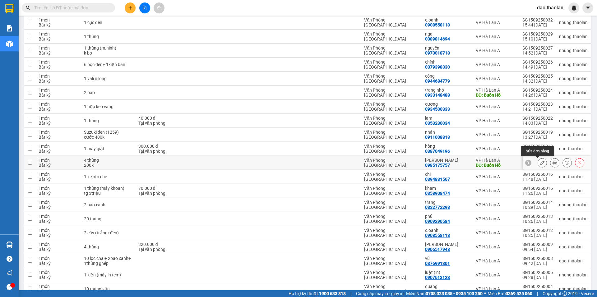
click at [540, 163] on icon at bounding box center [542, 162] width 4 height 4
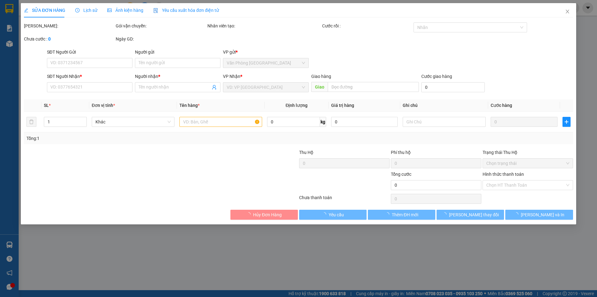
type input "0985175757"
type input "[PERSON_NAME]"
type input "Buôn Hồ"
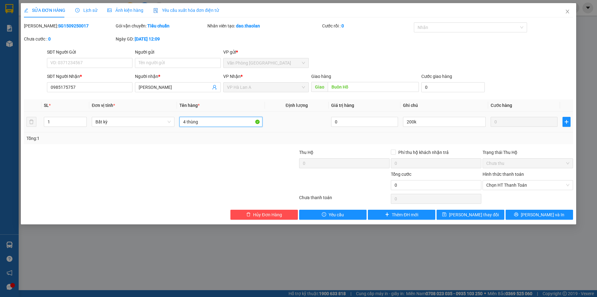
drag, startPoint x: 185, startPoint y: 122, endPoint x: 177, endPoint y: 124, distance: 8.5
click at [177, 124] on td "4 thùng" at bounding box center [221, 121] width 88 height 21
type input "6 thùng"
drag, startPoint x: 409, startPoint y: 123, endPoint x: 391, endPoint y: 126, distance: 17.3
click at [392, 126] on tr "1 Bất kỳ 6 thùng 0 200k 0" at bounding box center [299, 121] width 550 height 21
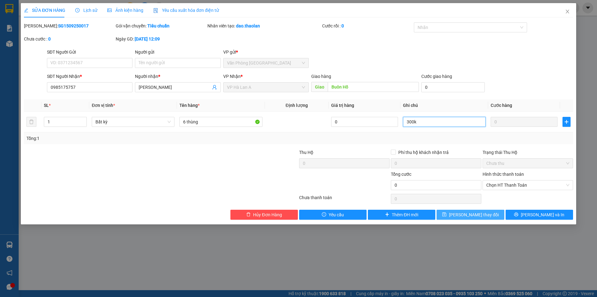
type input "300k"
click at [480, 213] on span "[PERSON_NAME] thay đổi" at bounding box center [474, 214] width 50 height 7
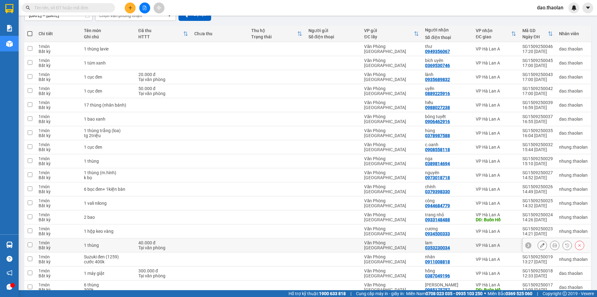
scroll to position [156, 0]
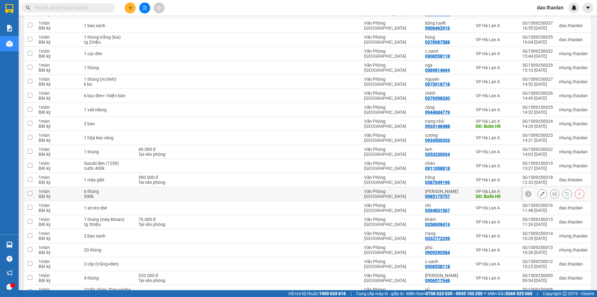
click at [390, 193] on div "Văn Phòng [GEOGRAPHIC_DATA]" at bounding box center [391, 194] width 55 height 10
checkbox input "true"
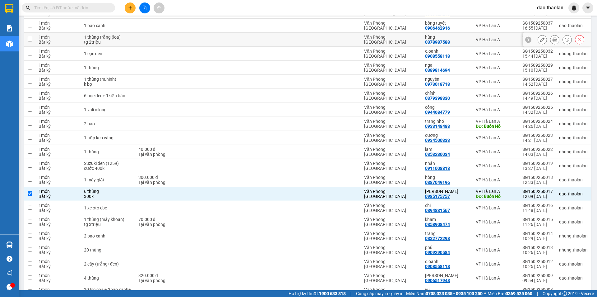
scroll to position [0, 0]
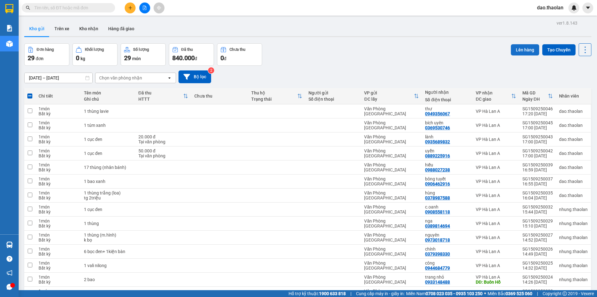
click at [523, 50] on button "Lên hàng" at bounding box center [525, 49] width 28 height 11
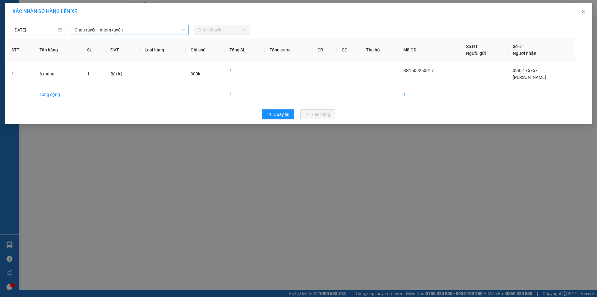
drag, startPoint x: 167, startPoint y: 32, endPoint x: 171, endPoint y: 35, distance: 4.7
click at [167, 33] on span "Chọn tuyến - nhóm tuyến" at bounding box center [130, 29] width 110 height 9
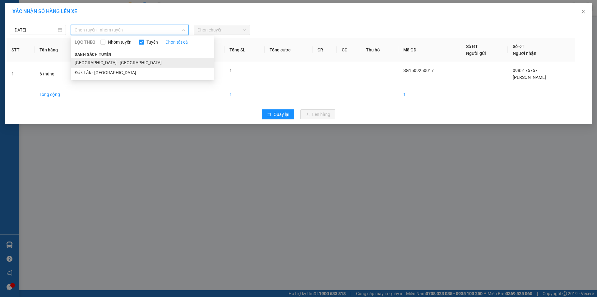
click at [131, 63] on li "[GEOGRAPHIC_DATA] - [GEOGRAPHIC_DATA]" at bounding box center [142, 63] width 143 height 10
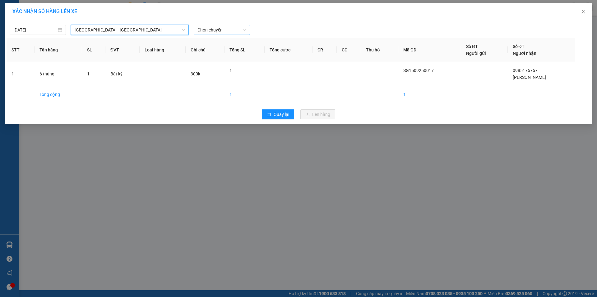
click at [216, 31] on span "Chọn chuyến" at bounding box center [222, 29] width 49 height 9
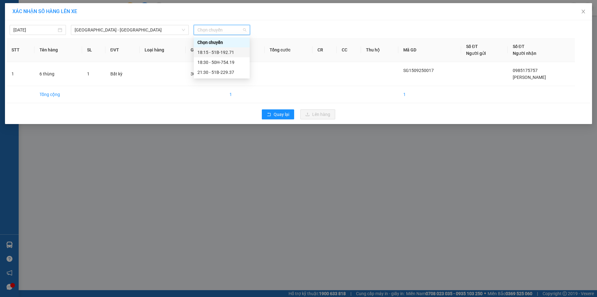
click at [239, 51] on div "18:15 - 51B-192.71" at bounding box center [222, 52] width 49 height 7
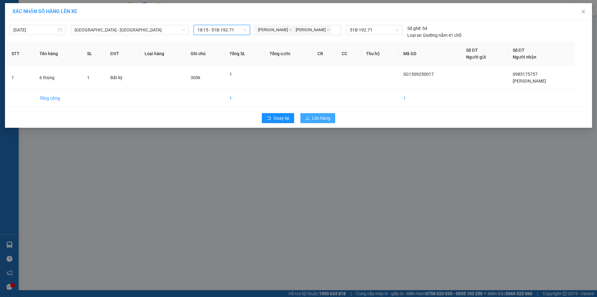
click at [333, 122] on button "Lên hàng" at bounding box center [318, 118] width 35 height 10
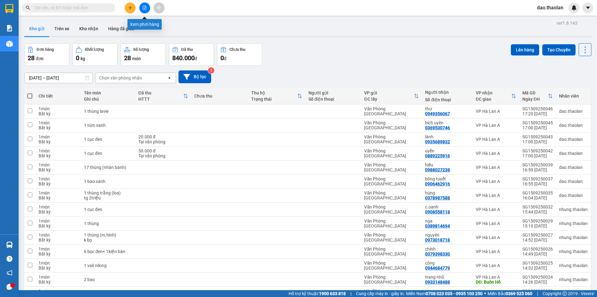
click at [149, 11] on button at bounding box center [144, 7] width 11 height 11
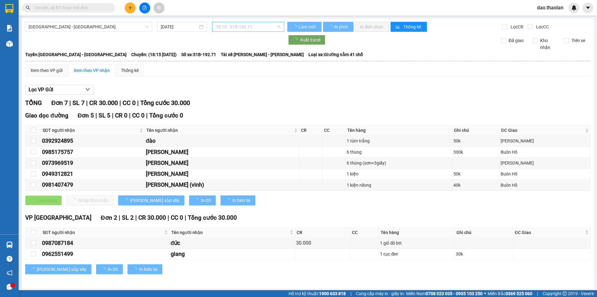
click at [250, 27] on span "18:15 - 51B-192.71" at bounding box center [248, 26] width 65 height 9
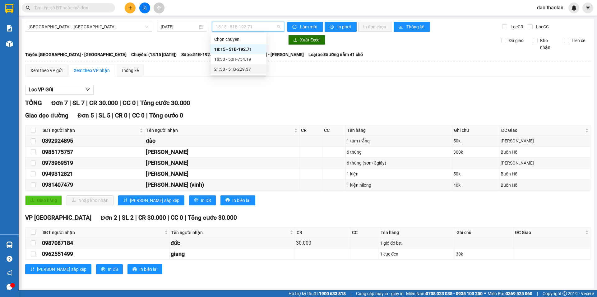
click at [252, 71] on div "21:30 - 51B-229.37" at bounding box center [238, 69] width 49 height 7
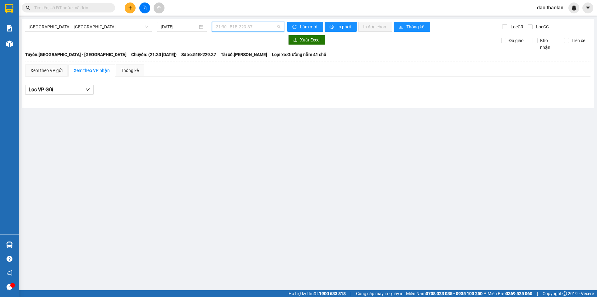
click at [252, 27] on span "21:30 - 51B-229.37" at bounding box center [248, 26] width 65 height 9
click at [256, 60] on div "18:30 - 50H-754.19" at bounding box center [240, 59] width 49 height 7
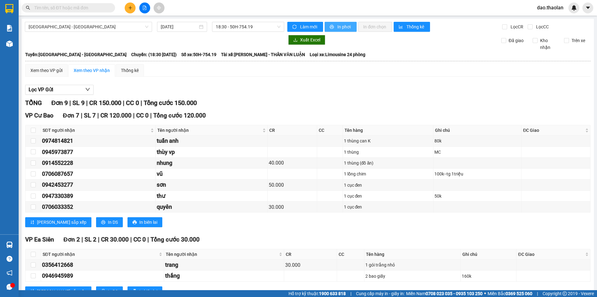
click at [338, 26] on span "In phơi" at bounding box center [345, 26] width 14 height 7
drag, startPoint x: 246, startPoint y: 25, endPoint x: 248, endPoint y: 30, distance: 5.7
click at [246, 25] on span "18:30 - 50H-754.19" at bounding box center [248, 26] width 65 height 9
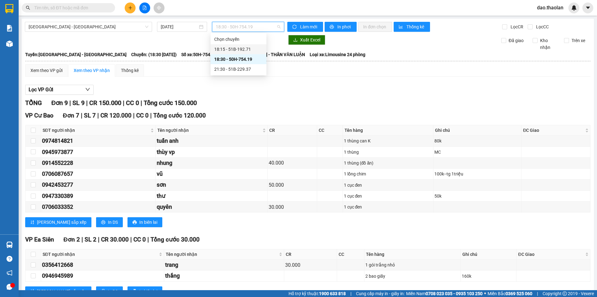
click at [252, 49] on div "18:15 - 51B-192.71" at bounding box center [238, 49] width 49 height 7
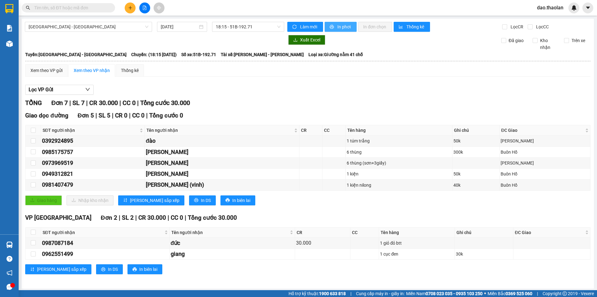
click at [338, 25] on span "In phơi" at bounding box center [345, 26] width 14 height 7
click at [228, 26] on span "18:15 - 51B-192.71" at bounding box center [248, 26] width 65 height 9
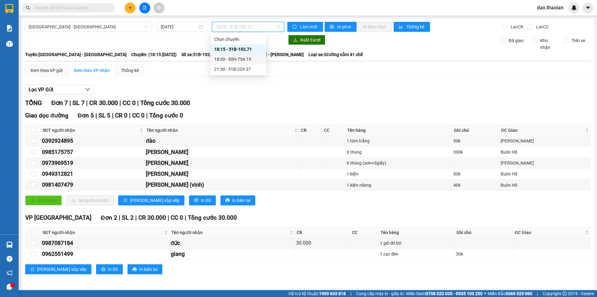
click at [240, 56] on div "18:30 - 50H-754.19" at bounding box center [238, 59] width 49 height 7
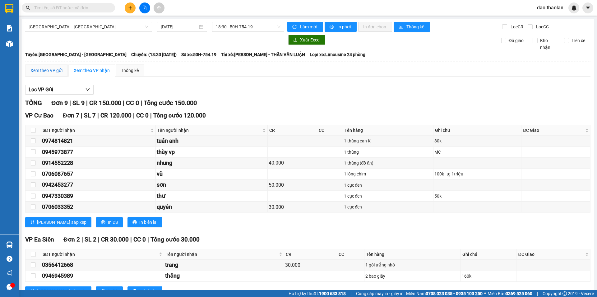
click at [44, 68] on div "Xem theo VP gửi" at bounding box center [46, 70] width 32 height 7
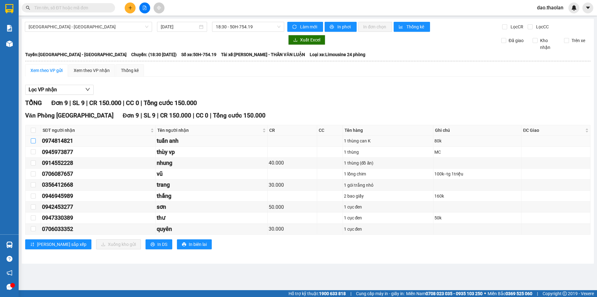
click at [32, 140] on input "checkbox" at bounding box center [33, 140] width 5 height 5
checkbox input "true"
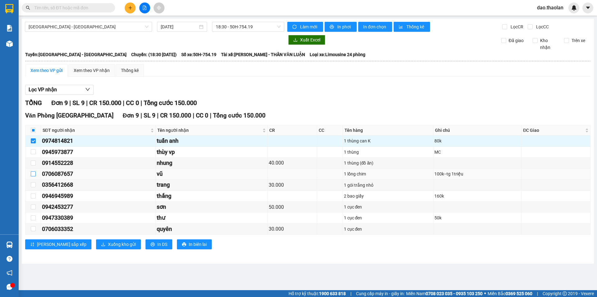
click at [35, 173] on input "checkbox" at bounding box center [33, 173] width 5 height 5
checkbox input "true"
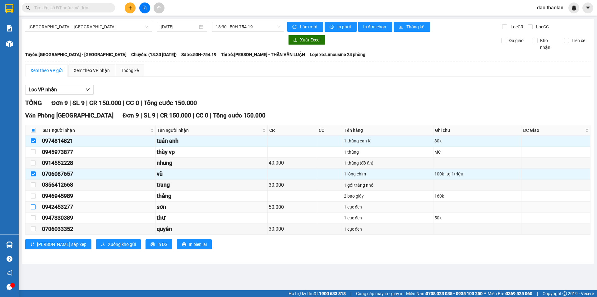
click at [33, 205] on input "checkbox" at bounding box center [33, 206] width 5 height 5
checkbox input "true"
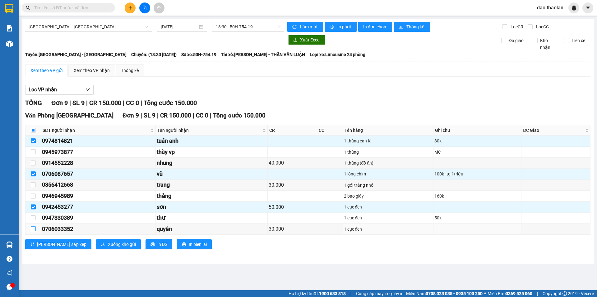
drag, startPoint x: 34, startPoint y: 229, endPoint x: 50, endPoint y: 236, distance: 17.6
click at [33, 230] on input "checkbox" at bounding box center [33, 228] width 5 height 5
checkbox input "true"
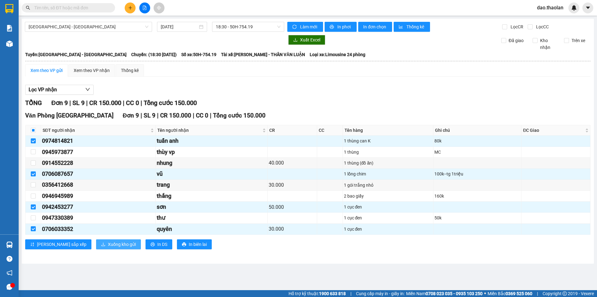
click at [108, 246] on span "Xuống kho gửi" at bounding box center [122, 244] width 28 height 7
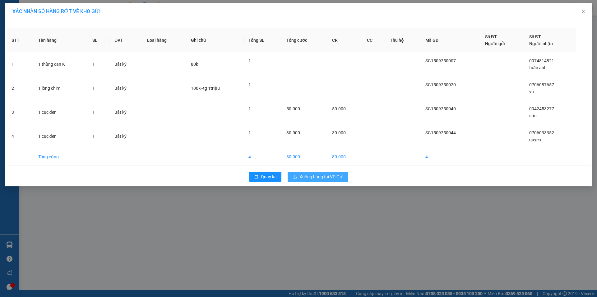
click at [311, 175] on span "Xuống hàng tại VP Gửi" at bounding box center [322, 176] width 44 height 7
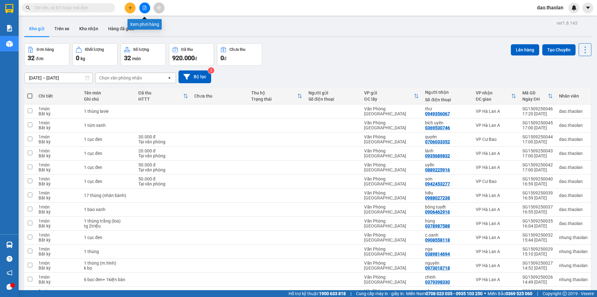
click at [149, 10] on button at bounding box center [144, 7] width 11 height 11
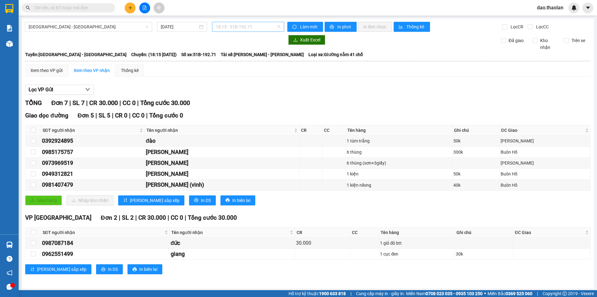
click at [251, 25] on span "18:15 - 51B-192.71" at bounding box center [248, 26] width 65 height 9
click at [235, 60] on div "18:30 - 50H-754.19" at bounding box center [238, 59] width 49 height 7
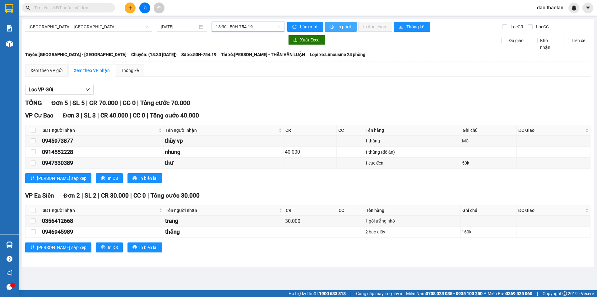
click at [352, 26] on button "In phơi" at bounding box center [341, 27] width 32 height 10
